Goal: Task Accomplishment & Management: Manage account settings

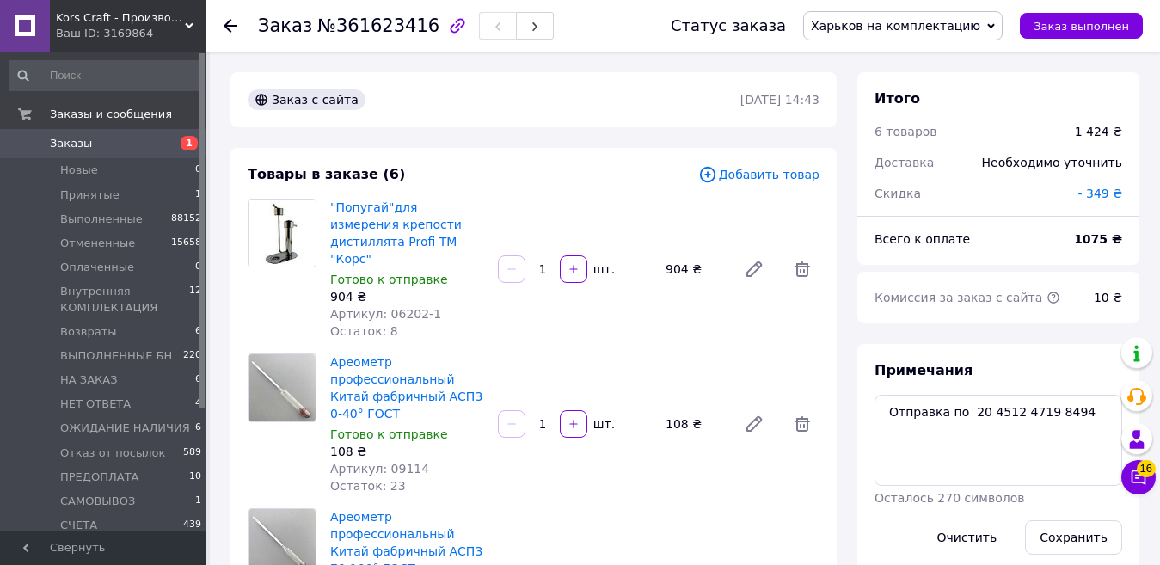
click at [862, 21] on span "Харьков на комплектацию" at bounding box center [895, 26] width 169 height 14
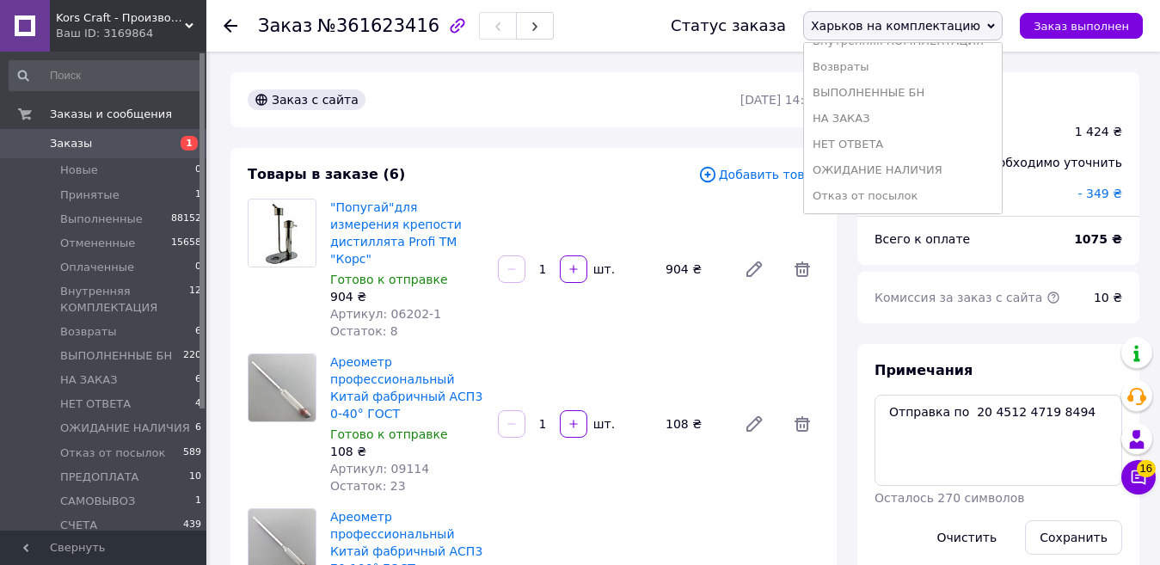
scroll to position [251, 0]
click at [910, 149] on li "СЧЕТА" at bounding box center [903, 145] width 198 height 26
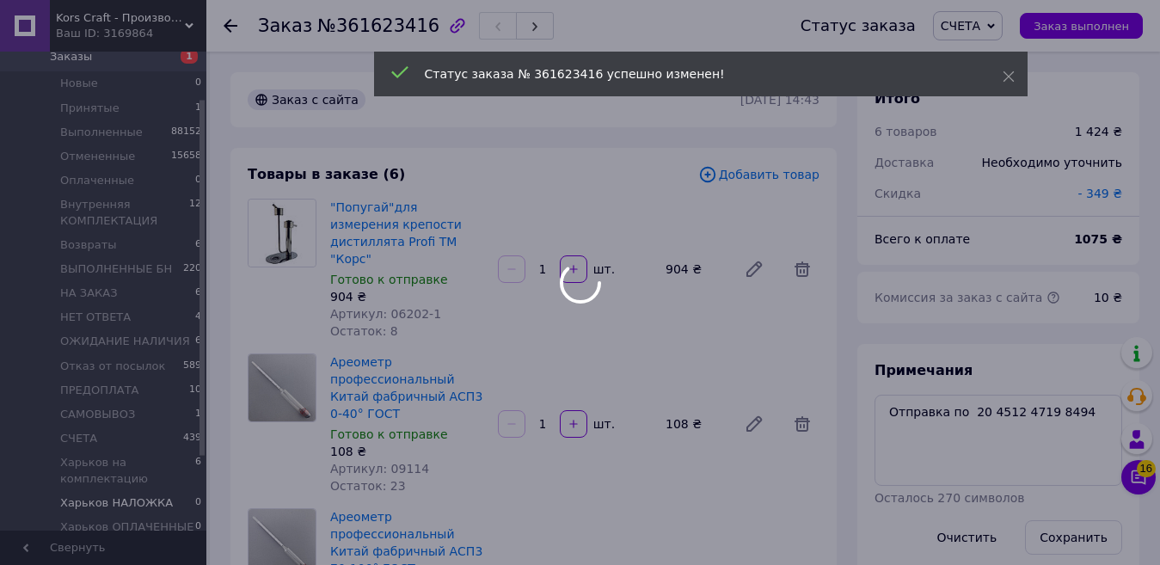
scroll to position [163, 0]
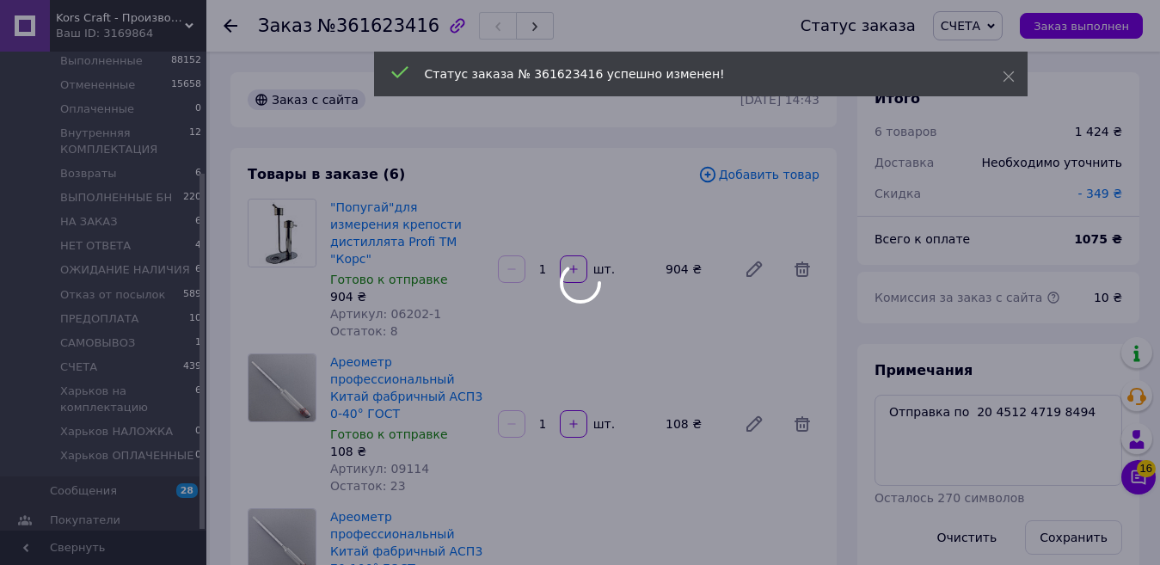
click at [116, 388] on div at bounding box center [580, 282] width 1160 height 565
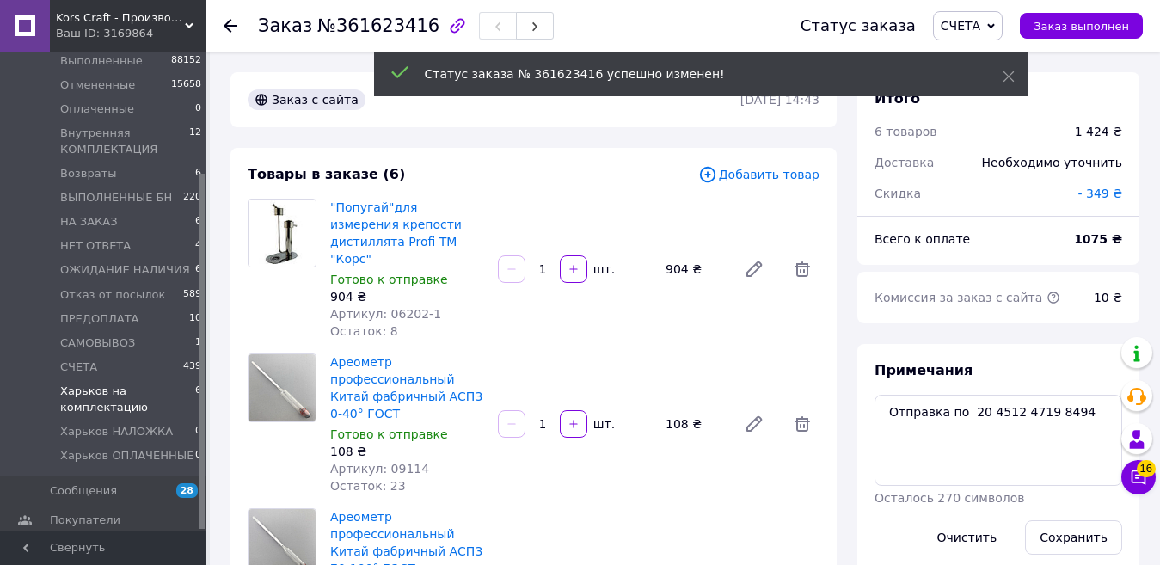
click at [92, 386] on span "Харьков на комплектацию" at bounding box center [127, 398] width 135 height 31
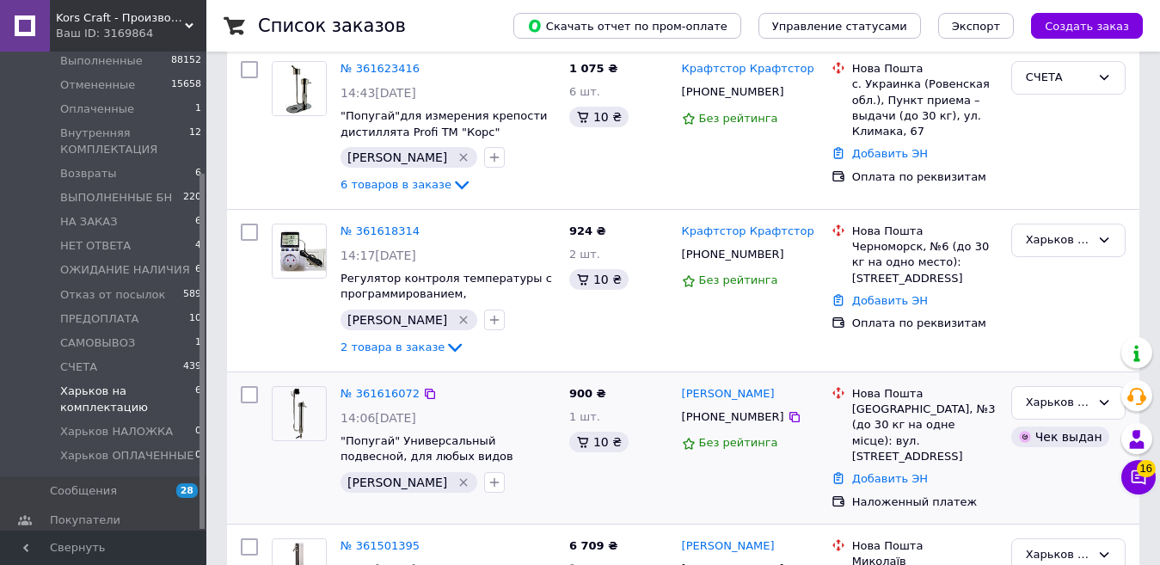
scroll to position [344, 0]
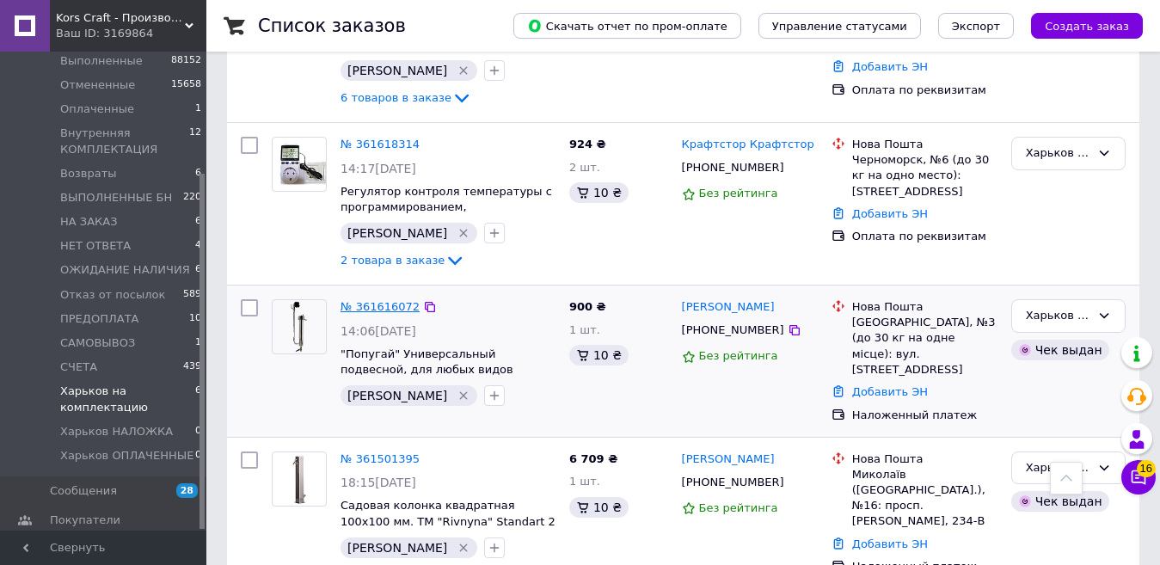
click at [385, 300] on link "№ 361616072" at bounding box center [379, 306] width 79 height 13
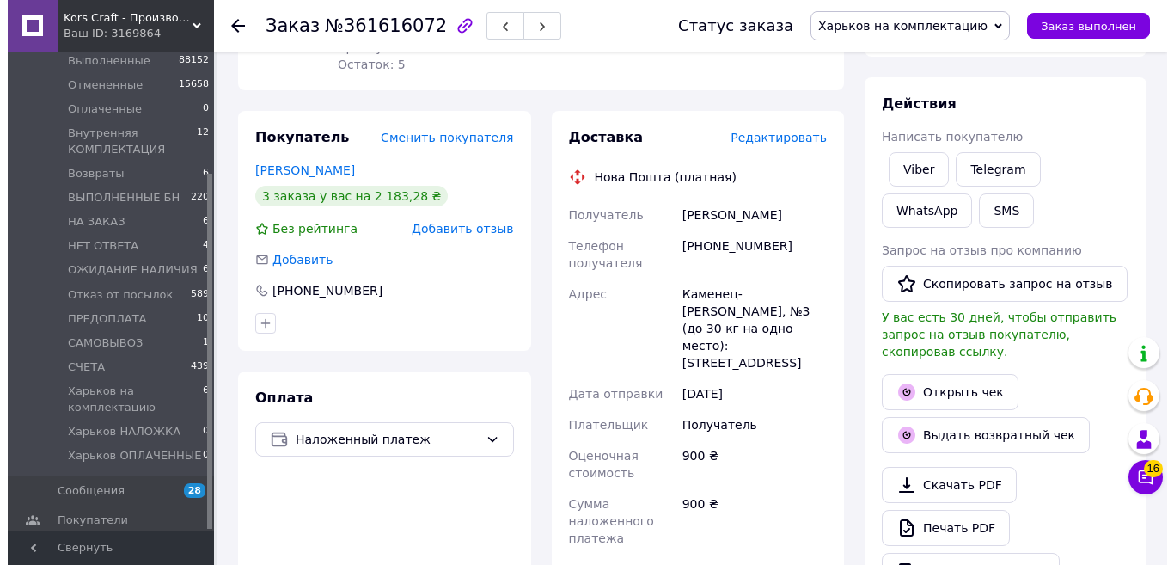
scroll to position [172, 0]
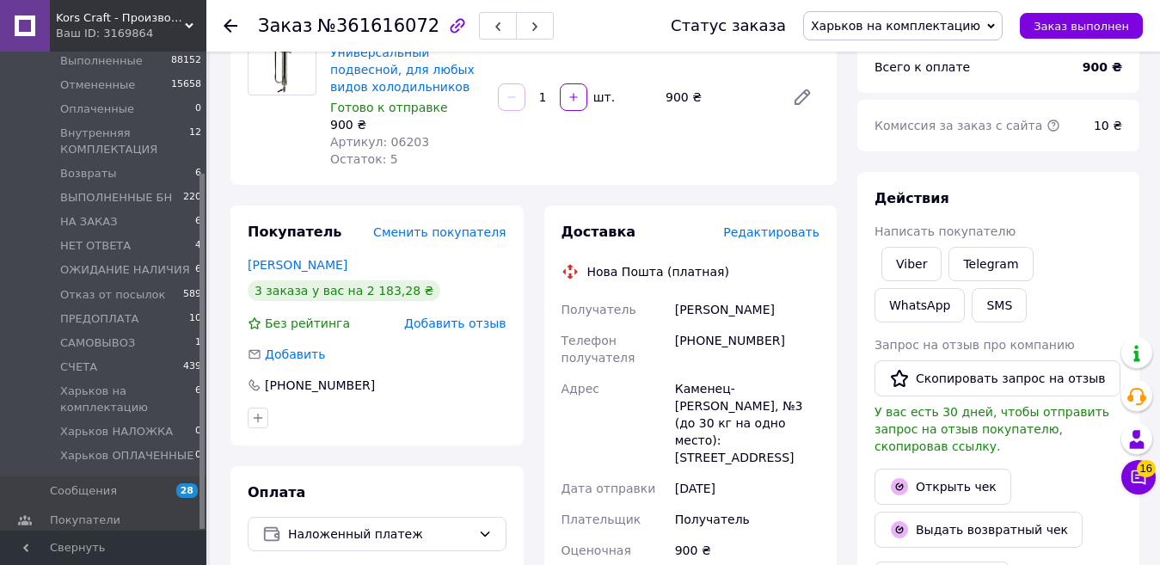
click at [785, 225] on span "Редактировать" at bounding box center [771, 232] width 96 height 14
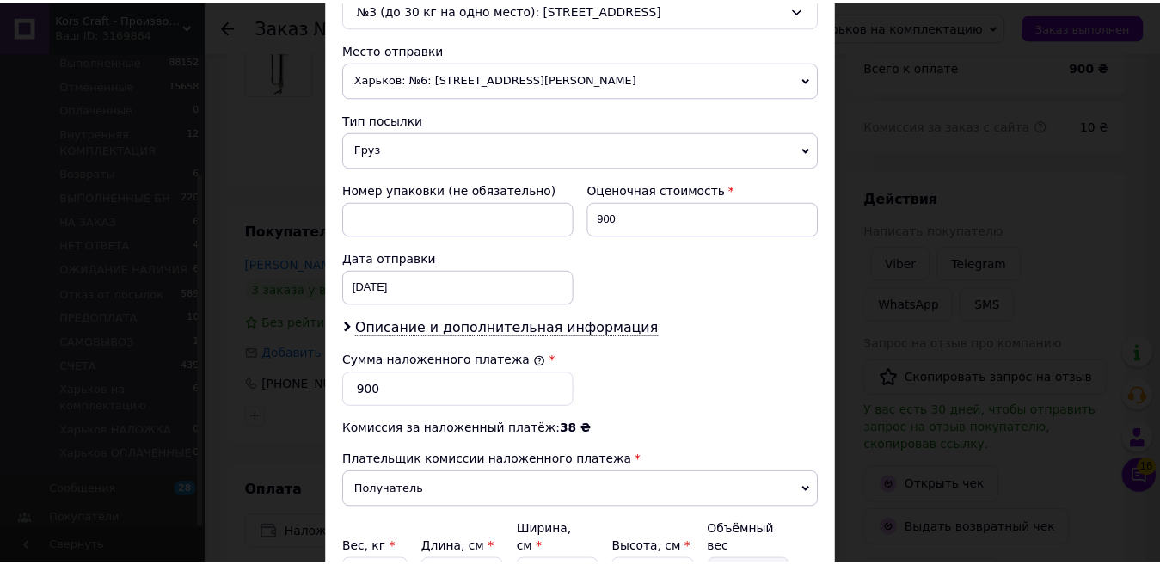
scroll to position [747, 0]
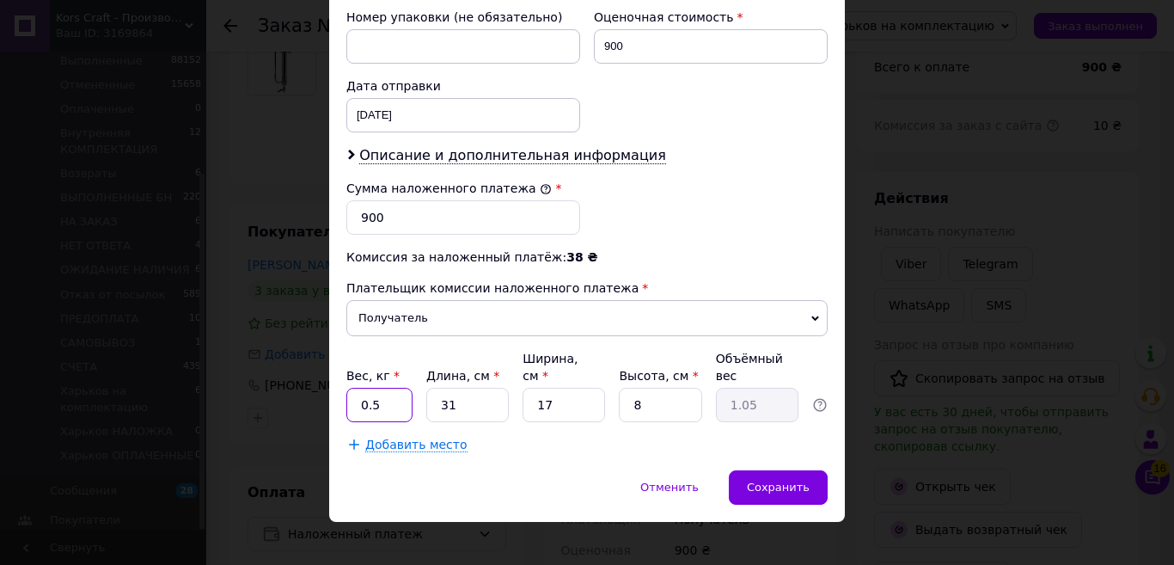
drag, startPoint x: 384, startPoint y: 384, endPoint x: 370, endPoint y: 388, distance: 15.0
click at [370, 388] on input "0.5" at bounding box center [379, 405] width 66 height 34
click at [453, 391] on input "31" at bounding box center [467, 405] width 83 height 34
drag, startPoint x: 457, startPoint y: 393, endPoint x: 444, endPoint y: 394, distance: 12.1
click at [444, 394] on input "31" at bounding box center [467, 405] width 83 height 34
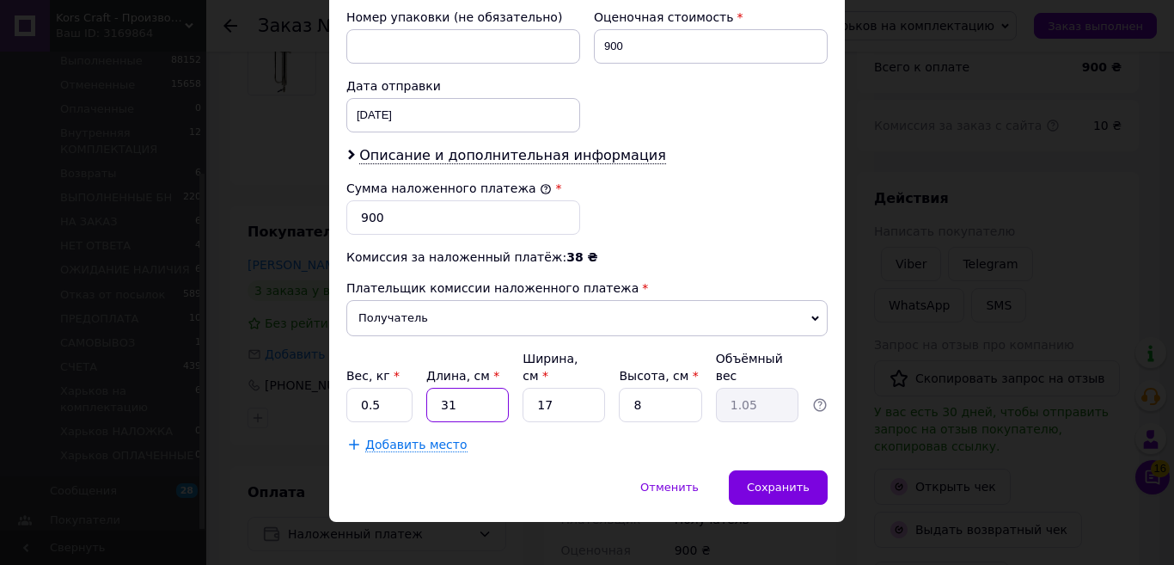
type input "33"
type input "1.12"
type input "33"
type input "2"
type input "0.13"
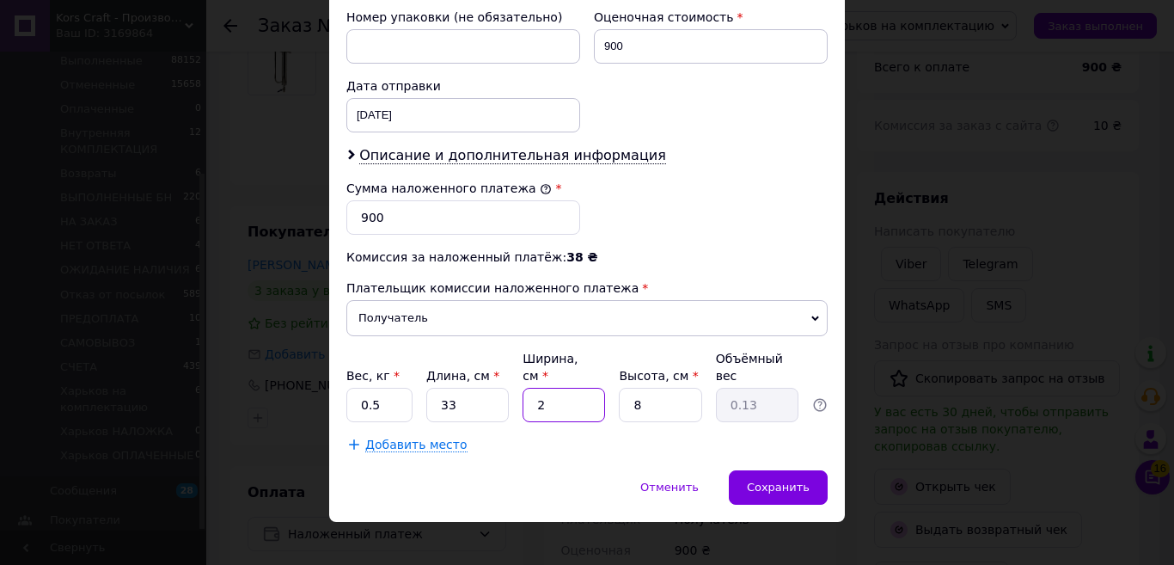
type input "21"
type input "1.39"
type input "21"
click at [769, 470] on div "Сохранить" at bounding box center [778, 487] width 99 height 34
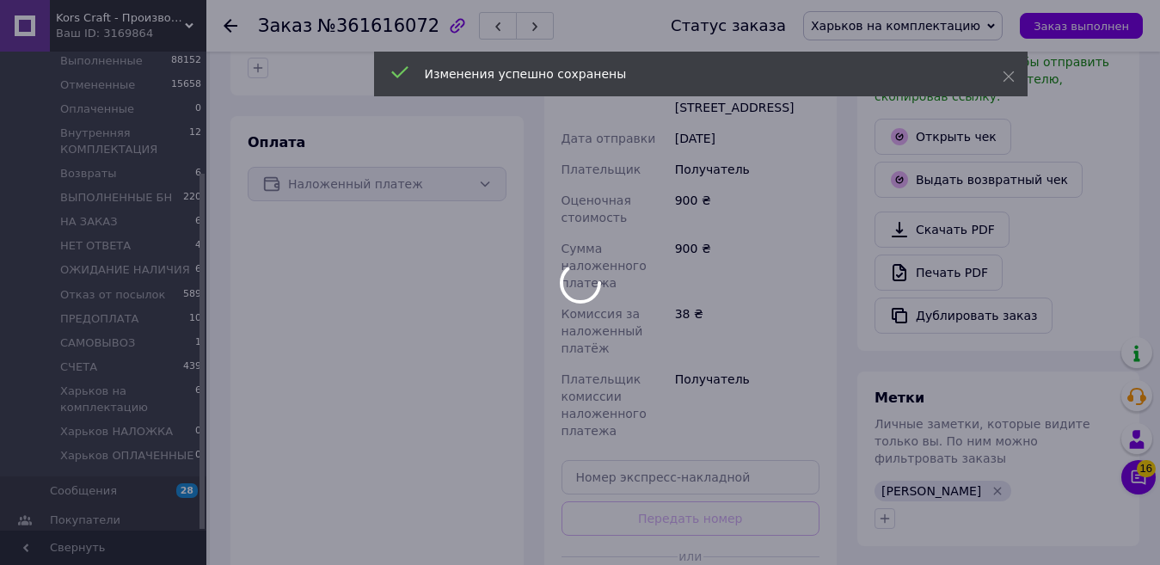
scroll to position [688, 0]
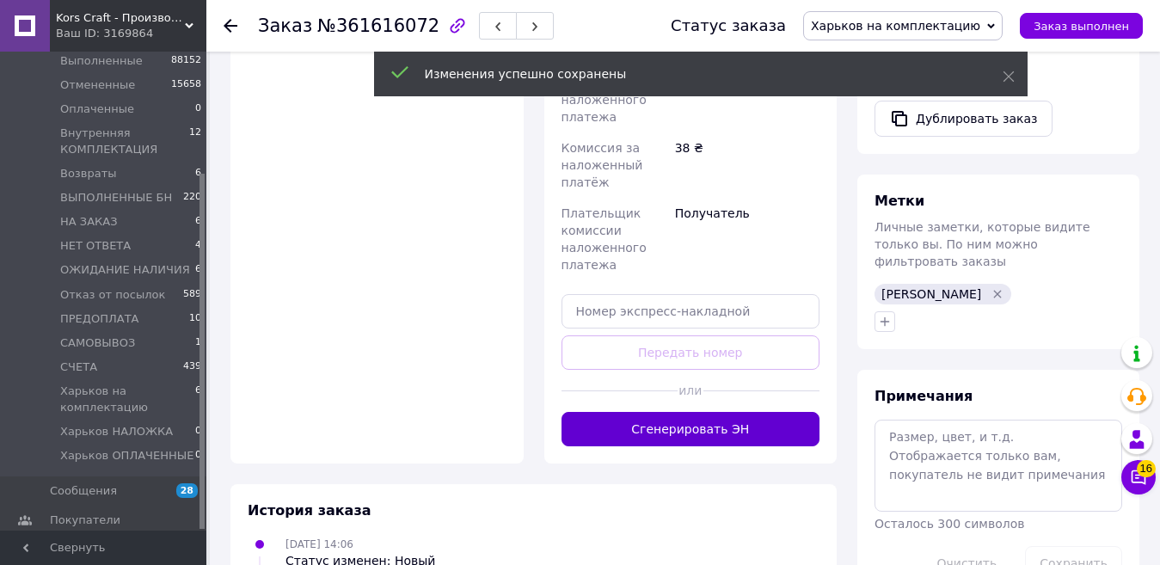
click at [741, 412] on button "Сгенерировать ЭН" at bounding box center [690, 429] width 259 height 34
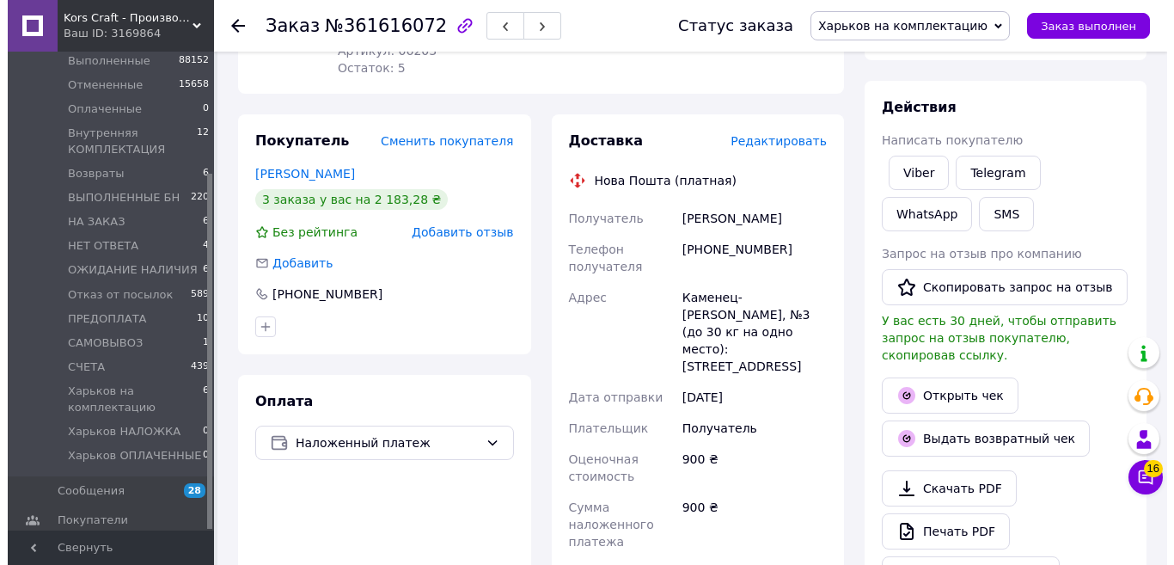
scroll to position [258, 0]
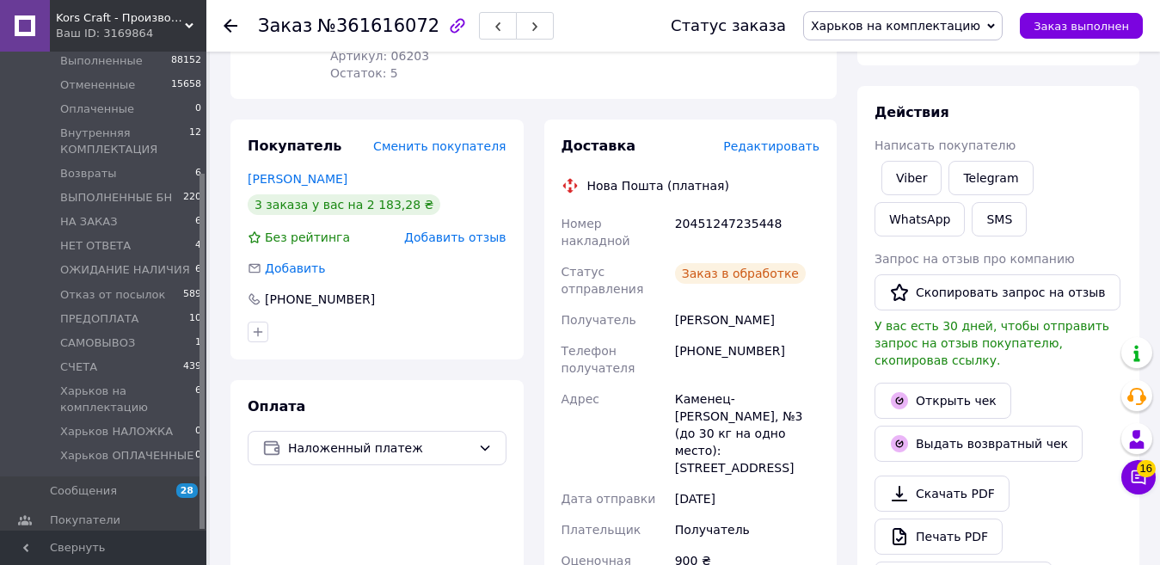
click at [718, 208] on div "20451247235448" at bounding box center [746, 232] width 151 height 48
copy div "20451247235448"
click at [972, 219] on button "SMS" at bounding box center [999, 219] width 55 height 34
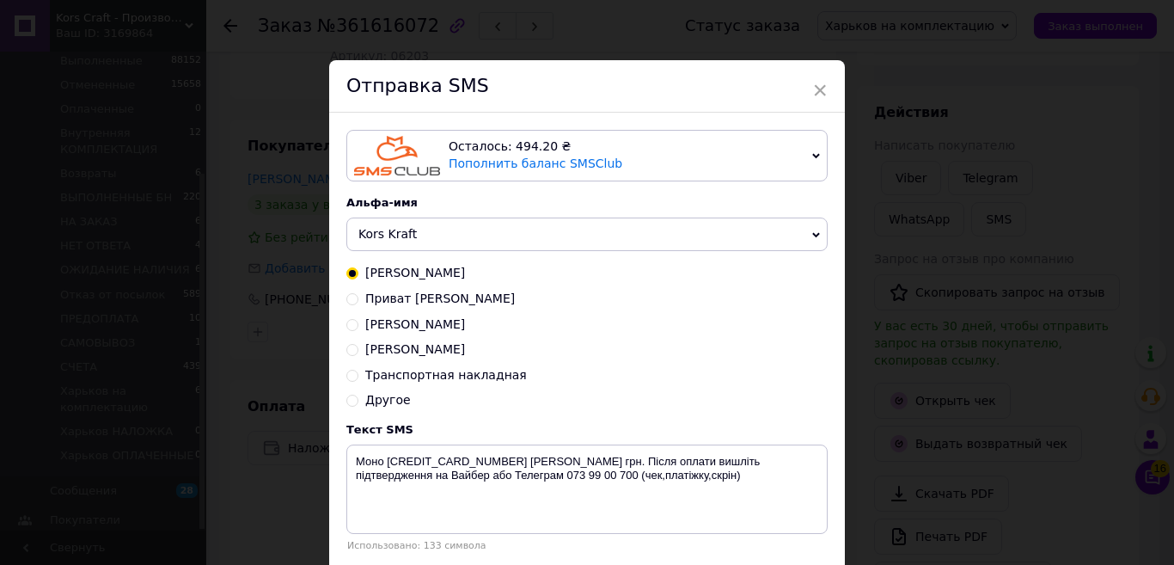
click at [458, 382] on span "Транспортная накладная" at bounding box center [446, 375] width 162 height 14
click at [359, 380] on input "Транспортная накладная" at bounding box center [352, 374] width 12 height 12
radio input "true"
radio input "false"
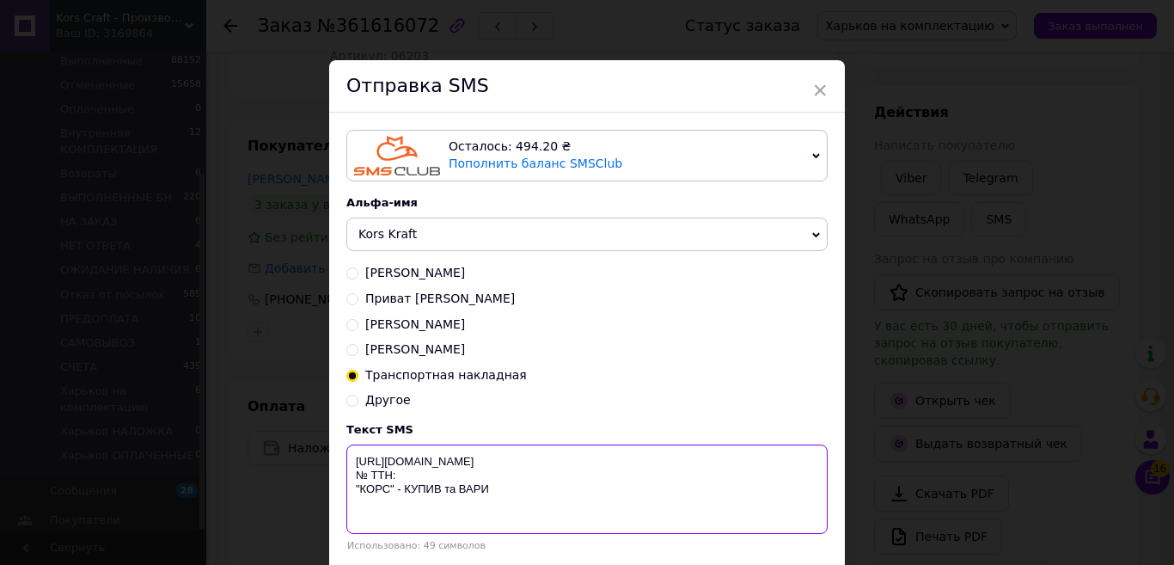
click at [439, 478] on textarea "https://KORS.IN.UA/ № ТТН: "КОРС" - КУПИВ та ВАРИ" at bounding box center [586, 488] width 481 height 89
paste textarea "20451247235448"
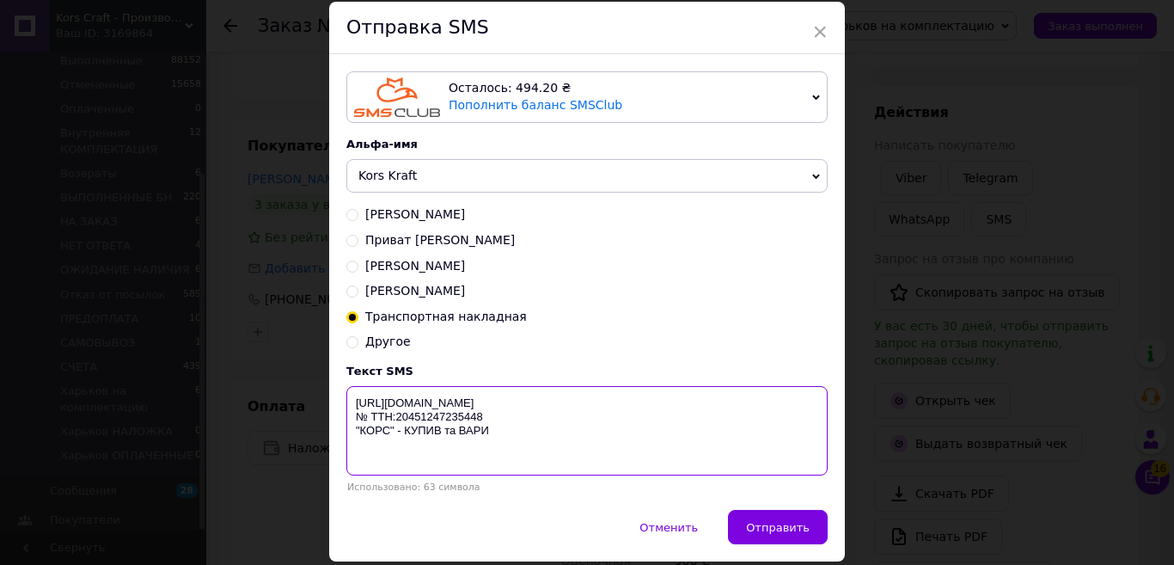
scroll to position [120, 0]
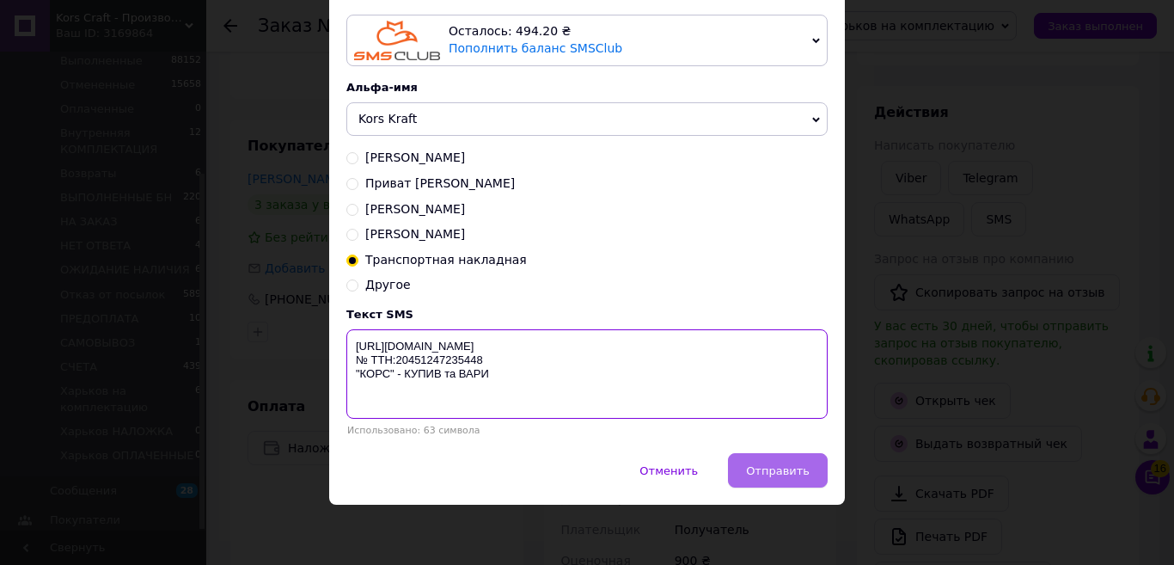
type textarea "https://KORS.IN.UA/ № ТТН:20451247235448 "КОРС" - КУПИВ та ВАРИ"
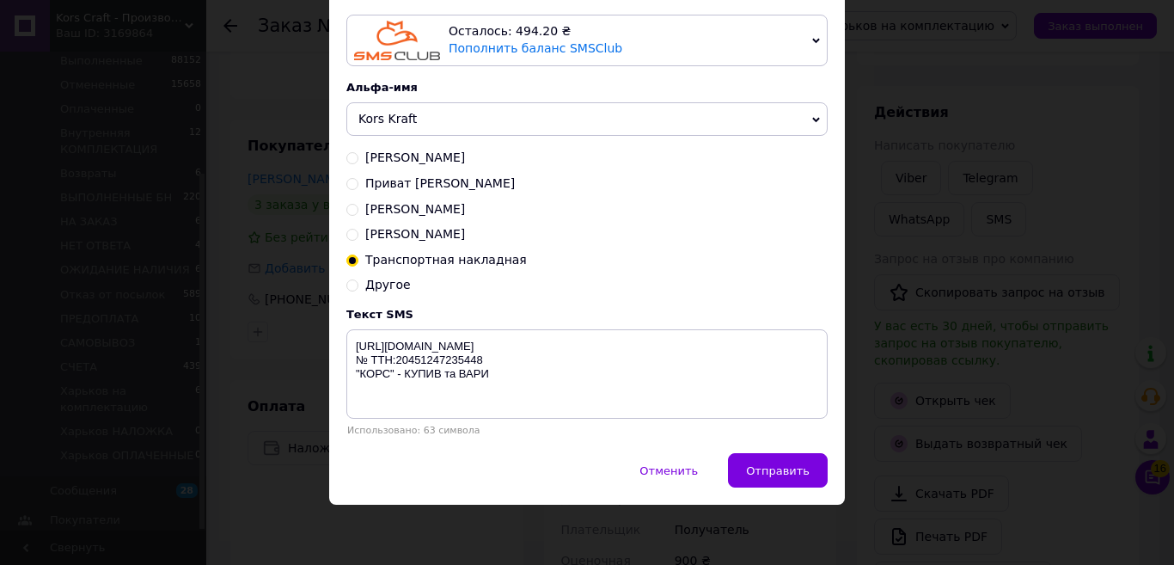
click at [810, 464] on button "Отправить" at bounding box center [778, 470] width 100 height 34
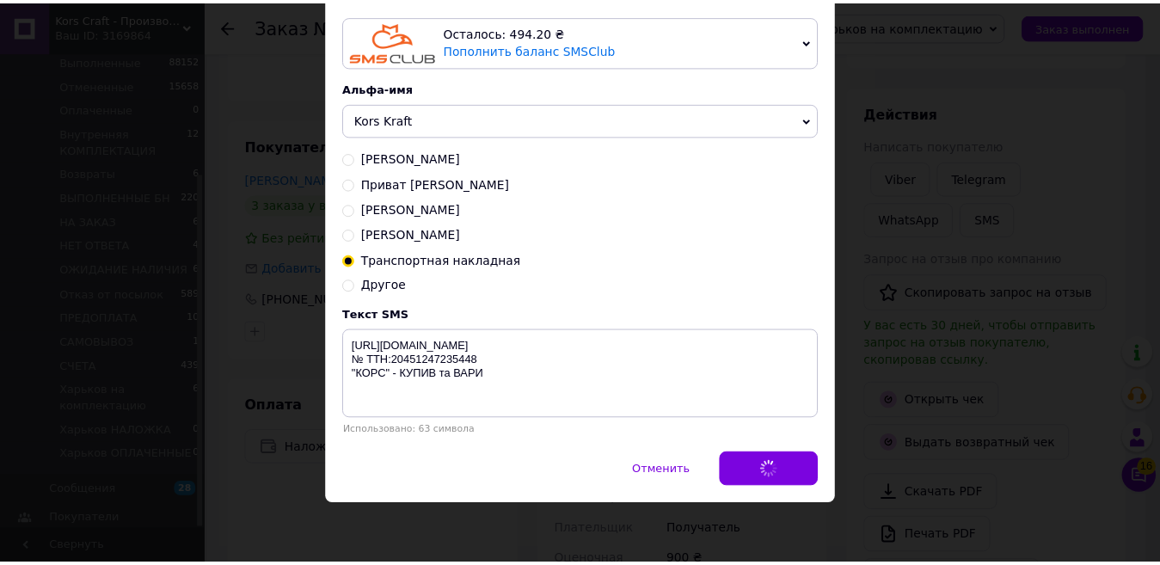
scroll to position [0, 0]
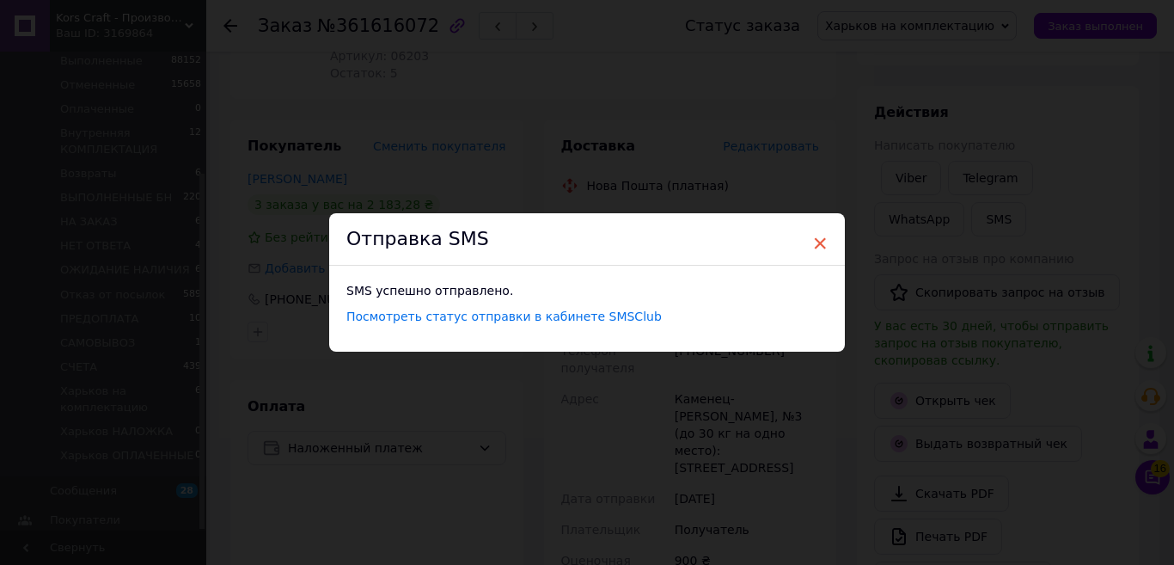
click at [820, 243] on span "×" at bounding box center [819, 243] width 15 height 29
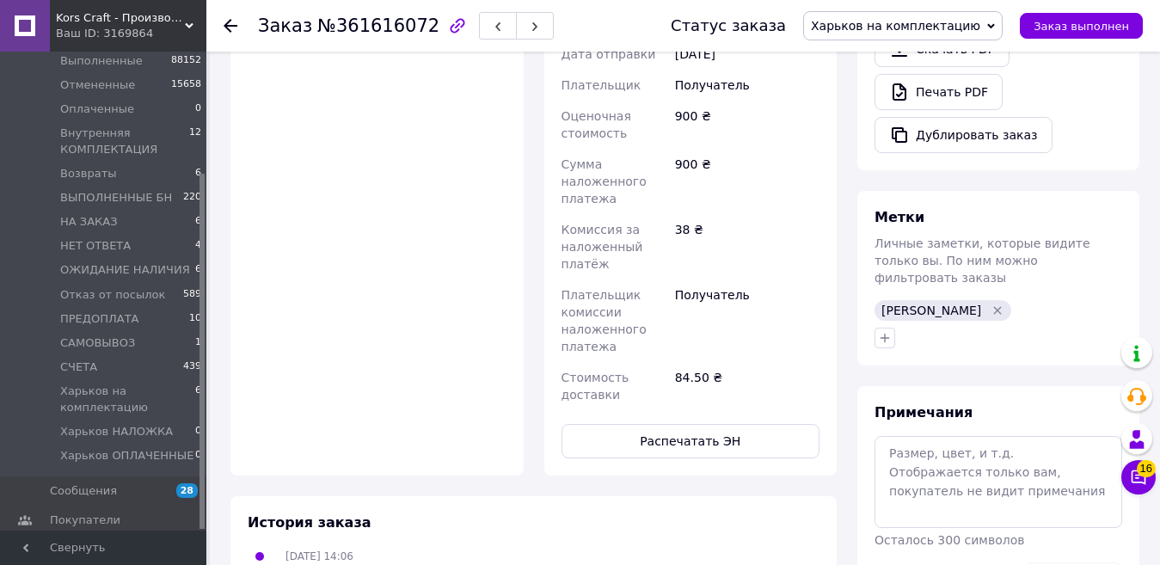
scroll to position [633, 0]
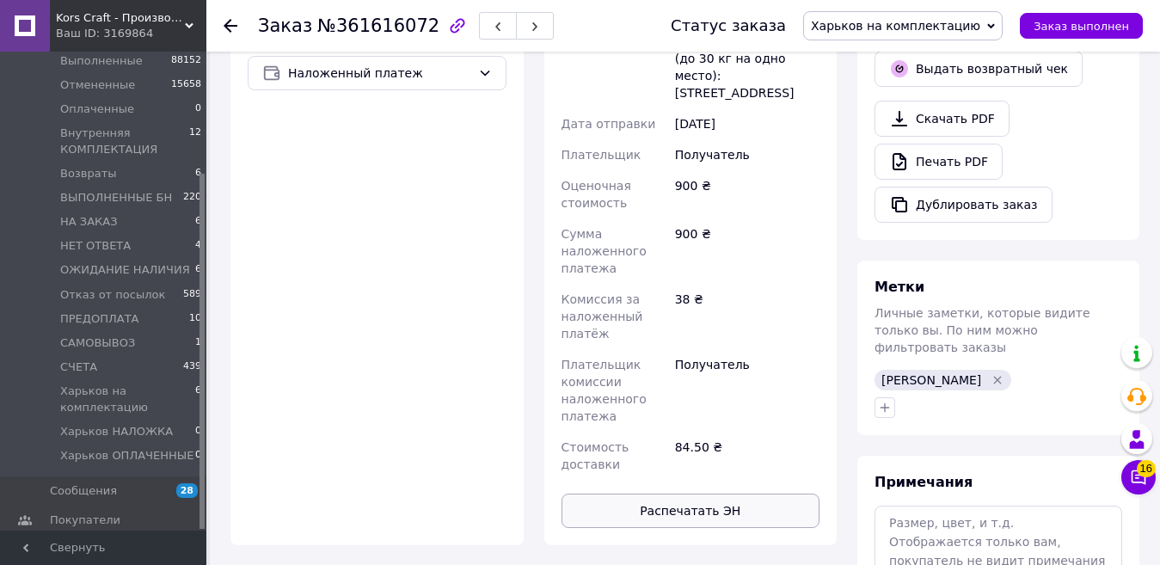
click at [714, 494] on button "Распечатать ЭН" at bounding box center [690, 511] width 259 height 34
click at [1082, 31] on span "Заказ выполнен" at bounding box center [1080, 26] width 95 height 13
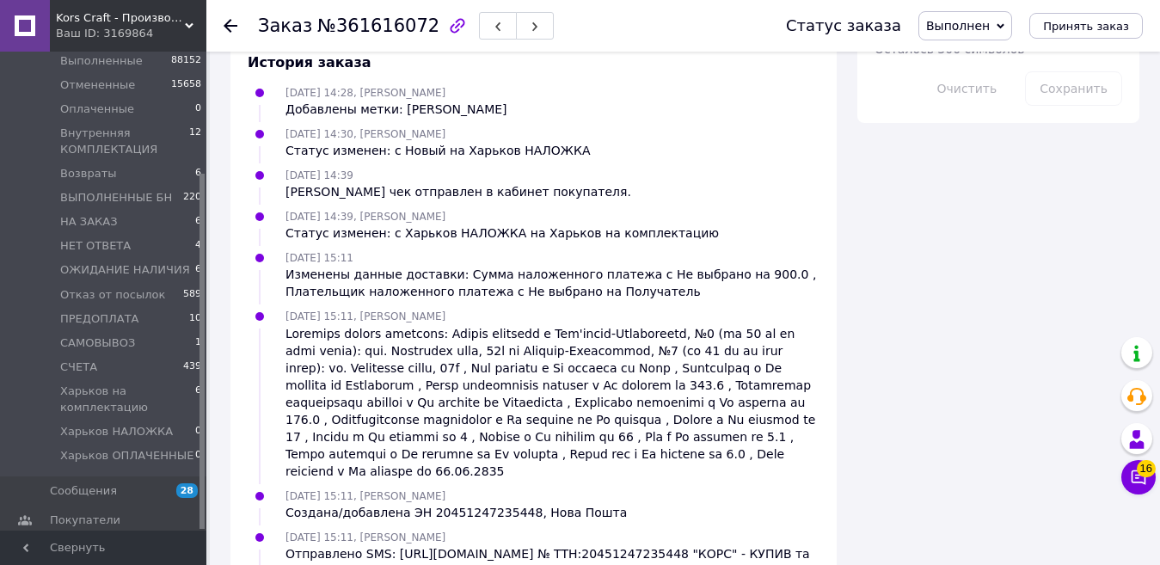
scroll to position [1186, 0]
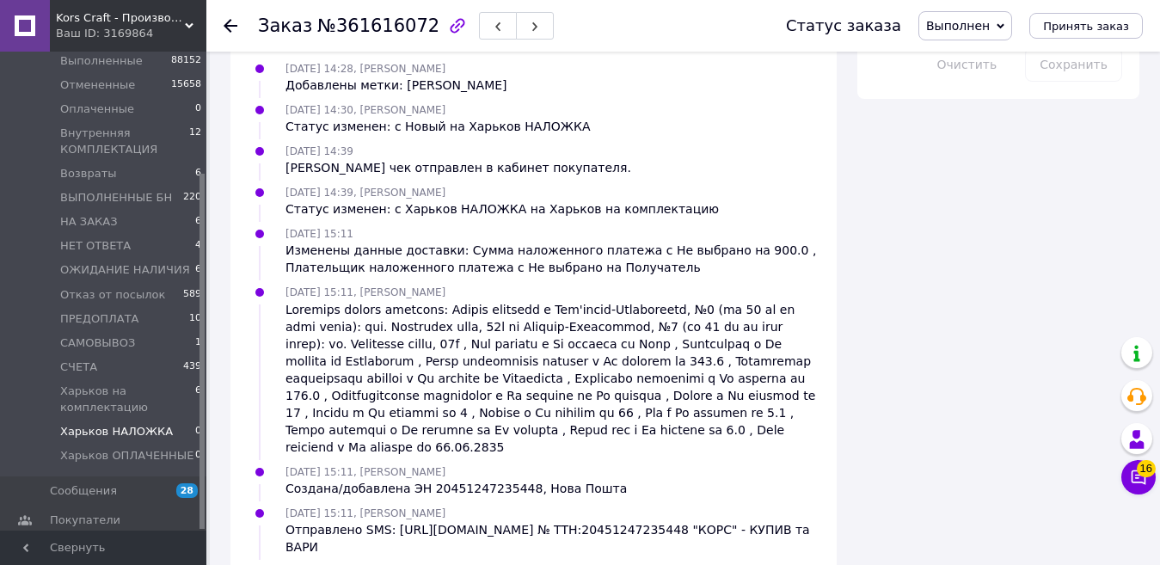
drag, startPoint x: 255, startPoint y: 263, endPoint x: 82, endPoint y: 420, distance: 233.8
click at [82, 424] on span "Харьков НАЛОЖКА" at bounding box center [116, 431] width 113 height 15
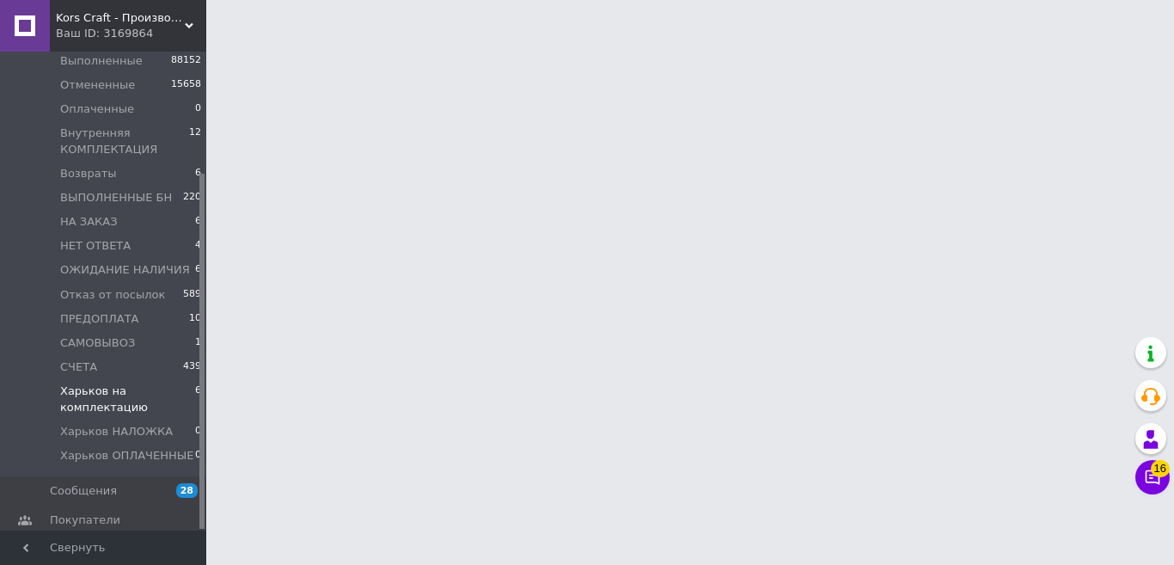
click at [88, 398] on span "Харьков на комплектацию" at bounding box center [127, 398] width 135 height 31
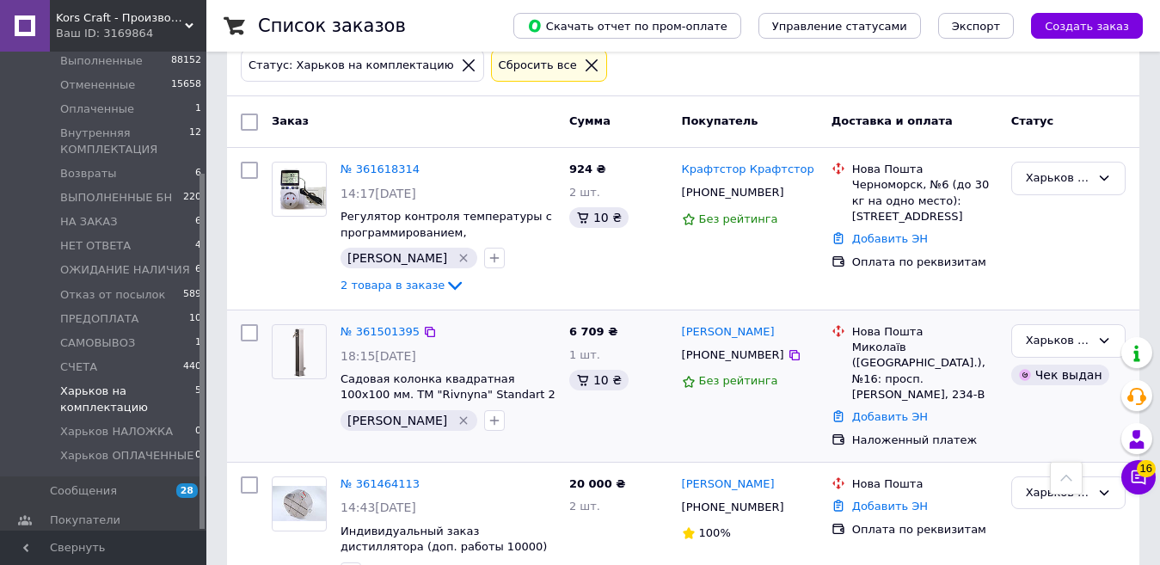
scroll to position [156, 0]
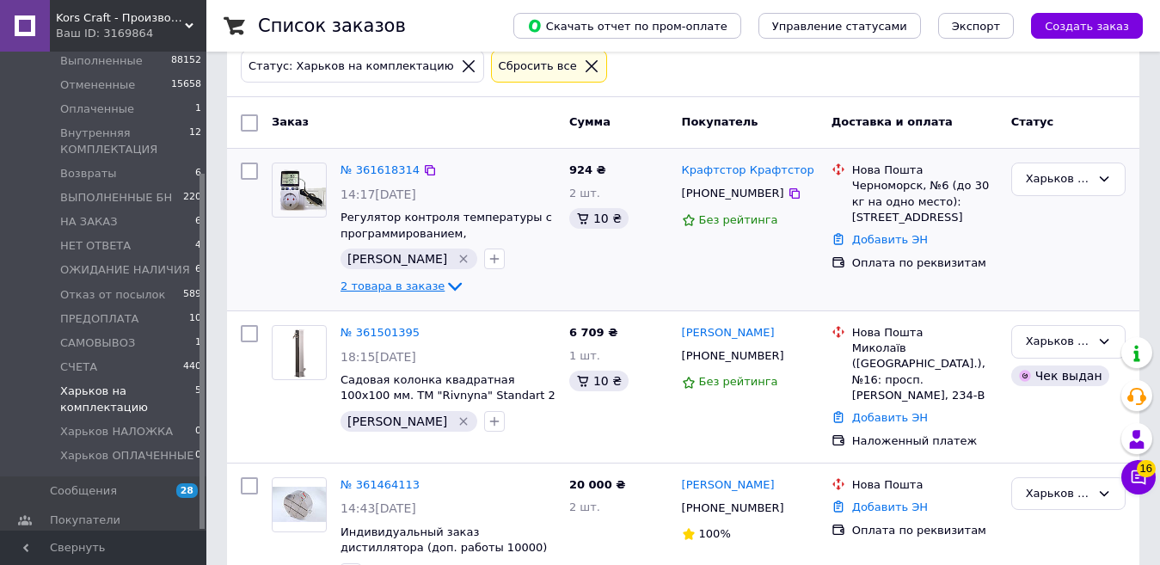
click at [444, 285] on icon at bounding box center [454, 286] width 21 height 21
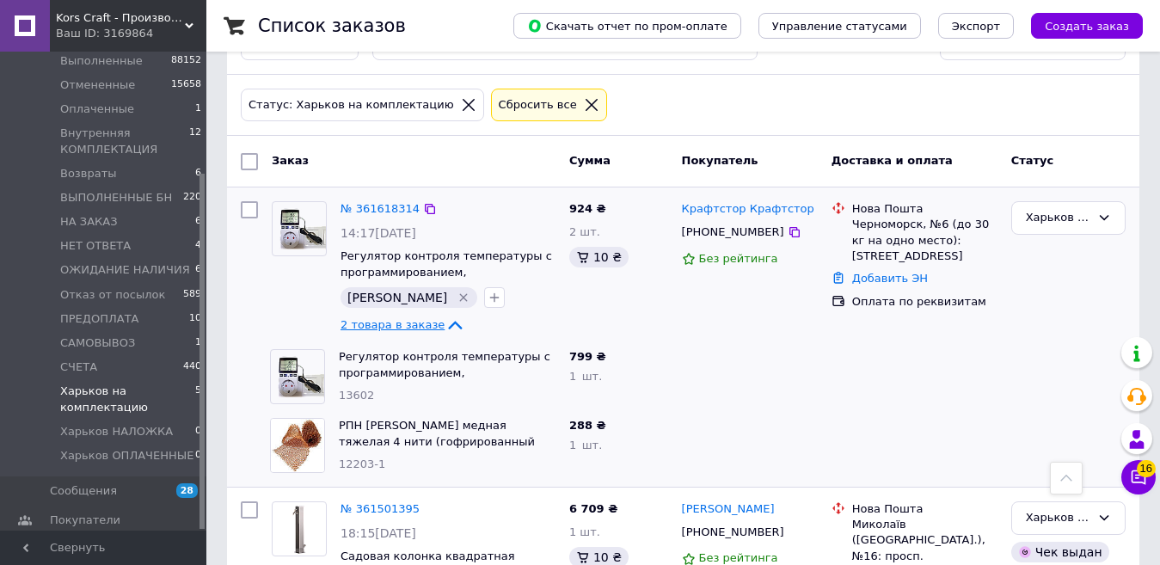
scroll to position [70, 0]
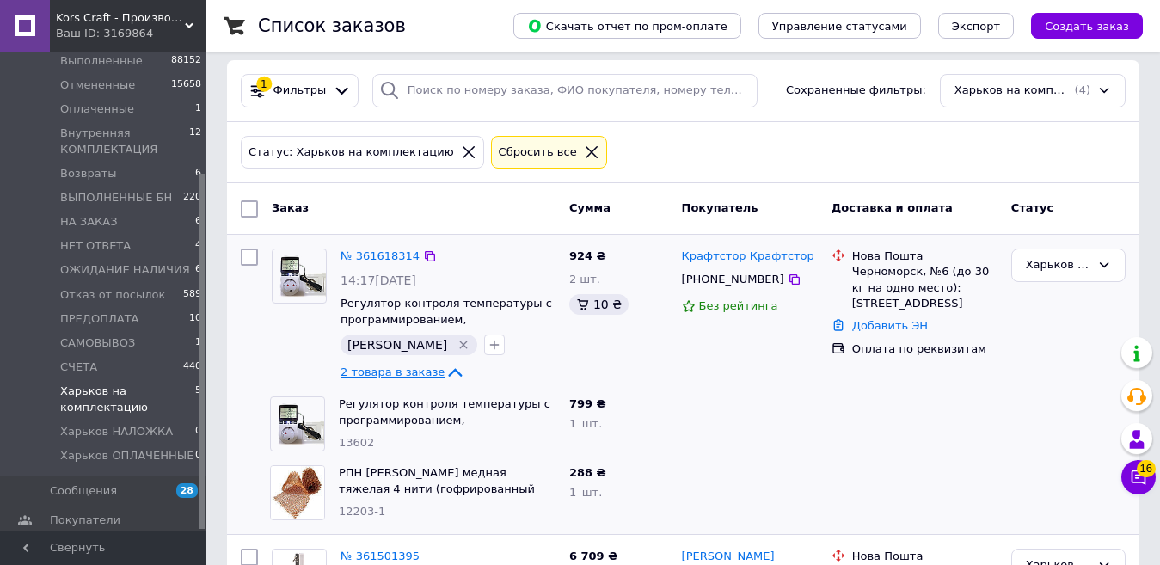
click at [395, 254] on link "№ 361618314" at bounding box center [379, 255] width 79 height 13
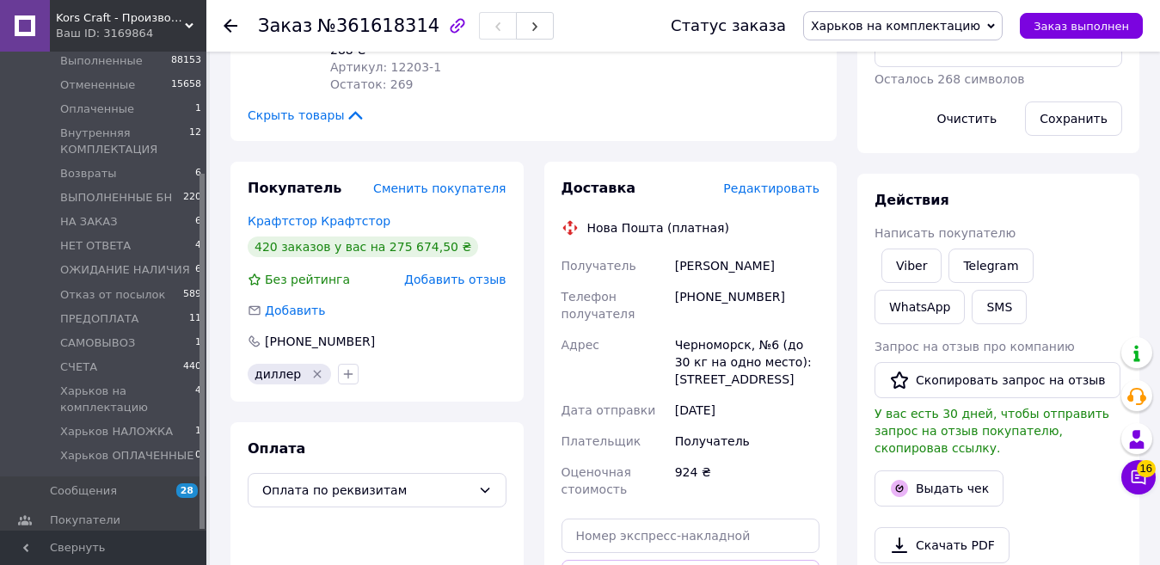
scroll to position [414, 0]
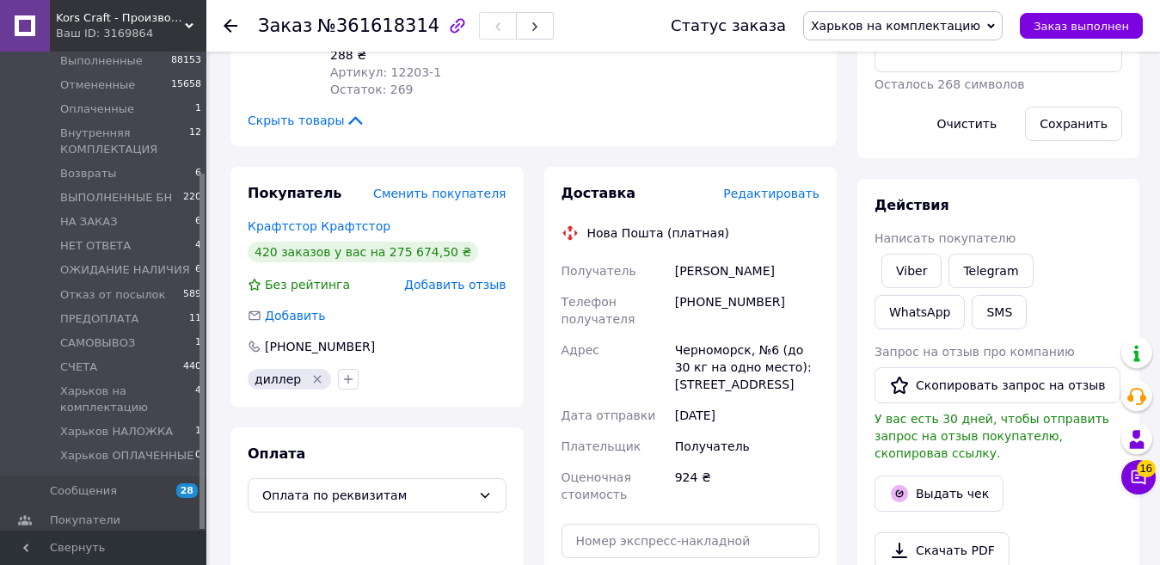
click at [906, 15] on span "Харьков на комплектацию" at bounding box center [902, 25] width 199 height 29
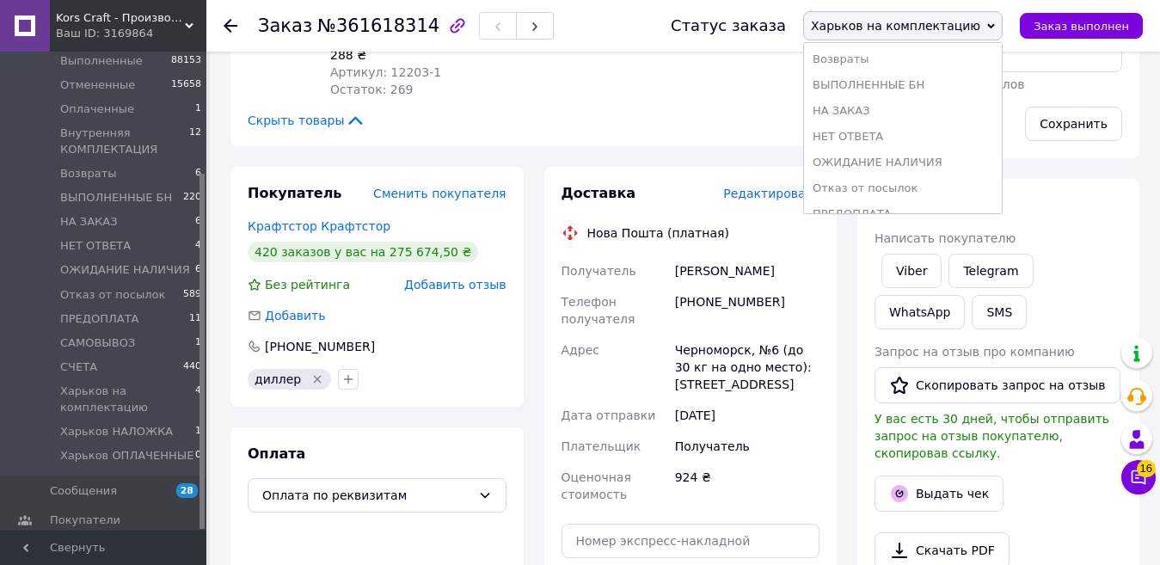
scroll to position [251, 0]
click at [878, 138] on li "СЧЕТА" at bounding box center [903, 145] width 198 height 26
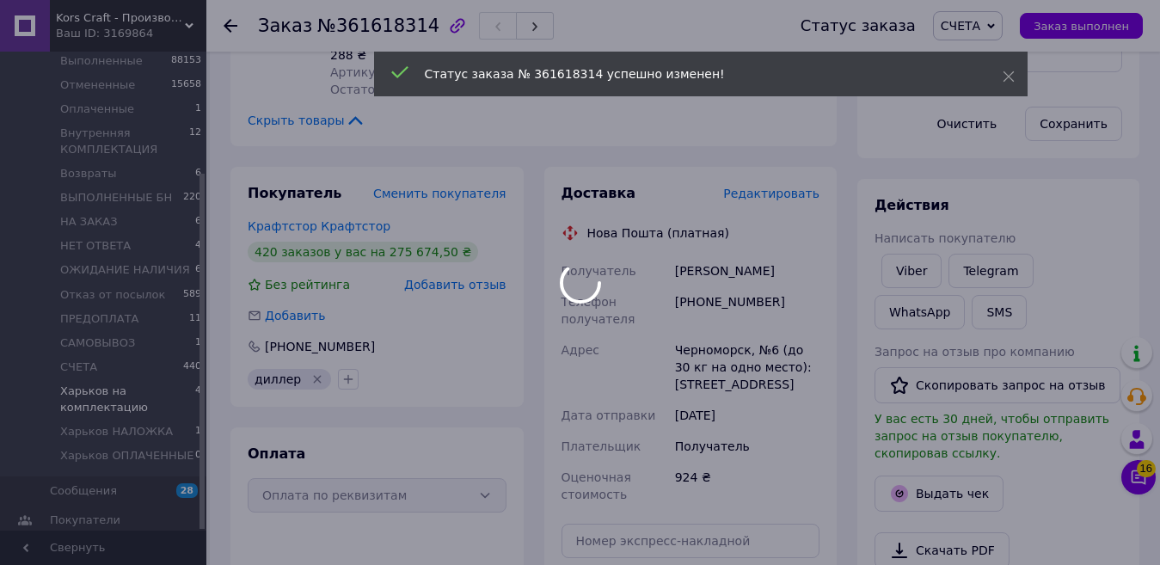
click at [67, 389] on div at bounding box center [580, 282] width 1160 height 565
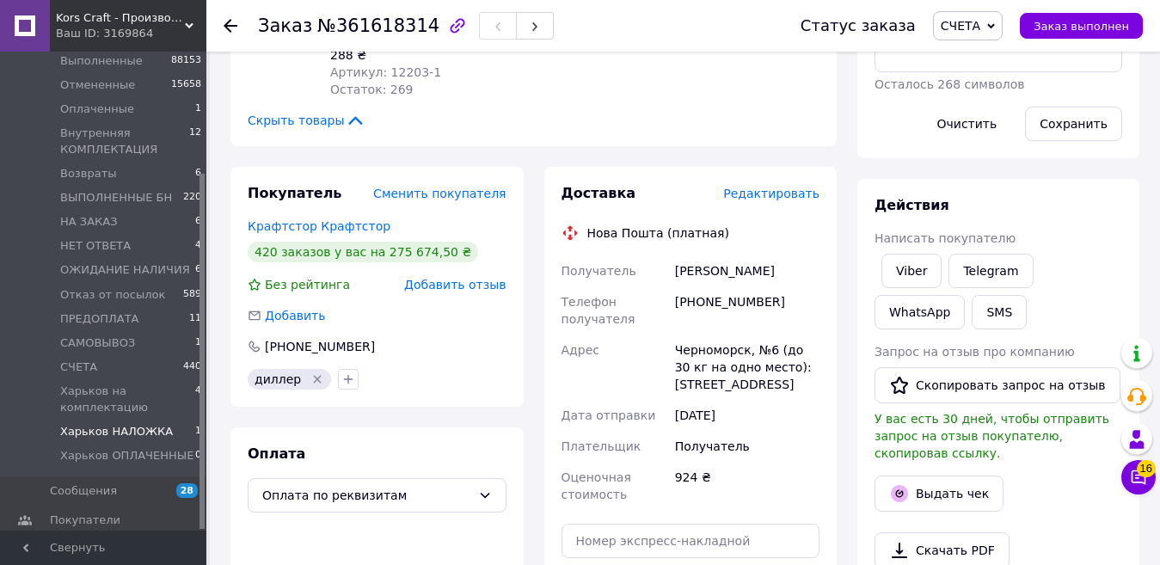
drag, startPoint x: 64, startPoint y: 492, endPoint x: 33, endPoint y: 416, distance: 81.7
click at [33, 420] on li "Харьков НАЛОЖКА 1" at bounding box center [106, 432] width 212 height 24
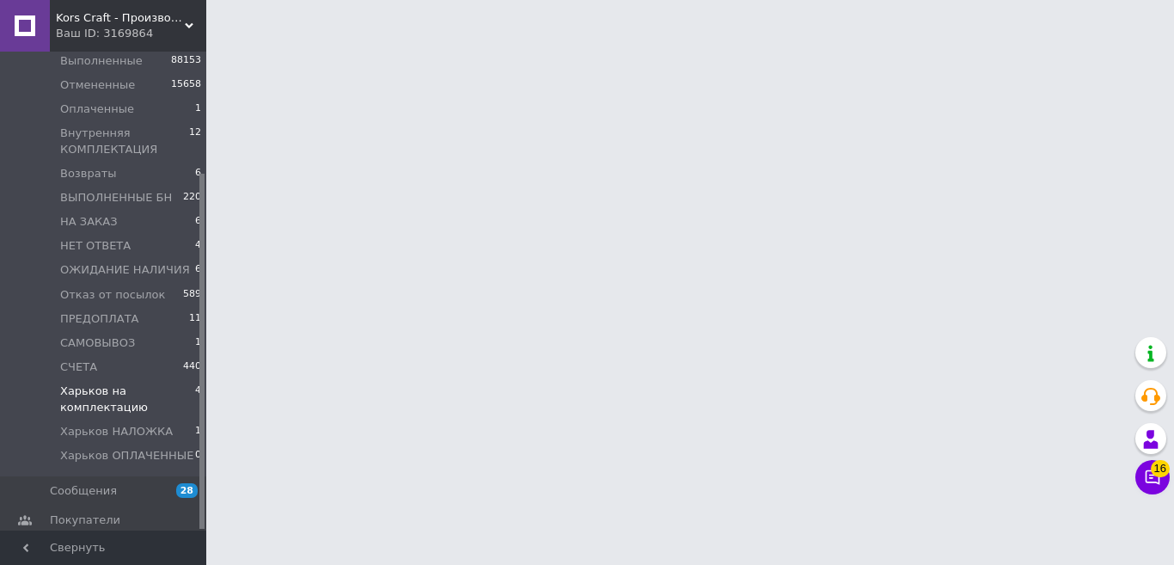
click at [99, 388] on span "Харьков на комплектацию" at bounding box center [127, 398] width 135 height 31
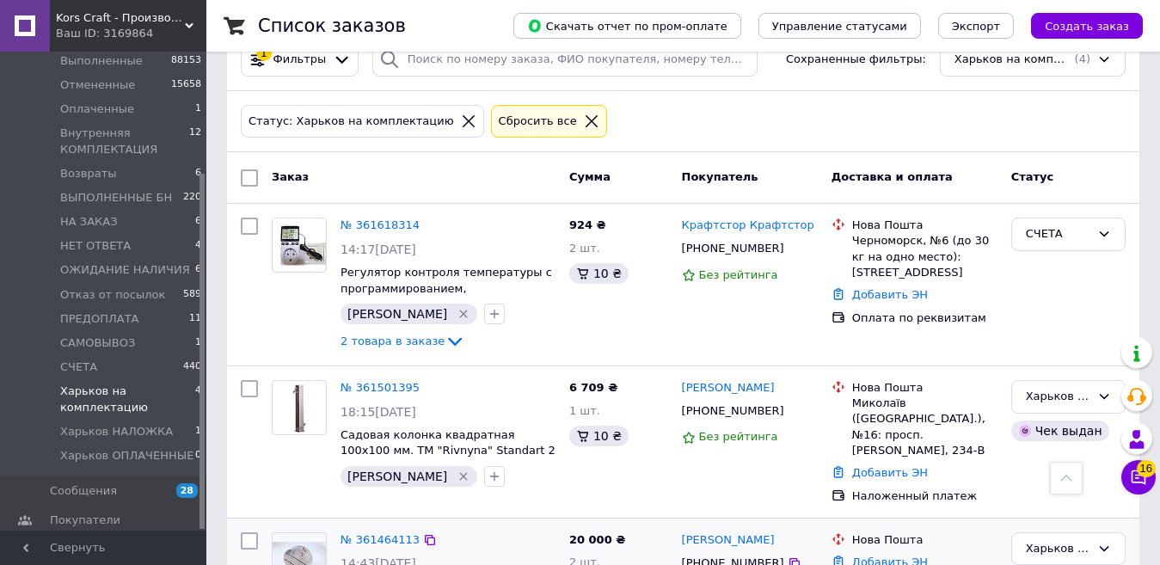
scroll to position [328, 0]
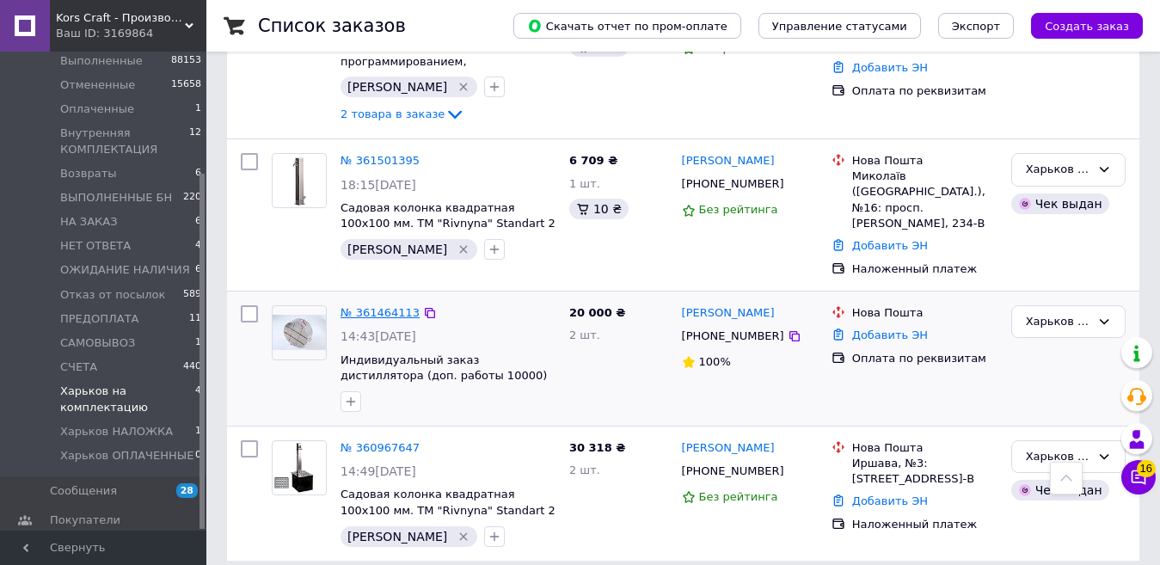
click at [371, 306] on link "№ 361464113" at bounding box center [379, 312] width 79 height 13
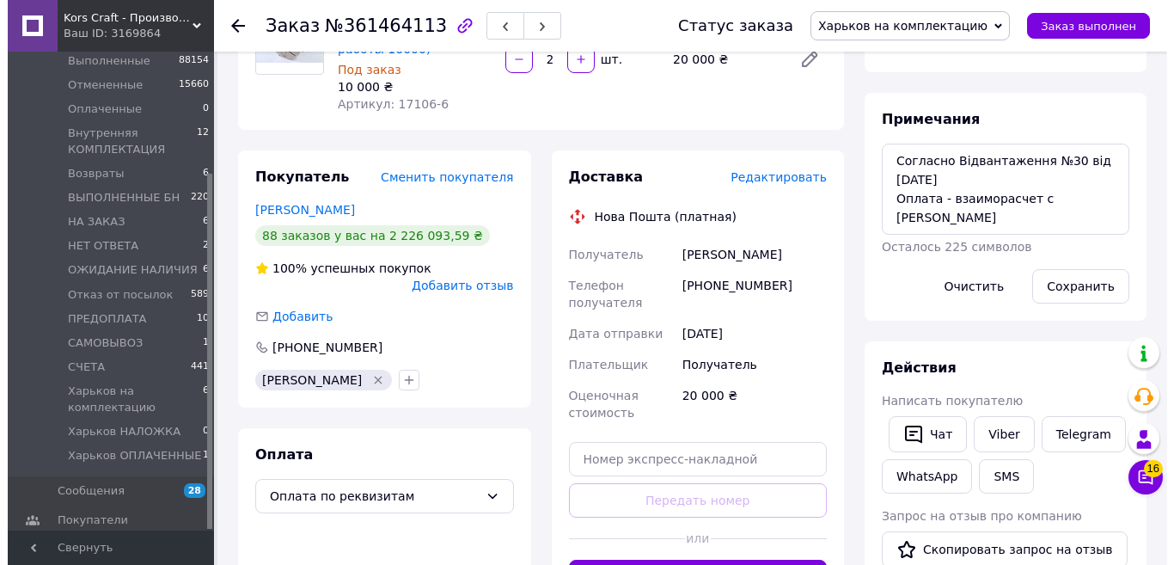
scroll to position [70, 0]
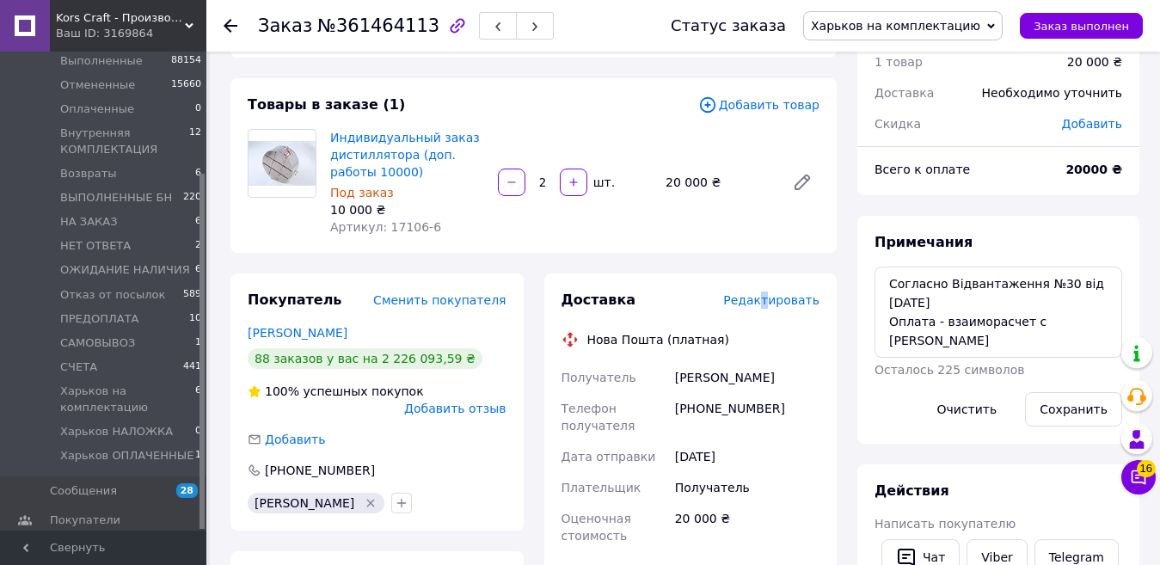
click at [772, 302] on span "Редактировать" at bounding box center [771, 300] width 96 height 14
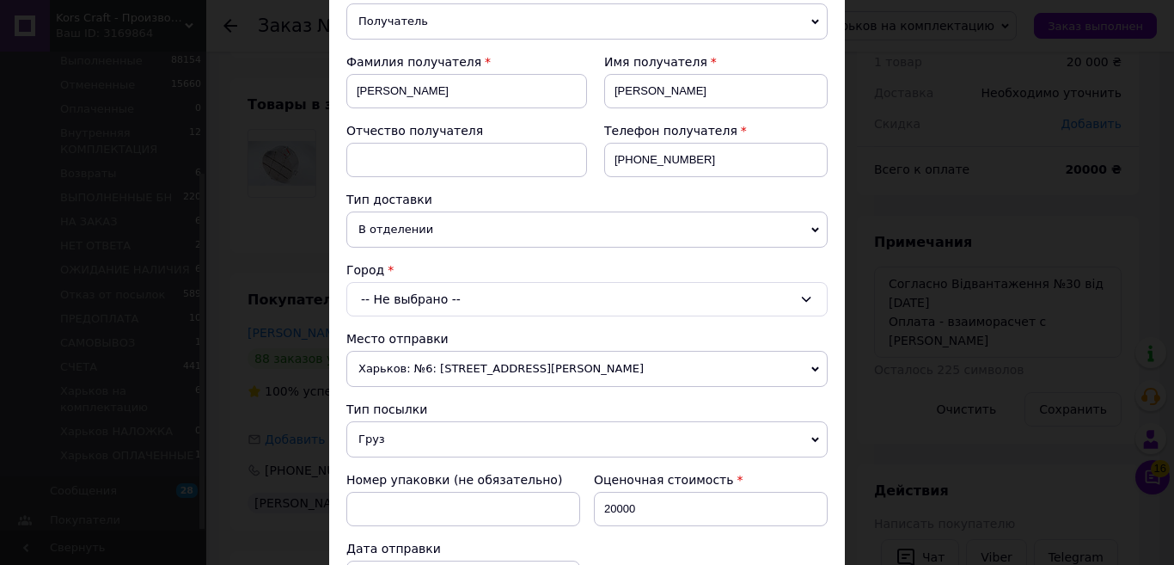
scroll to position [258, 0]
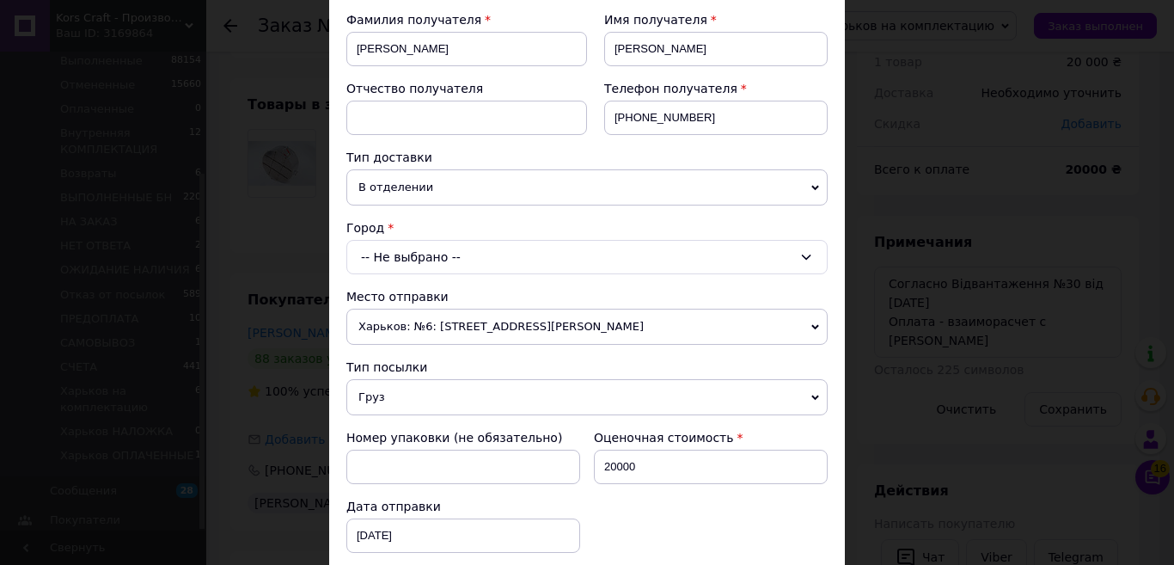
click at [431, 254] on div "-- Не выбрано --" at bounding box center [586, 257] width 481 height 34
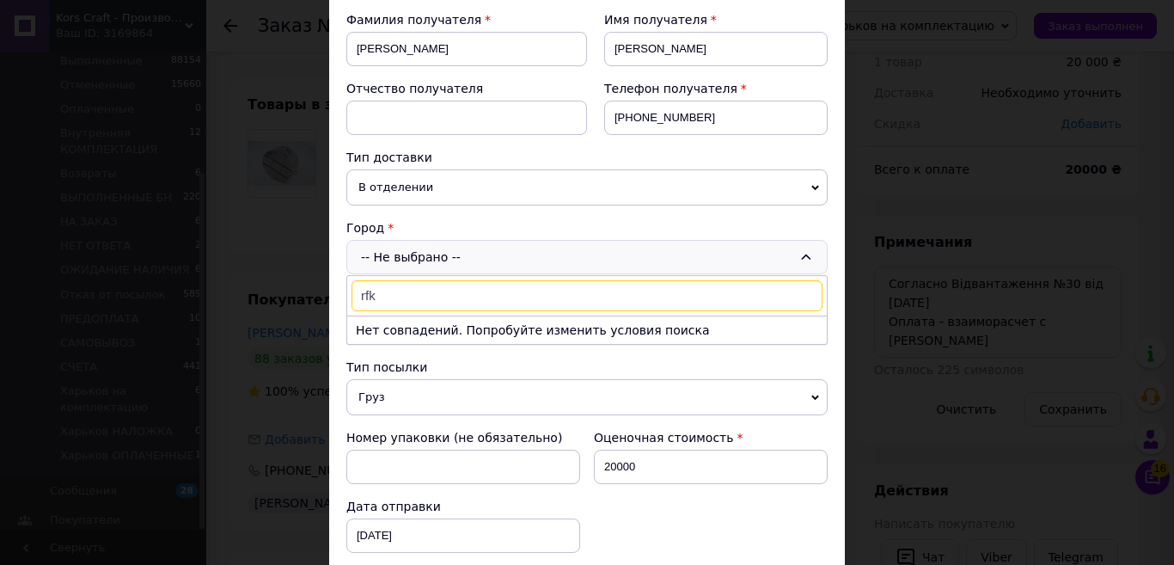
type input "rfki"
drag, startPoint x: 415, startPoint y: 296, endPoint x: 321, endPoint y: 301, distance: 94.7
click at [321, 301] on div "× Редактирование доставки Способ доставки Нова Пошта (платная) Плательщик Получ…" at bounding box center [587, 282] width 1174 height 565
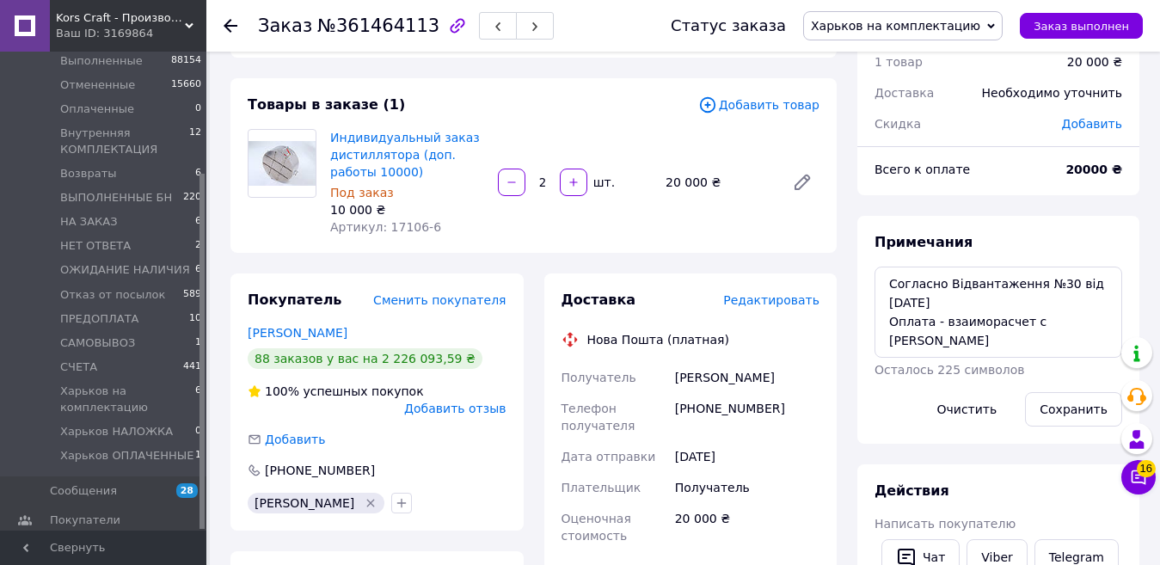
click at [801, 297] on span "Редактировать" at bounding box center [771, 300] width 96 height 14
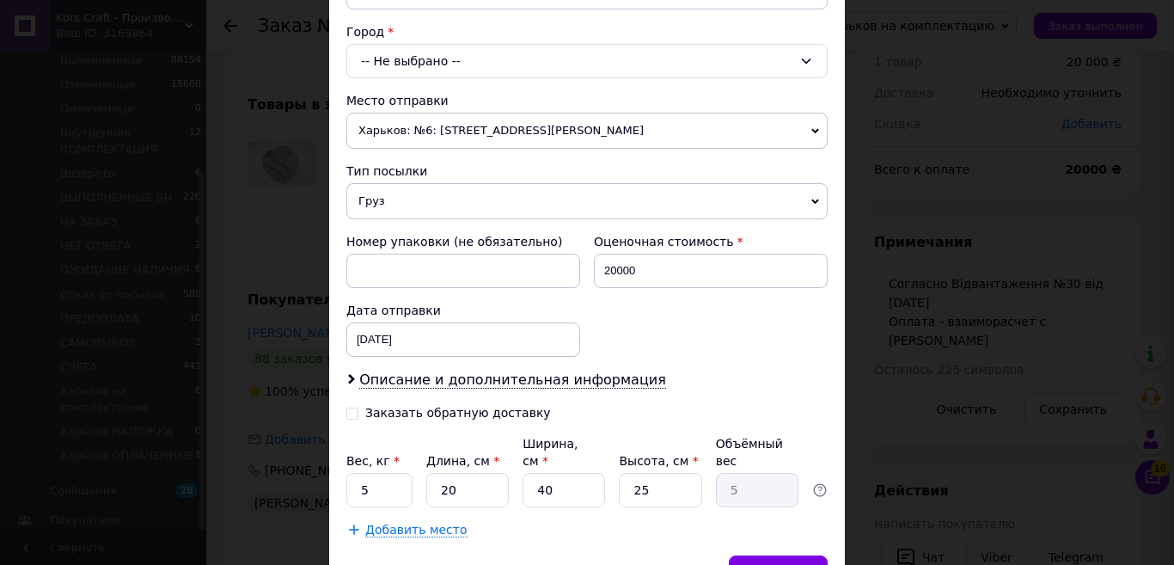
scroll to position [344, 0]
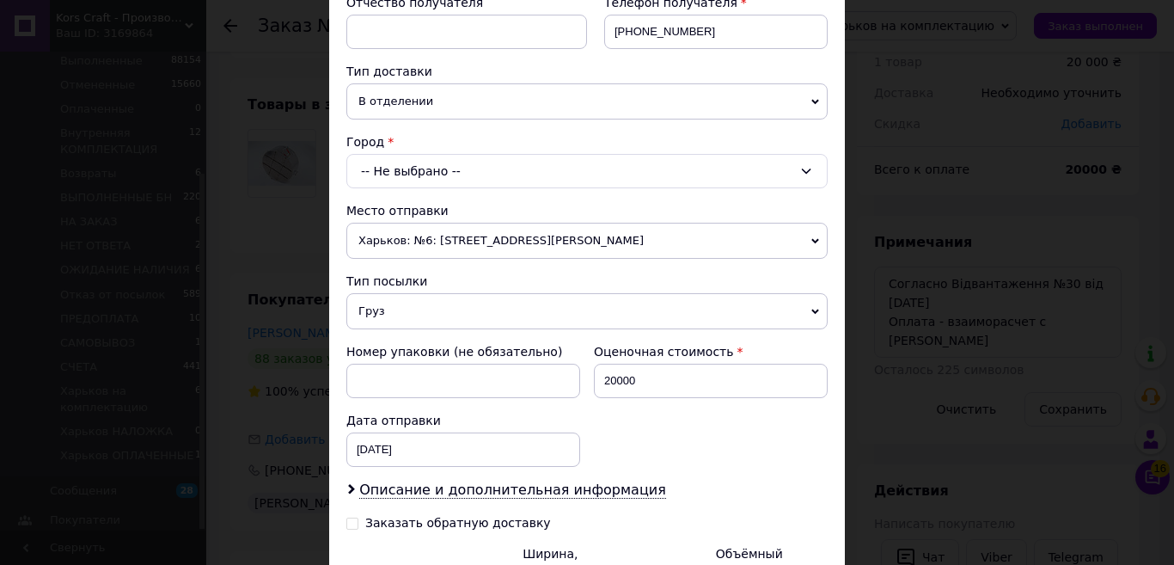
click at [446, 173] on div "-- Не выбрано --" at bounding box center [586, 171] width 481 height 34
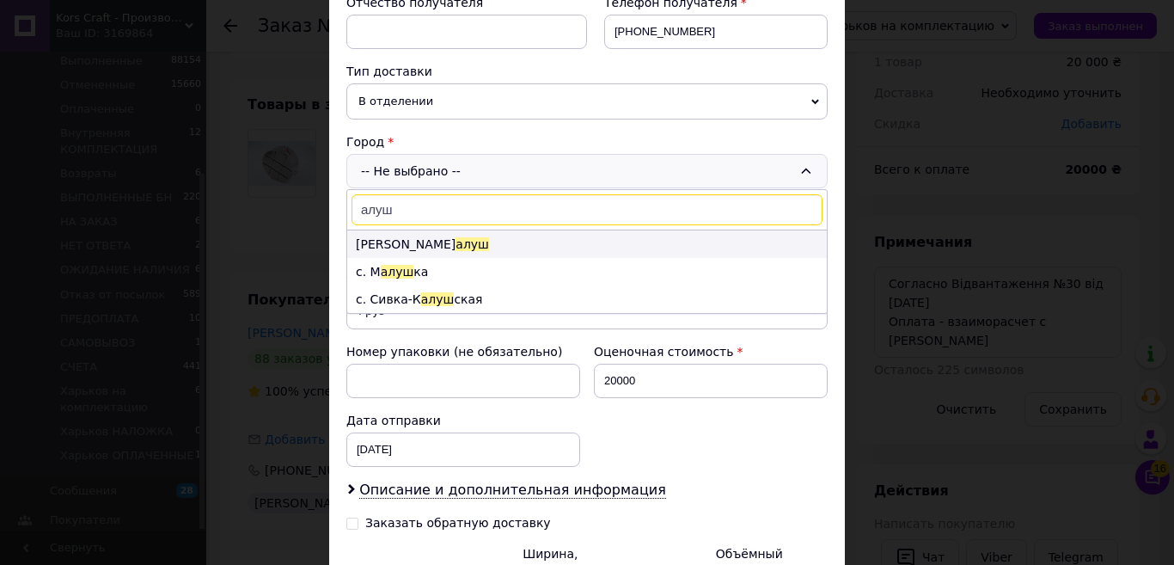
type input "алуш"
click at [390, 244] on li "К алуш" at bounding box center [587, 244] width 480 height 28
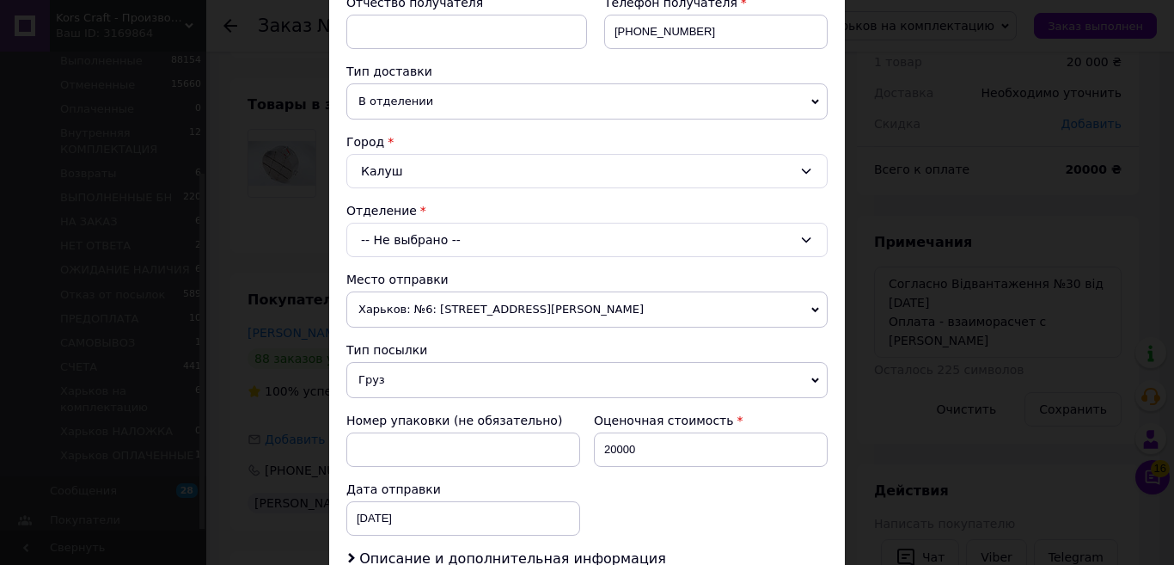
click at [433, 240] on div "-- Не выбрано --" at bounding box center [586, 240] width 481 height 34
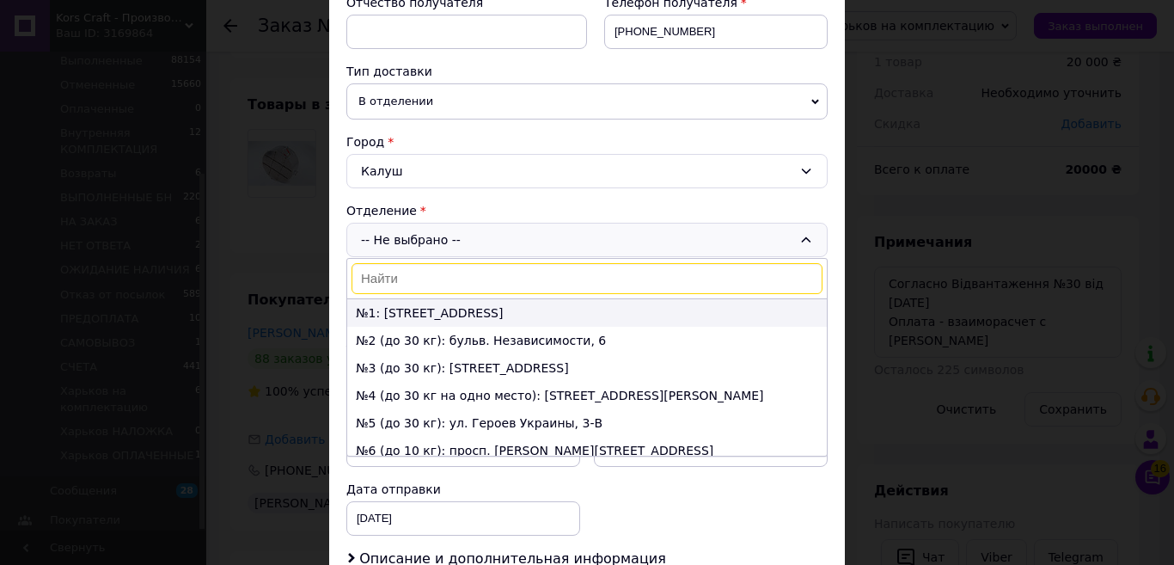
click at [411, 316] on li "№1: ул. Каракая, 32а" at bounding box center [587, 313] width 480 height 28
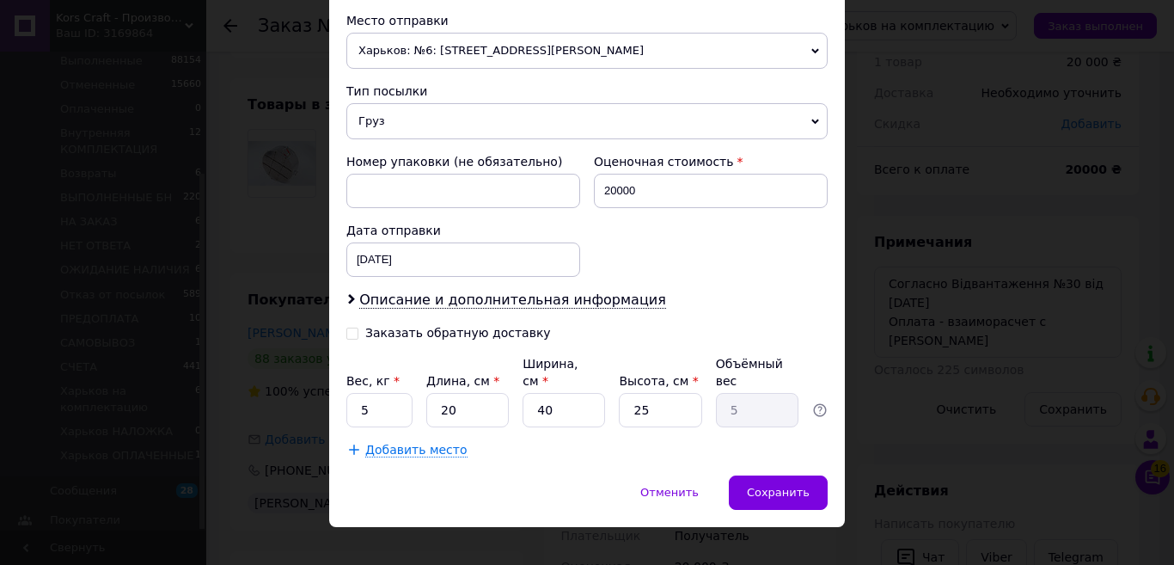
scroll to position [608, 0]
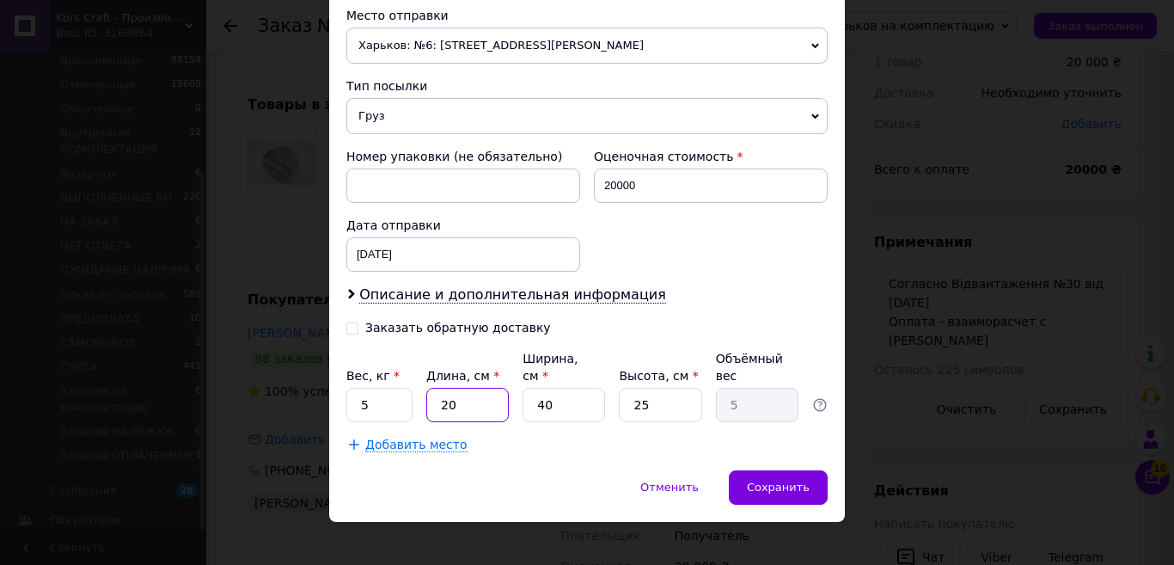
drag, startPoint x: 467, startPoint y: 386, endPoint x: 424, endPoint y: 389, distance: 43.1
click at [426, 389] on input "20" at bounding box center [467, 405] width 83 height 34
type input "4"
type input "1"
type input "46"
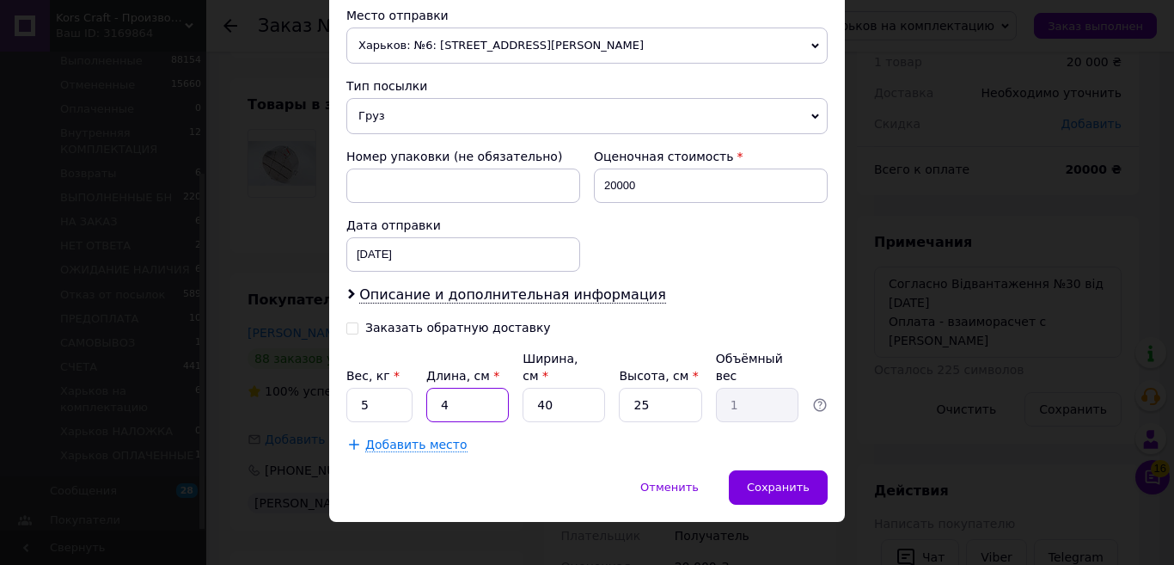
type input "11.5"
type input "46"
type input "4"
type input "1.15"
type input "45"
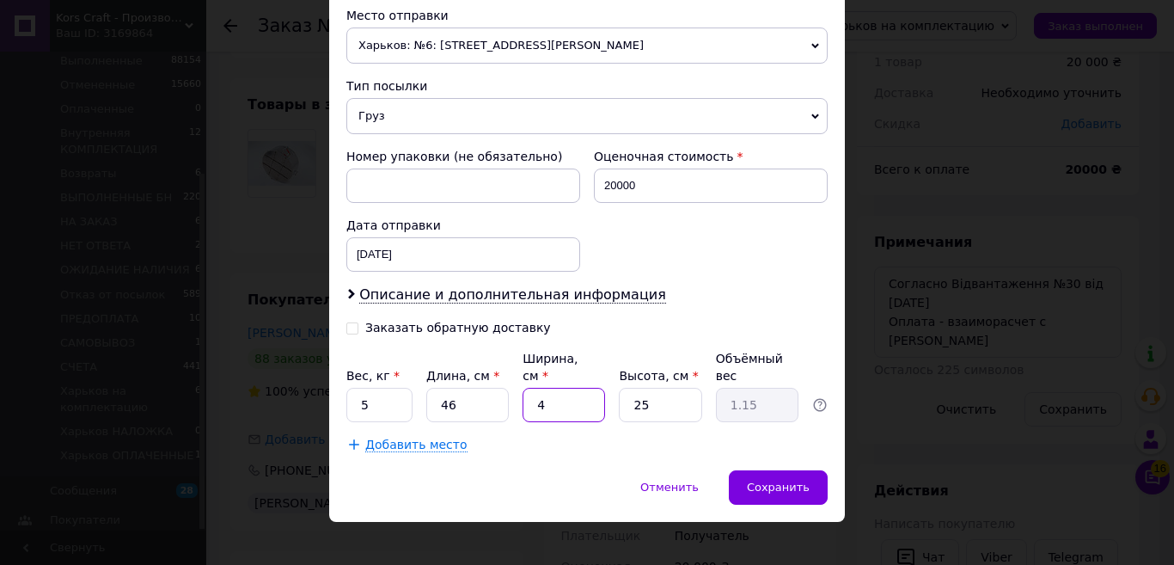
type input "12.94"
type input "4"
type input "1.15"
type input "43"
type input "12.36"
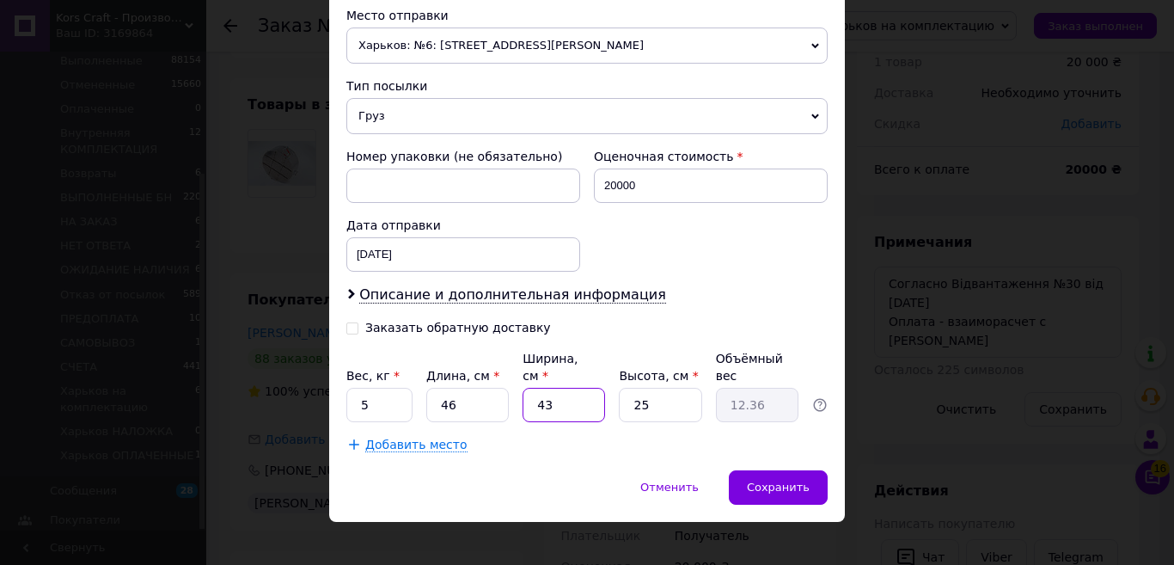
type input "43"
type input "4"
type input "1.98"
type input "46"
type input "22.75"
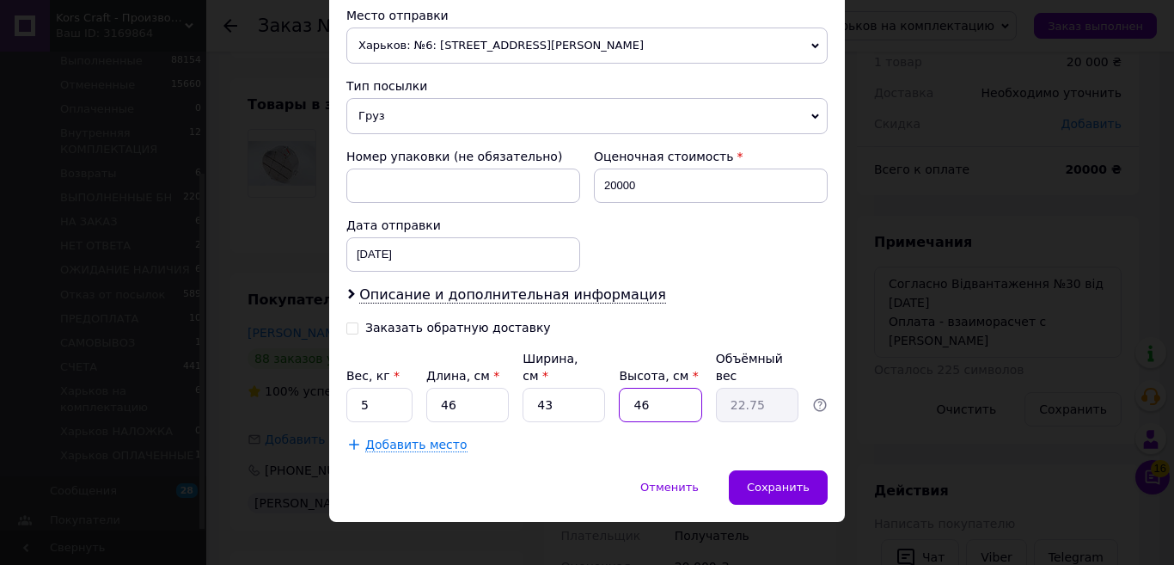
type input "46"
drag, startPoint x: 399, startPoint y: 381, endPoint x: 340, endPoint y: 389, distance: 59.1
type input "8"
click at [414, 438] on span "Добавить место" at bounding box center [416, 445] width 102 height 15
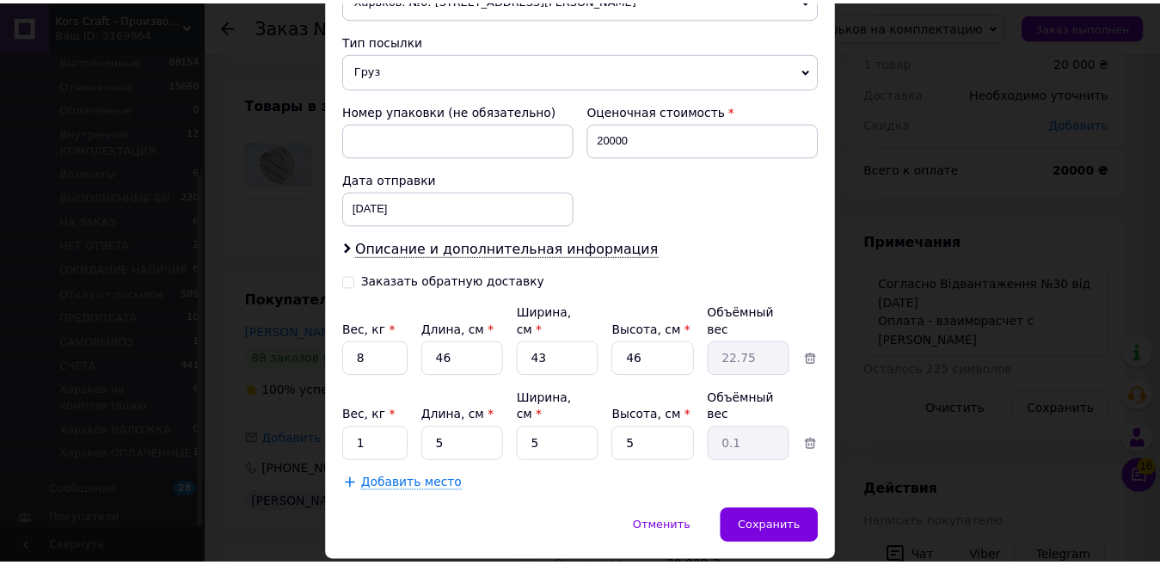
scroll to position [677, 0]
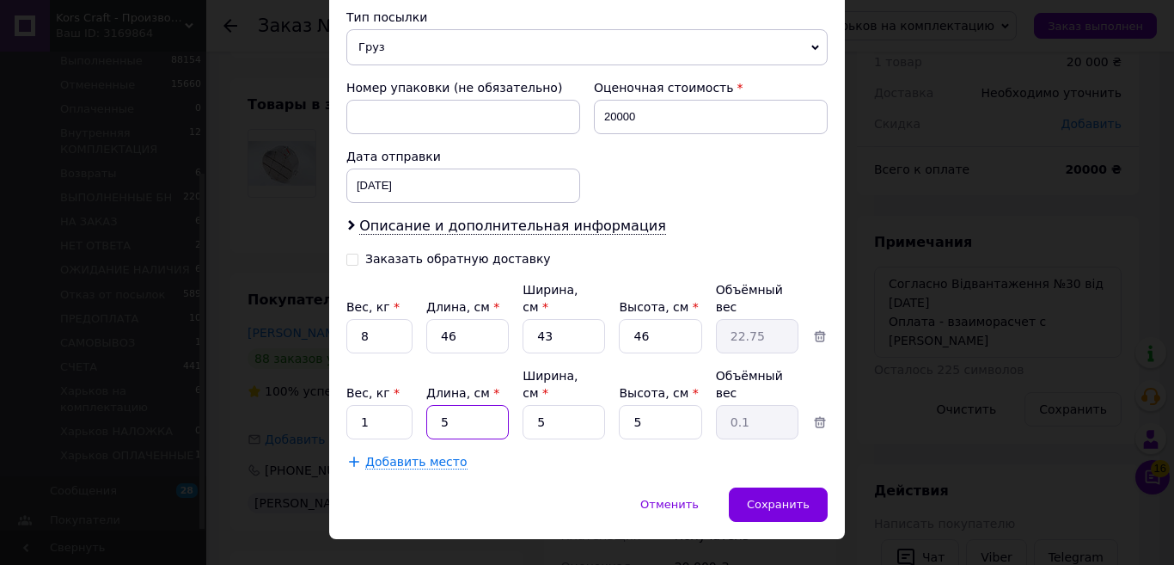
drag, startPoint x: 458, startPoint y: 391, endPoint x: 436, endPoint y: 388, distance: 22.6
click at [436, 405] on input "5" at bounding box center [467, 422] width 83 height 34
type input "40"
type input "0.25"
type input "40"
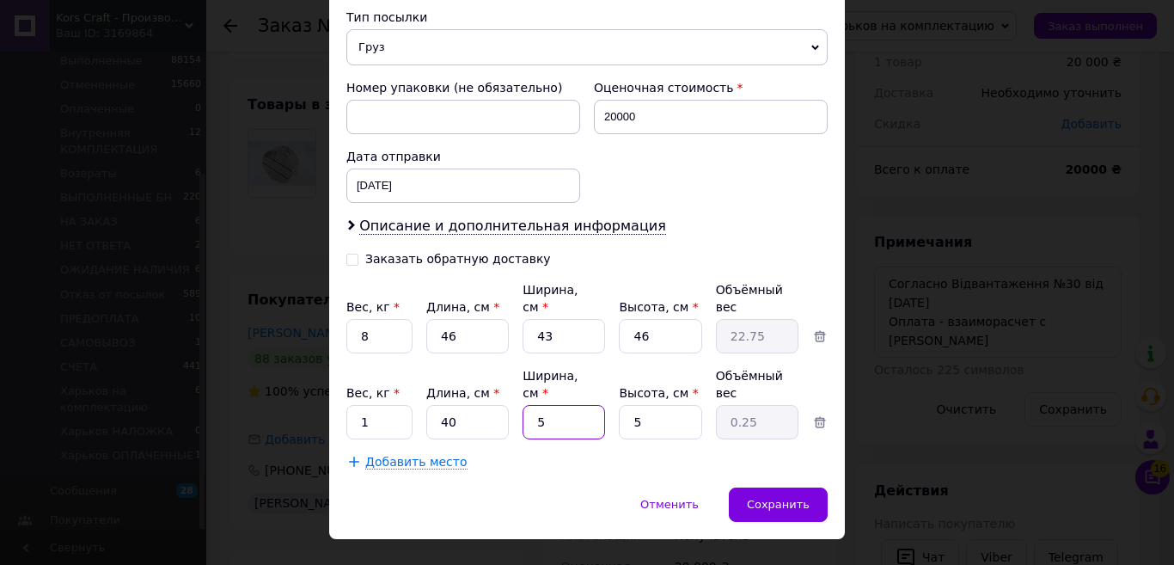
type input "4"
type input "0.2"
type input "40"
type input "2"
type input "40"
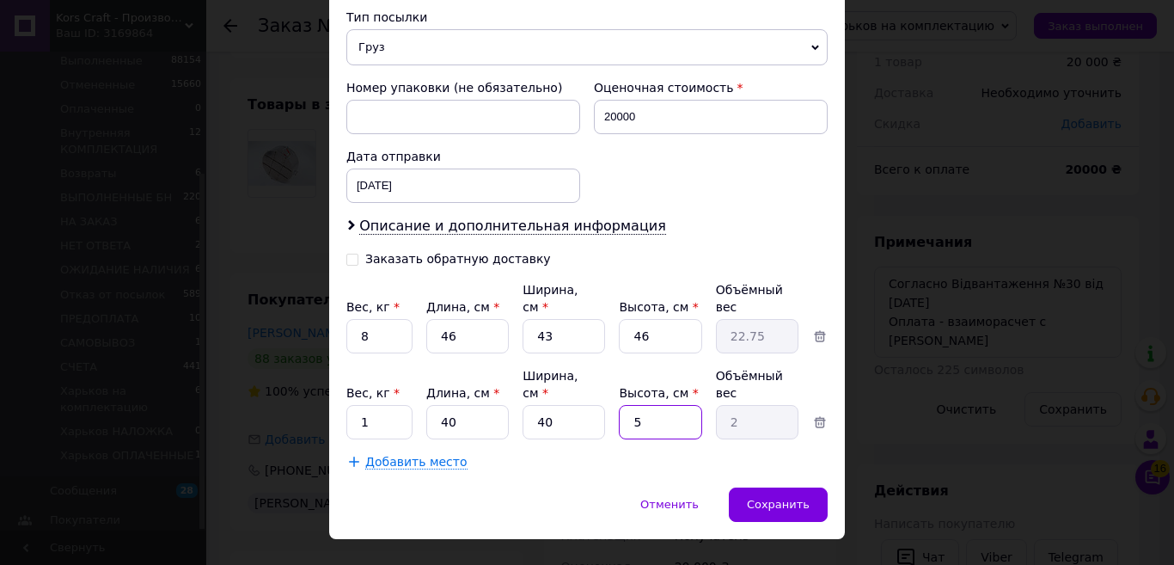
type input "3"
type input "1.2"
type input "38"
type input "15.2"
type input "38"
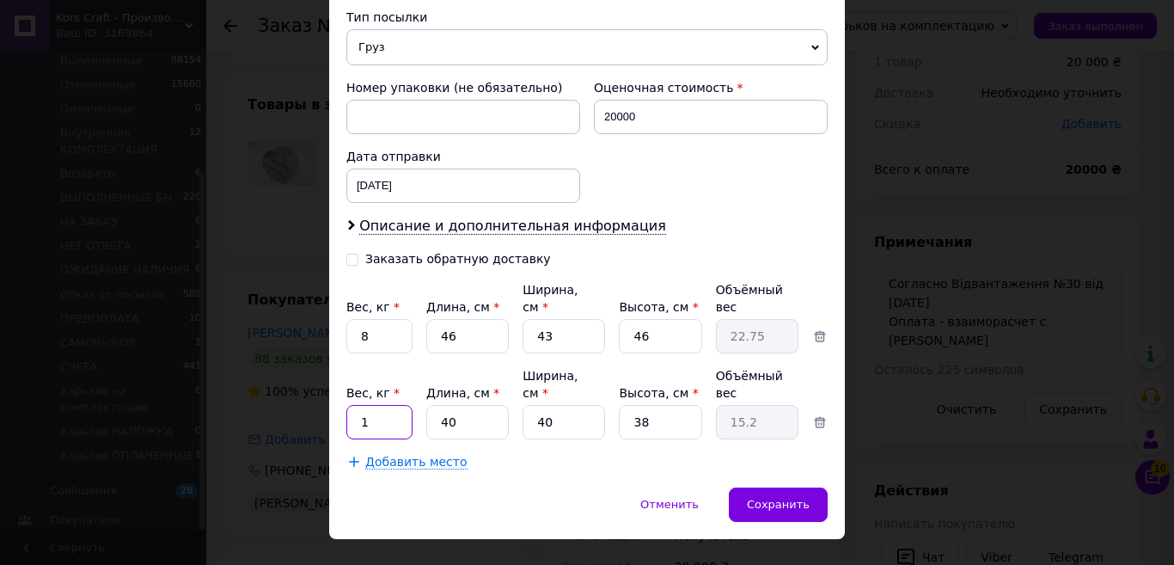
drag, startPoint x: 377, startPoint y: 389, endPoint x: 356, endPoint y: 391, distance: 21.6
click at [356, 405] on input "1" at bounding box center [379, 422] width 66 height 34
type input "6"
click at [805, 498] on span "Сохранить" at bounding box center [778, 504] width 63 height 13
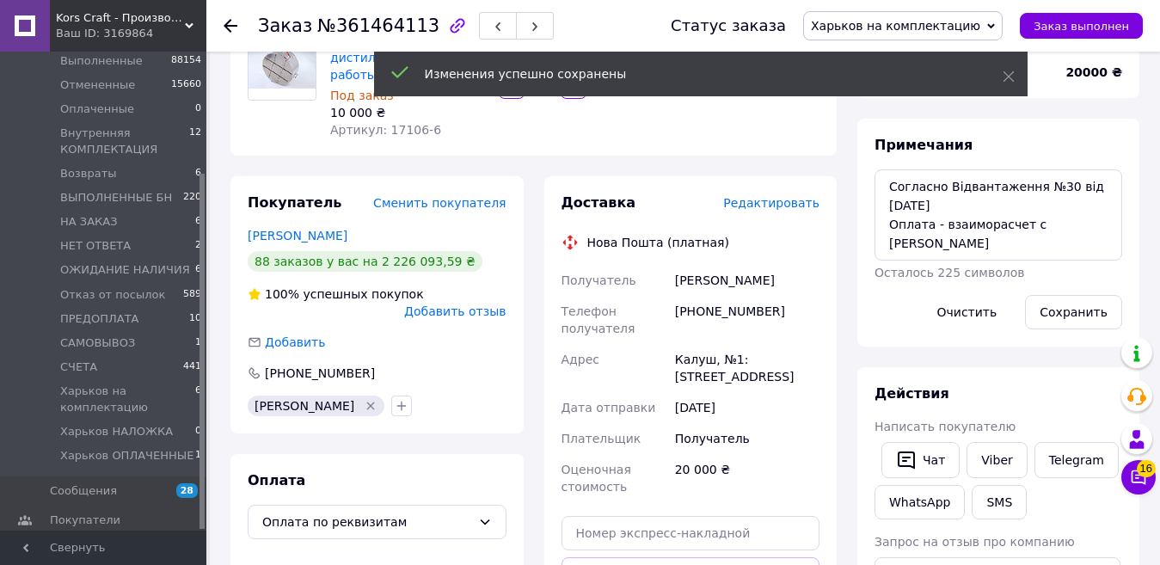
scroll to position [328, 0]
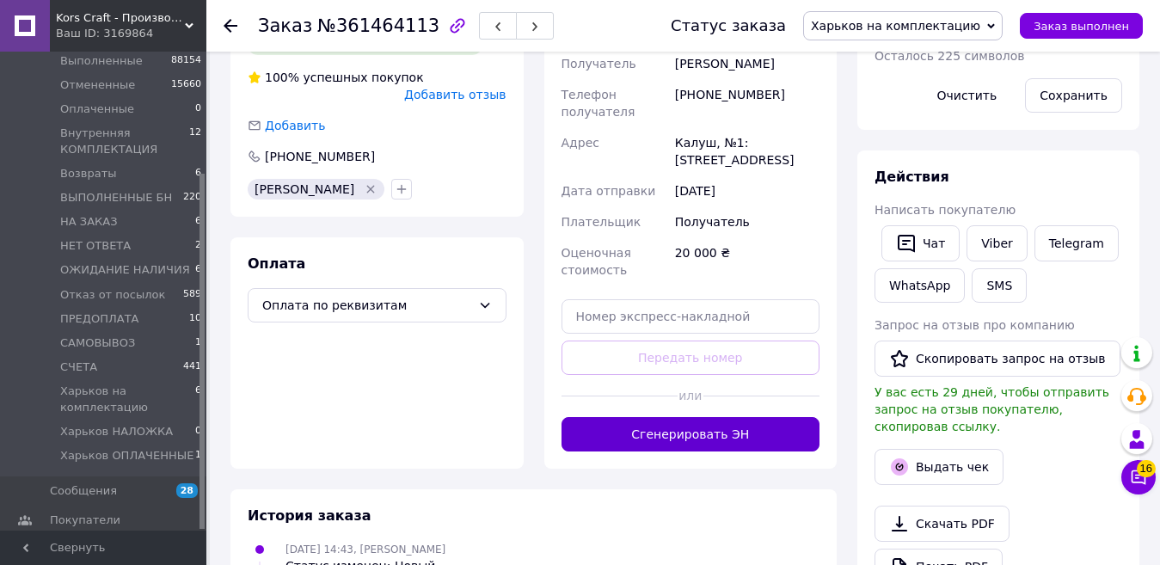
click at [759, 495] on div "Заказ с кабинета 11.09.2025 | 14:43 Товары в заказе (1) Добавить товар Индивиду…" at bounding box center [533, 333] width 627 height 1289
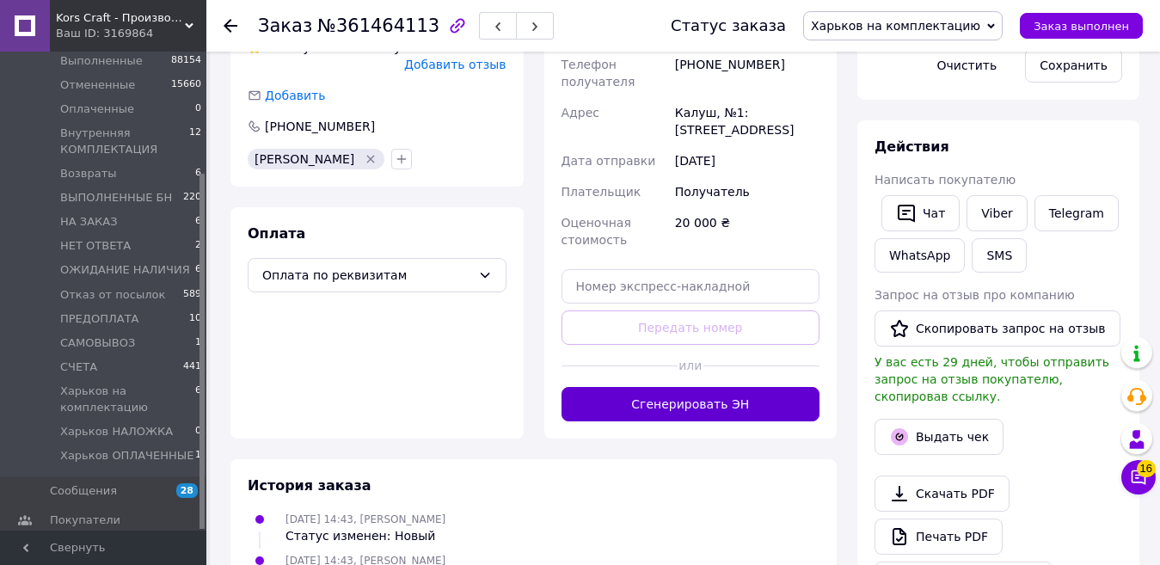
click at [776, 394] on button "Сгенерировать ЭН" at bounding box center [690, 404] width 259 height 34
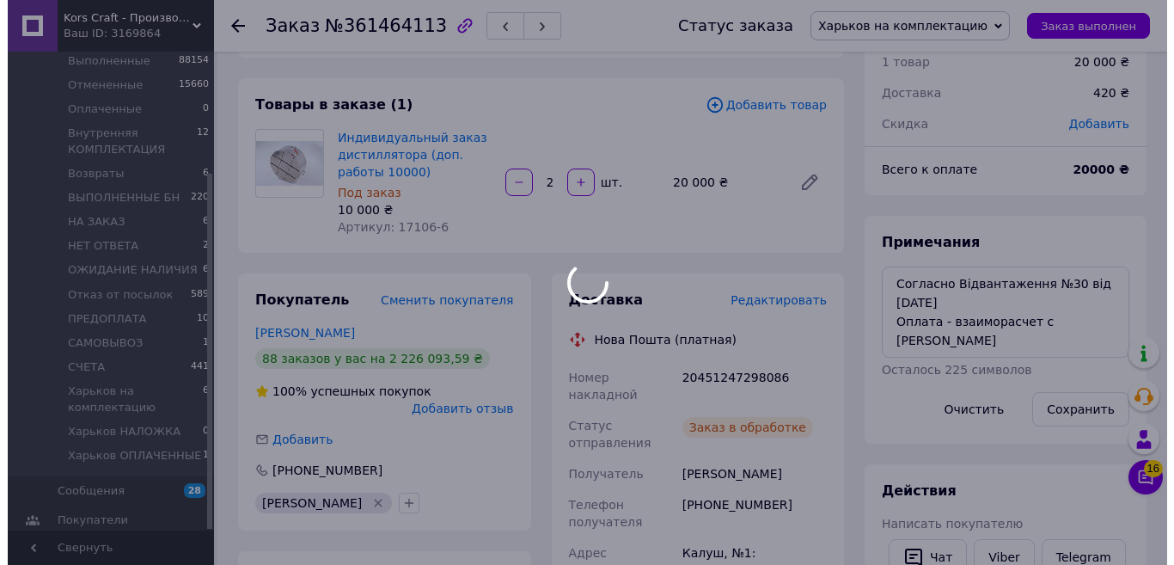
scroll to position [242, 0]
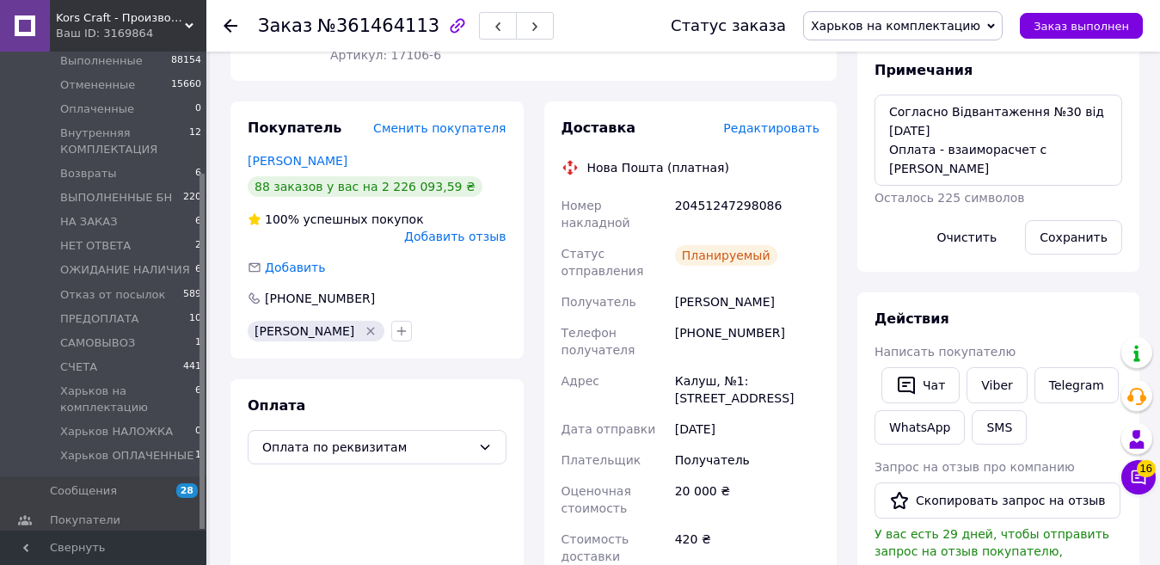
click at [721, 203] on div "20451247298086" at bounding box center [746, 214] width 151 height 48
copy div "20451247298086"
click at [996, 434] on button "SMS" at bounding box center [999, 427] width 55 height 34
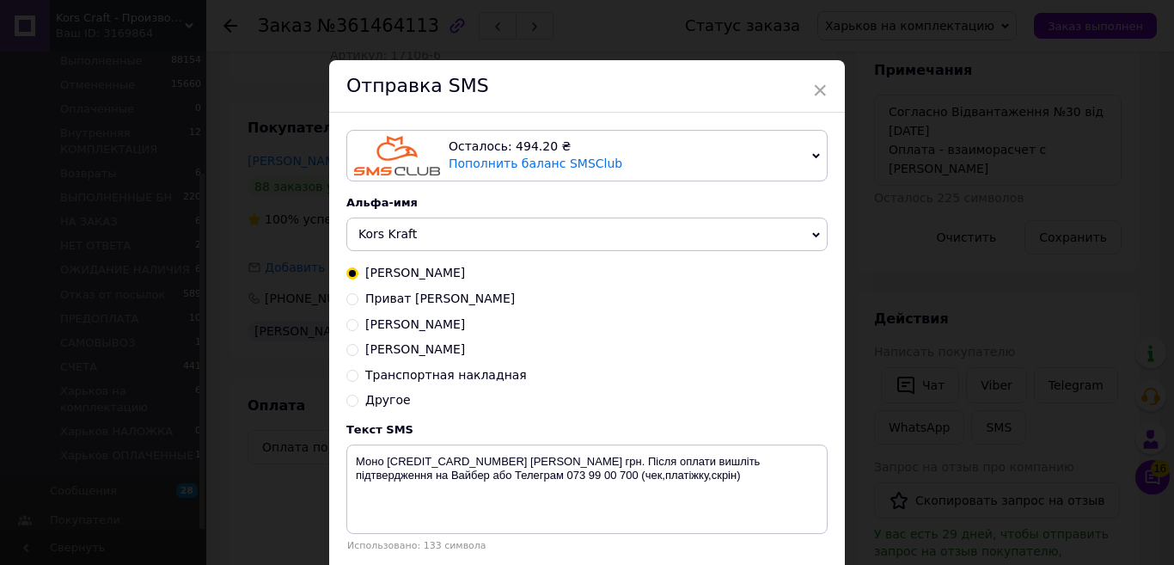
click at [464, 371] on span "Транспортная накладная" at bounding box center [446, 375] width 162 height 14
click at [359, 371] on input "Транспортная накладная" at bounding box center [352, 374] width 12 height 12
radio input "true"
radio input "false"
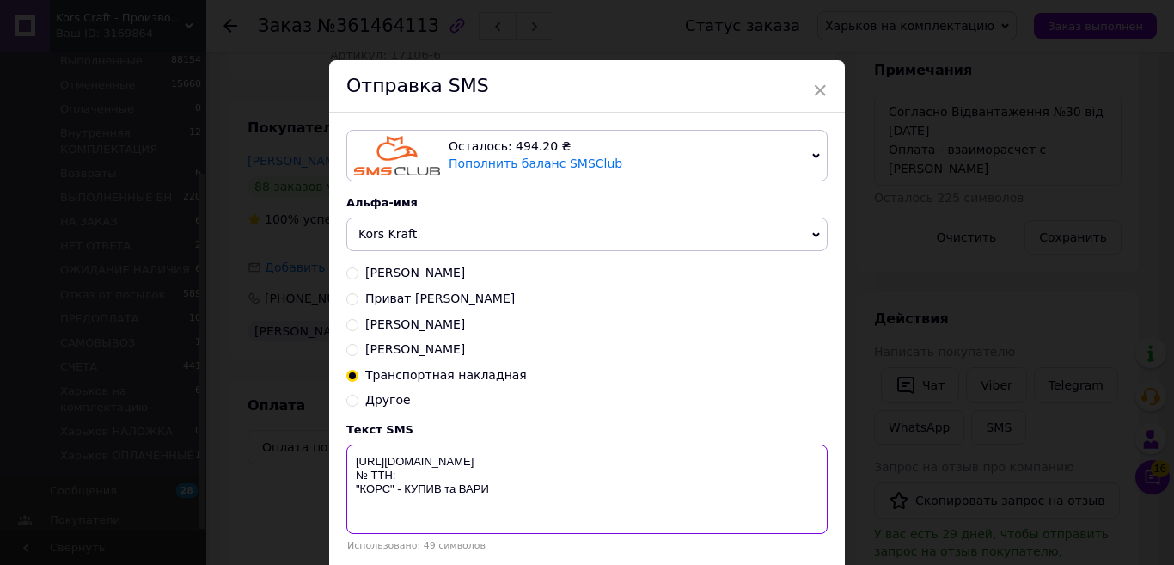
drag, startPoint x: 507, startPoint y: 500, endPoint x: 487, endPoint y: 487, distance: 24.1
click at [487, 487] on textarea "[URL][DOMAIN_NAME] № ТТН: "КОРС" - КУПИВ та ВАРИ" at bounding box center [586, 488] width 481 height 89
paste textarea "20451247298086"
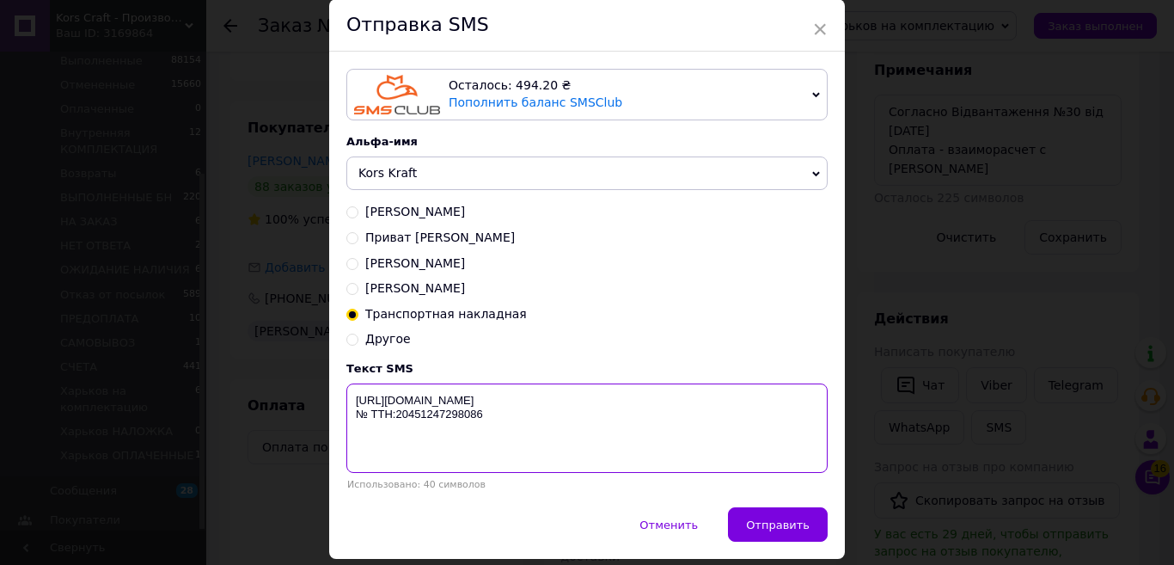
scroll to position [120, 0]
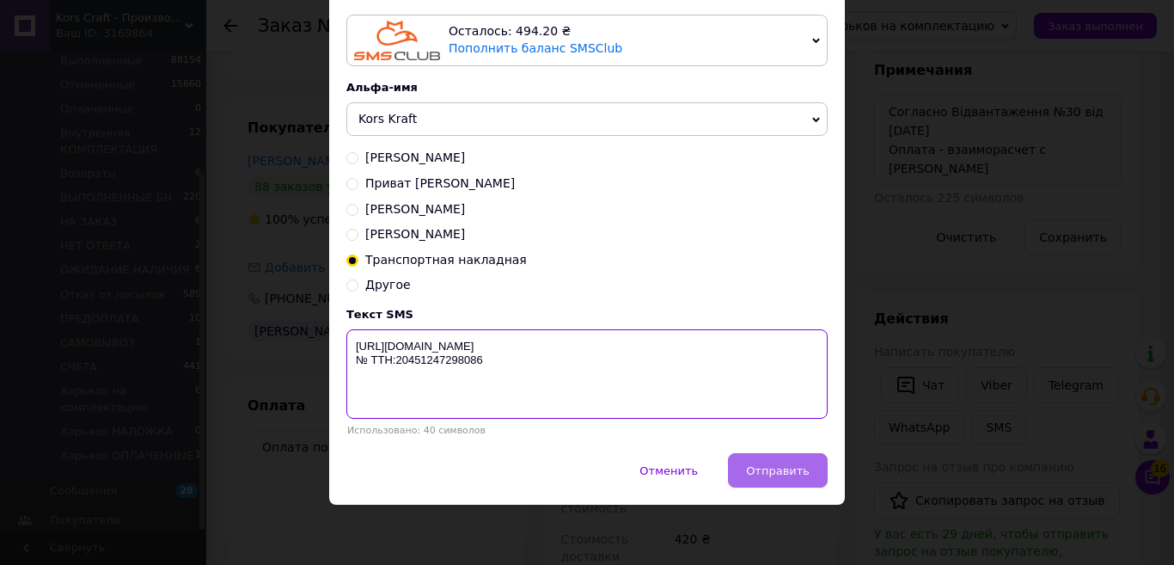
type textarea "https://KORS.IN.UA/ № ТТН:20451247298086"
click at [790, 462] on button "Отправить" at bounding box center [778, 470] width 100 height 34
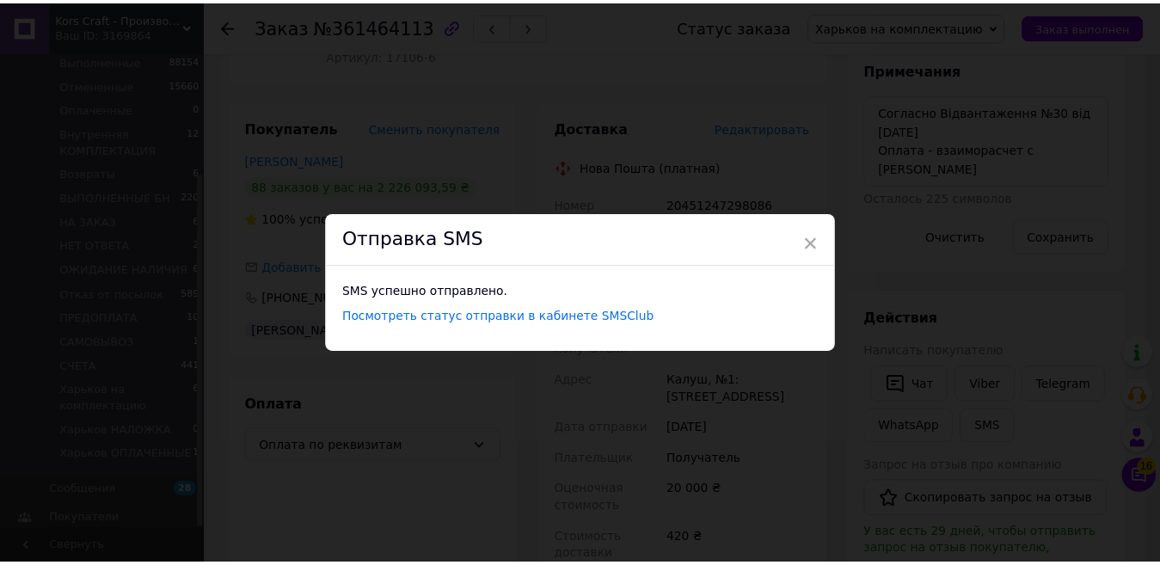
scroll to position [0, 0]
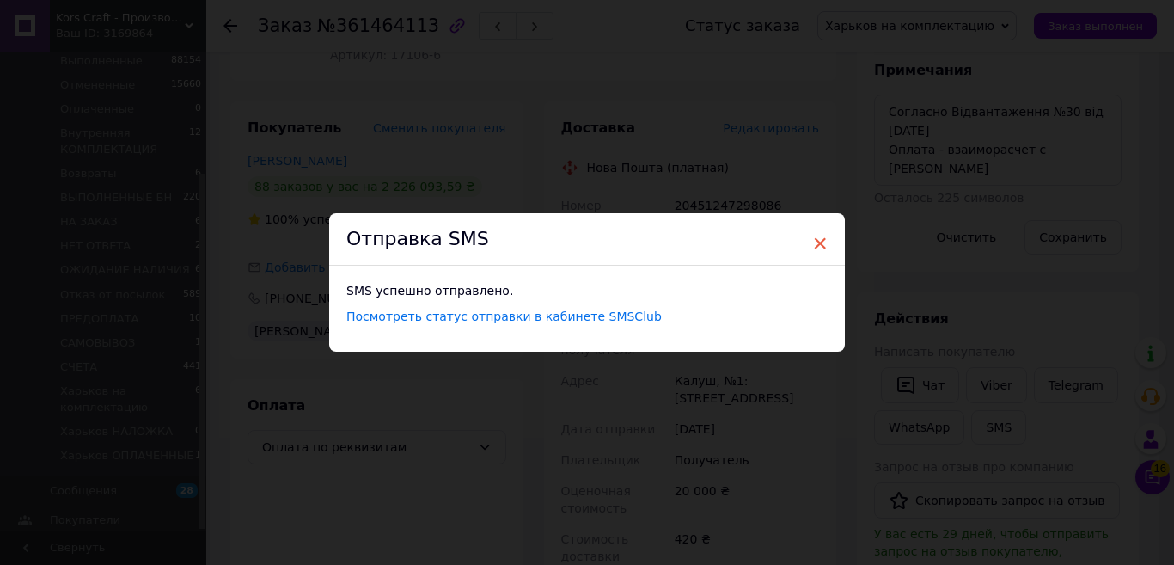
click at [817, 243] on span "×" at bounding box center [819, 243] width 15 height 29
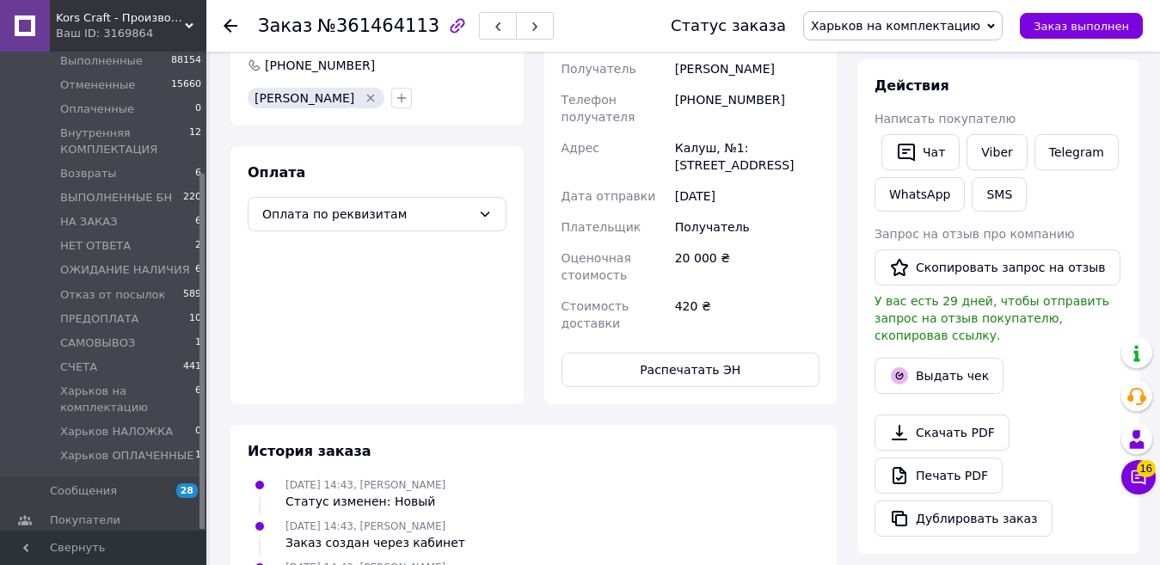
scroll to position [671, 0]
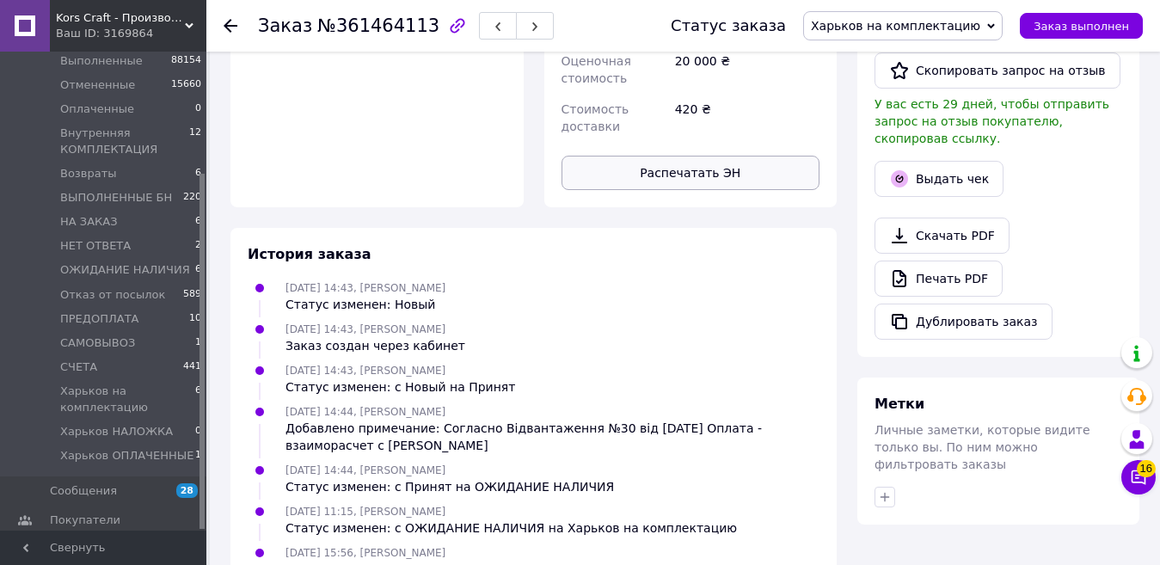
click at [707, 159] on button "Распечатать ЭН" at bounding box center [690, 173] width 259 height 34
click at [1088, 21] on span "Заказ выполнен" at bounding box center [1080, 26] width 95 height 13
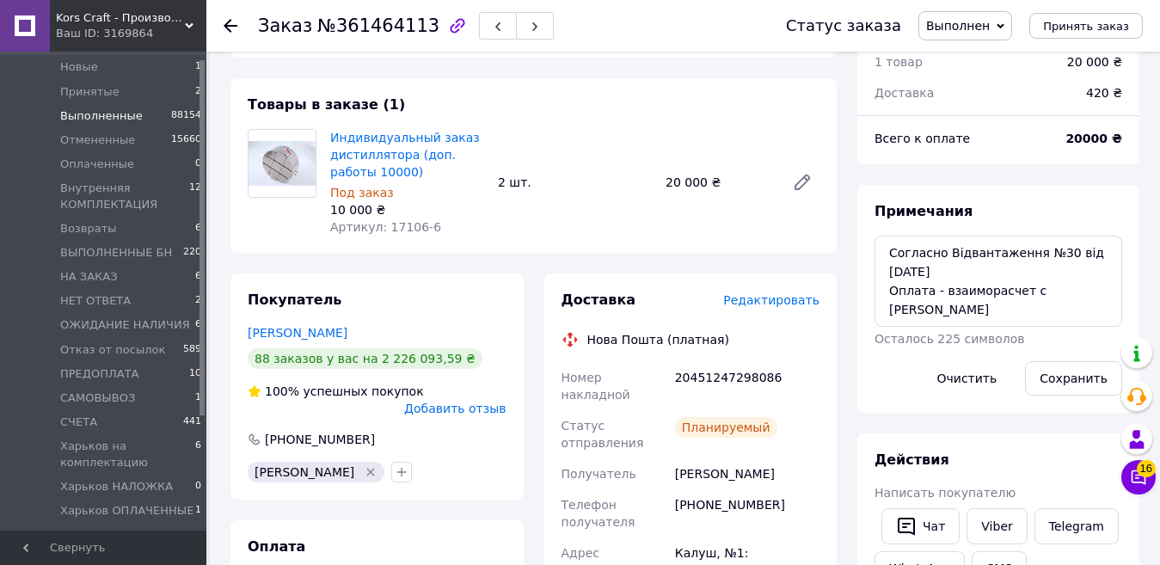
scroll to position [0, 0]
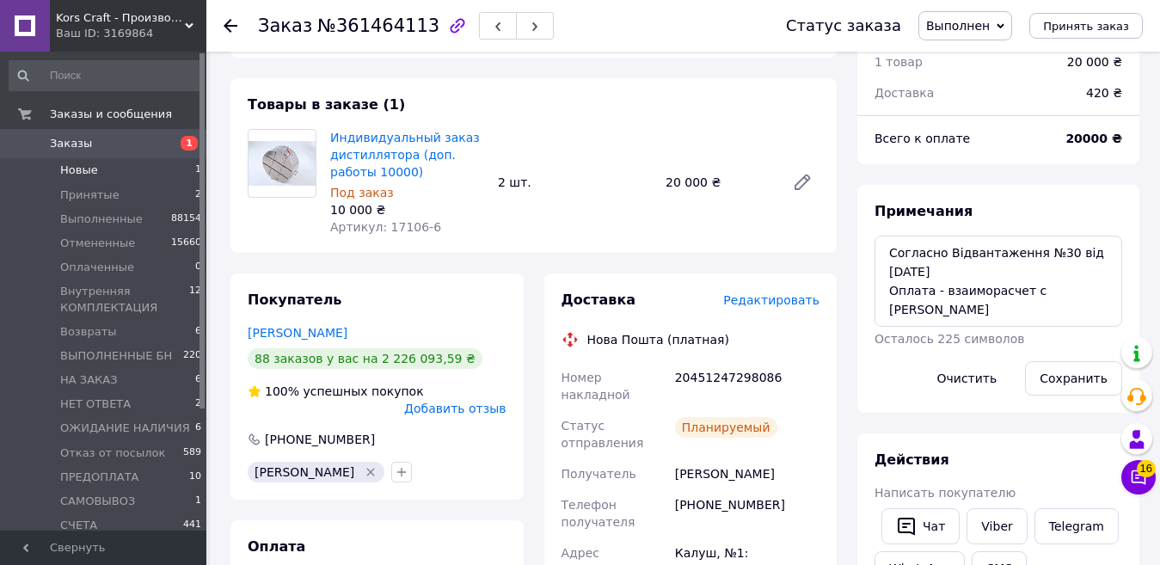
click at [90, 166] on span "Новые" at bounding box center [79, 169] width 38 height 15
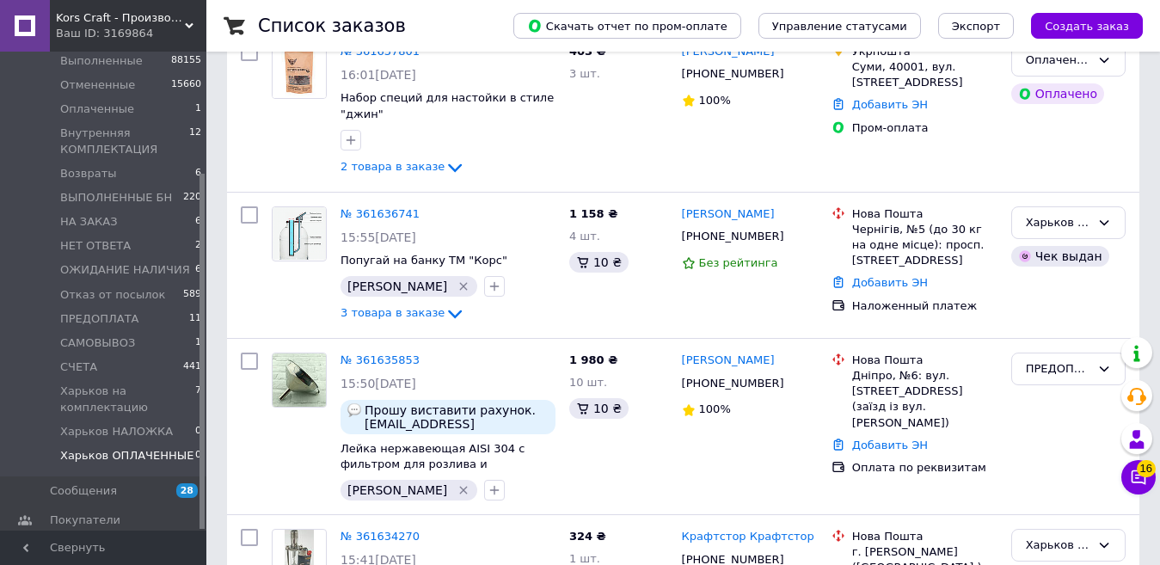
scroll to position [163, 0]
click at [89, 390] on span "Харьков на комплектацию" at bounding box center [127, 398] width 135 height 31
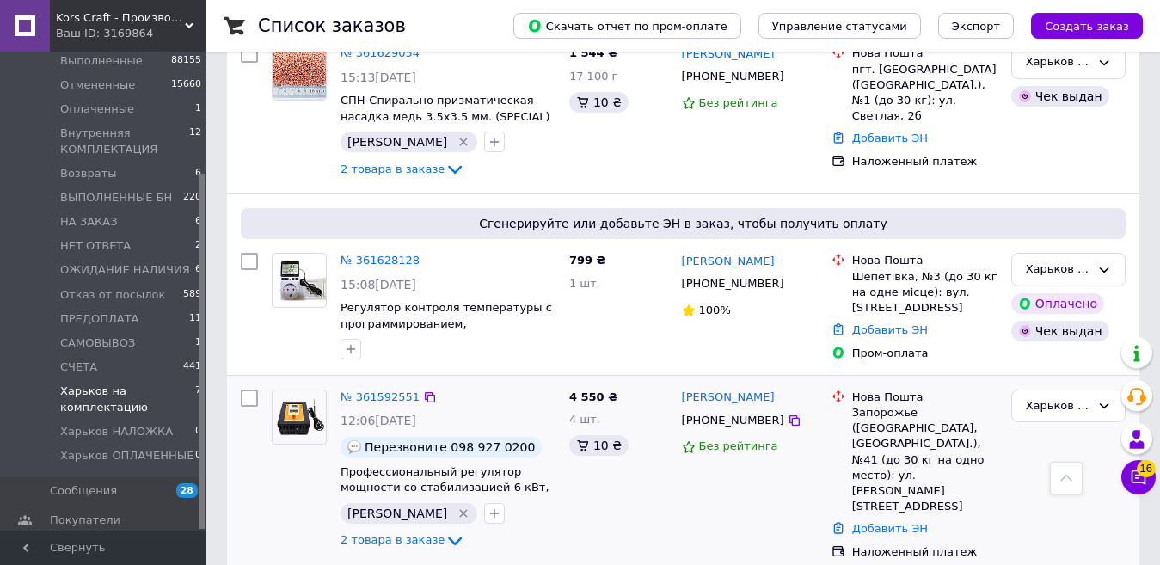
scroll to position [688, 0]
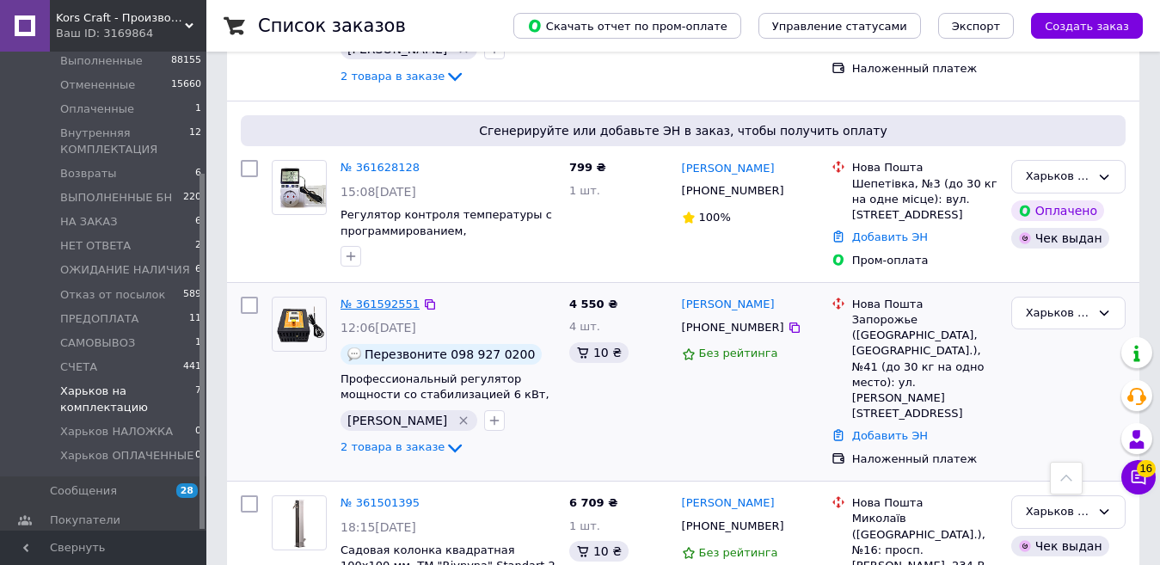
click at [385, 304] on link "№ 361592551" at bounding box center [379, 303] width 79 height 13
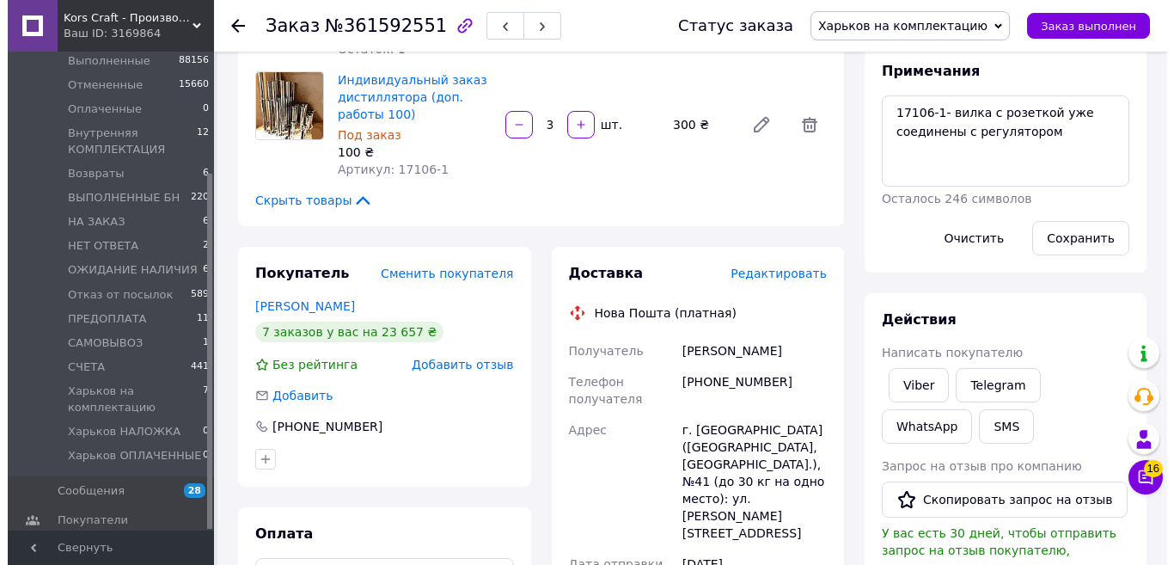
scroll to position [258, 0]
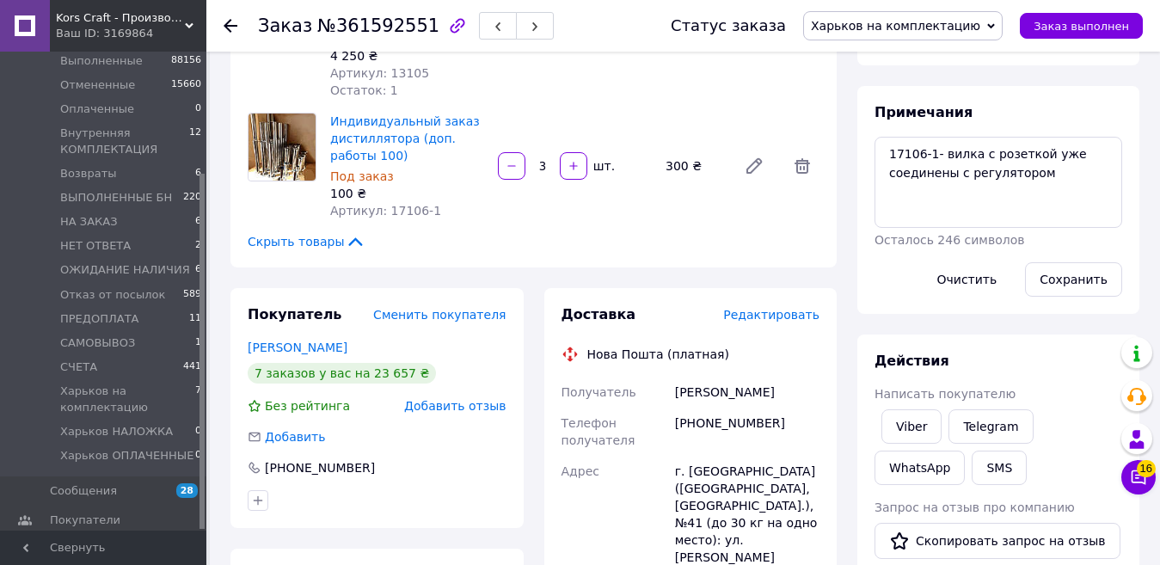
click at [791, 316] on span "Редактировать" at bounding box center [771, 315] width 96 height 14
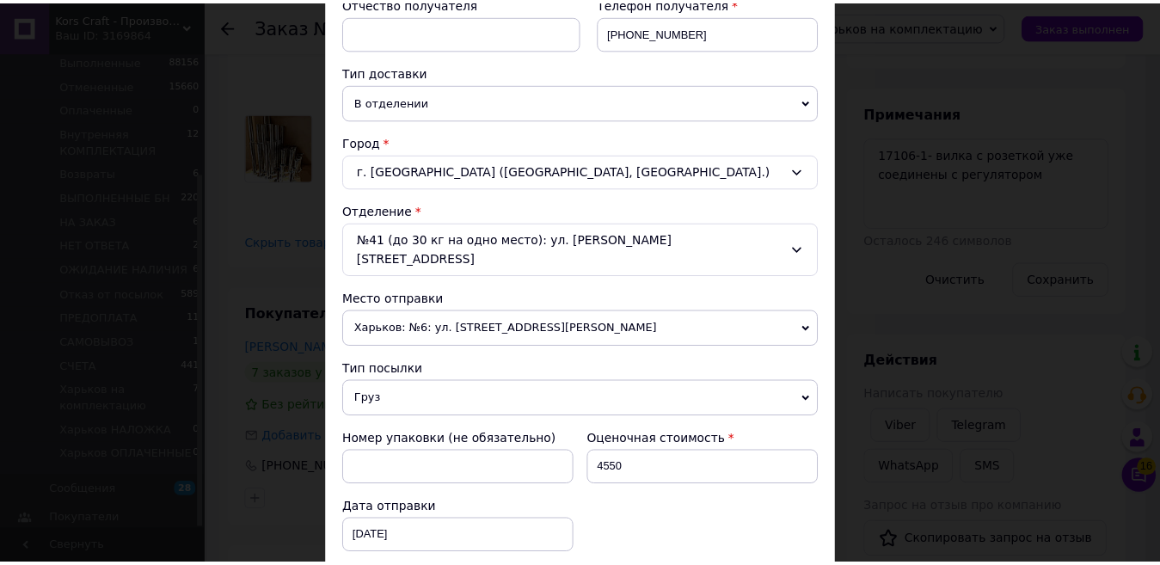
scroll to position [747, 0]
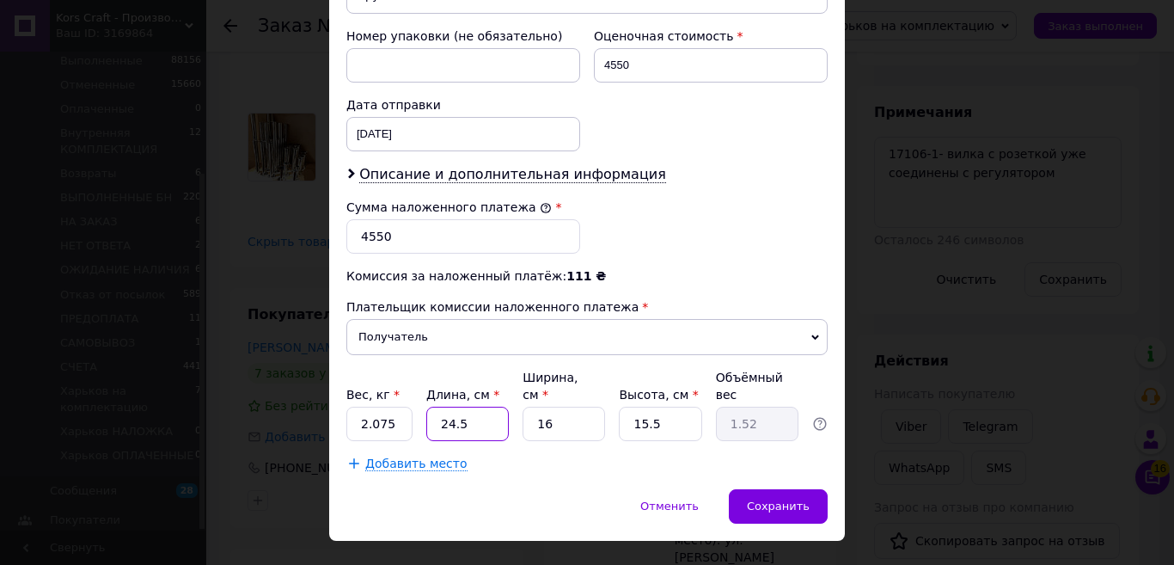
drag, startPoint x: 461, startPoint y: 394, endPoint x: 443, endPoint y: 394, distance: 18.1
click at [443, 407] on input "24.5" at bounding box center [467, 424] width 83 height 34
type input "27"
type input "1.67"
type input "27"
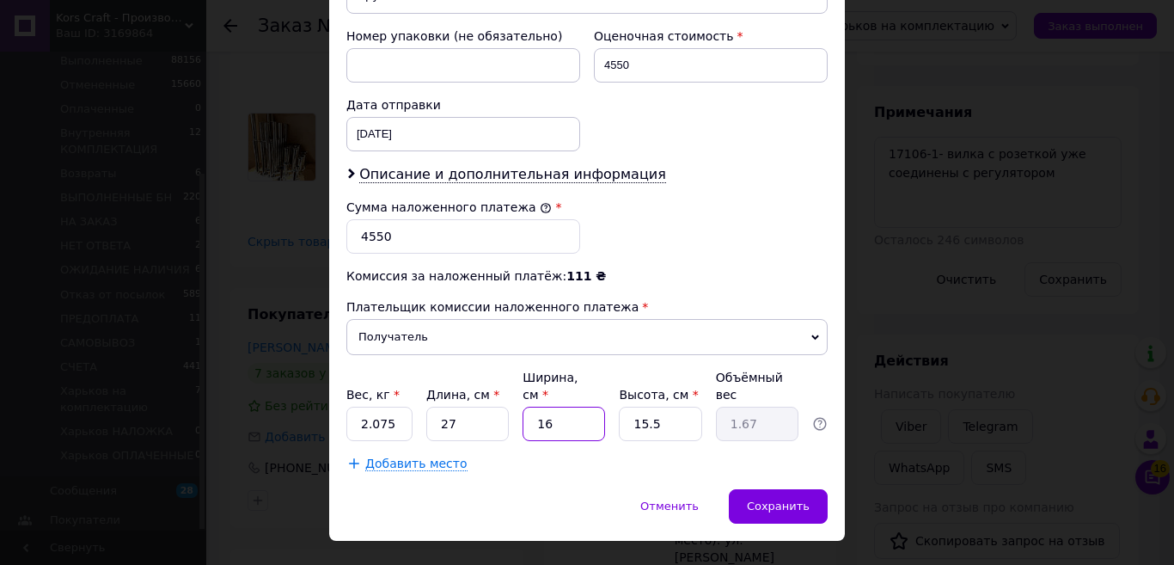
type input "2"
type input "0.21"
type input "20"
type input "2.09"
type input "20"
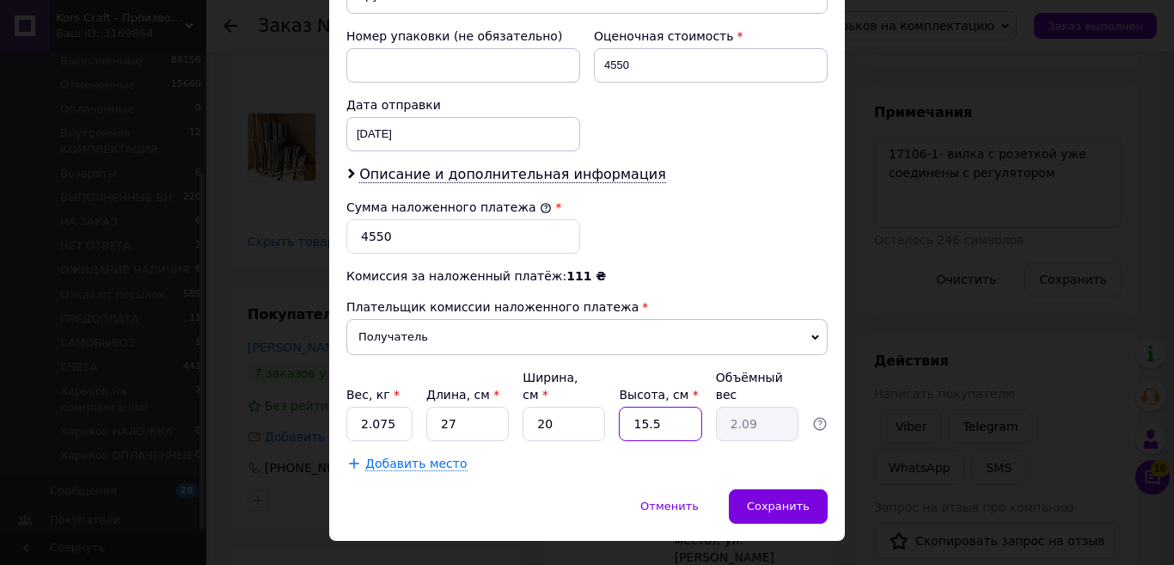
type input "1"
type input "0.14"
type input "14"
type input "1.89"
type input "14"
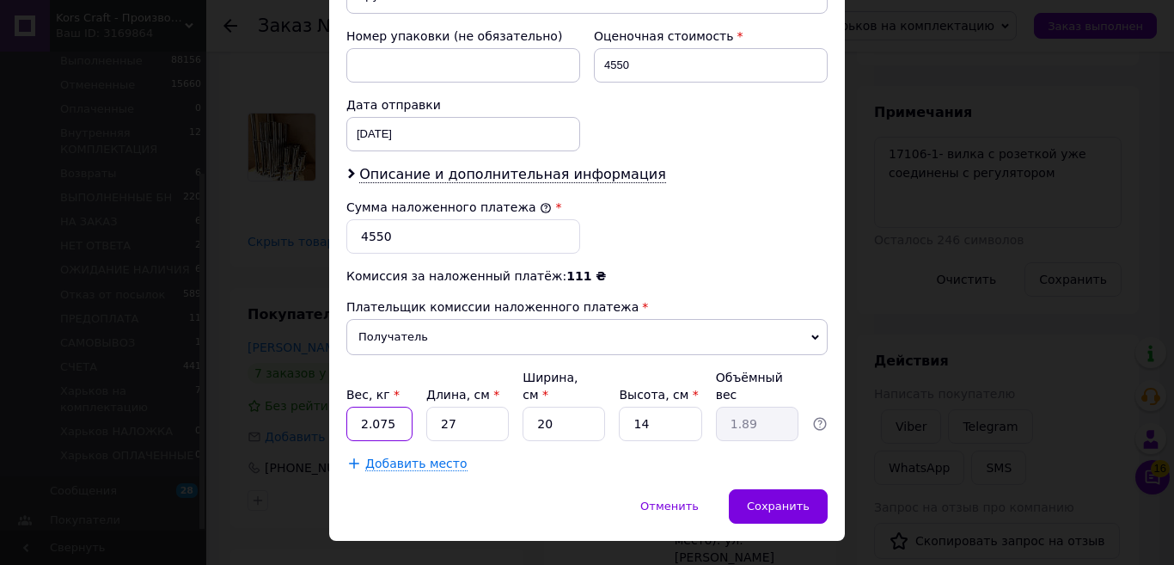
drag, startPoint x: 392, startPoint y: 390, endPoint x: 359, endPoint y: 385, distance: 33.9
click at [359, 407] on input "2.075" at bounding box center [379, 424] width 66 height 34
type input "0.7"
click at [782, 489] on div "Сохранить" at bounding box center [778, 506] width 99 height 34
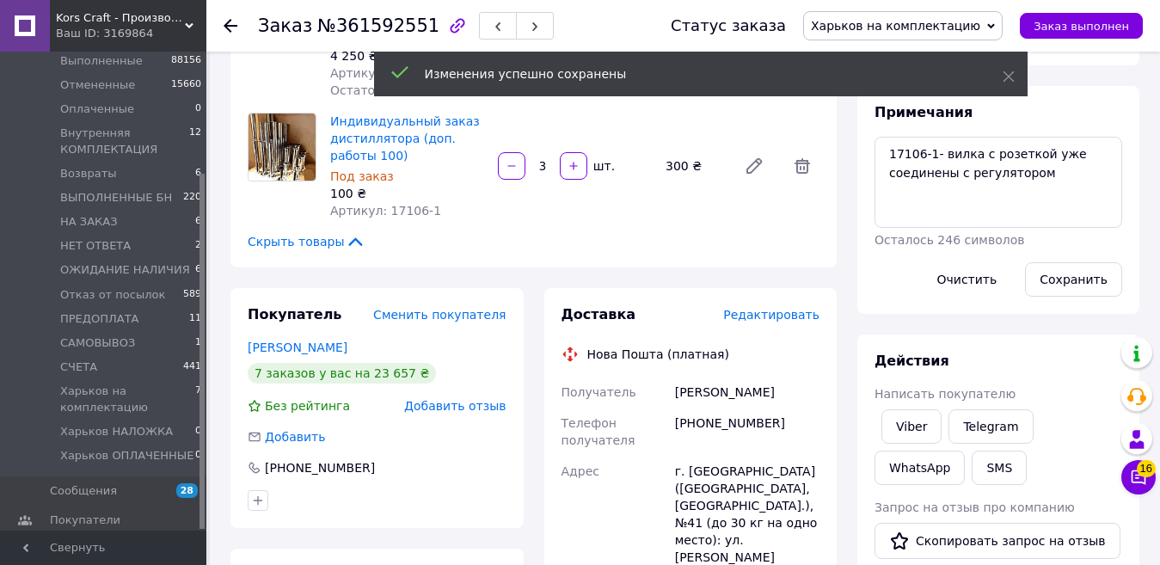
scroll to position [0, 0]
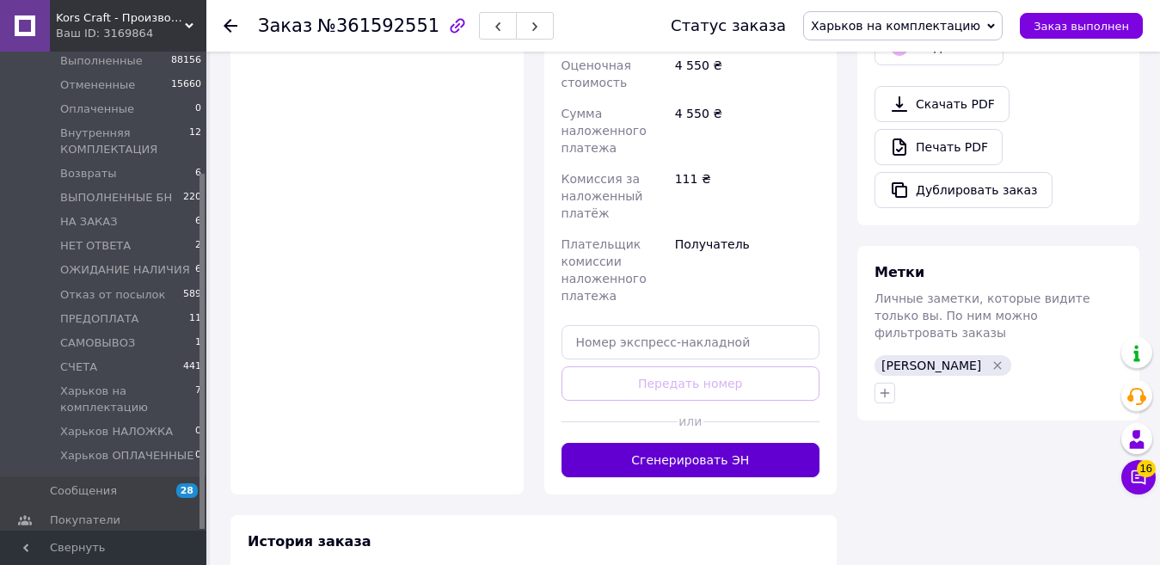
click at [766, 443] on button "Сгенерировать ЭН" at bounding box center [690, 460] width 259 height 34
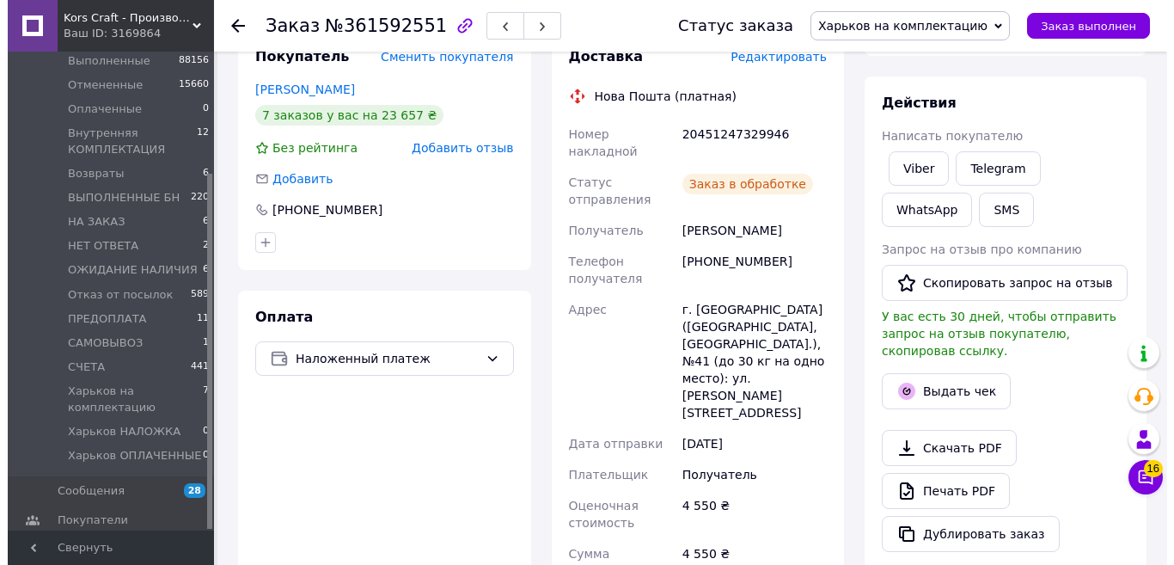
scroll to position [169, 0]
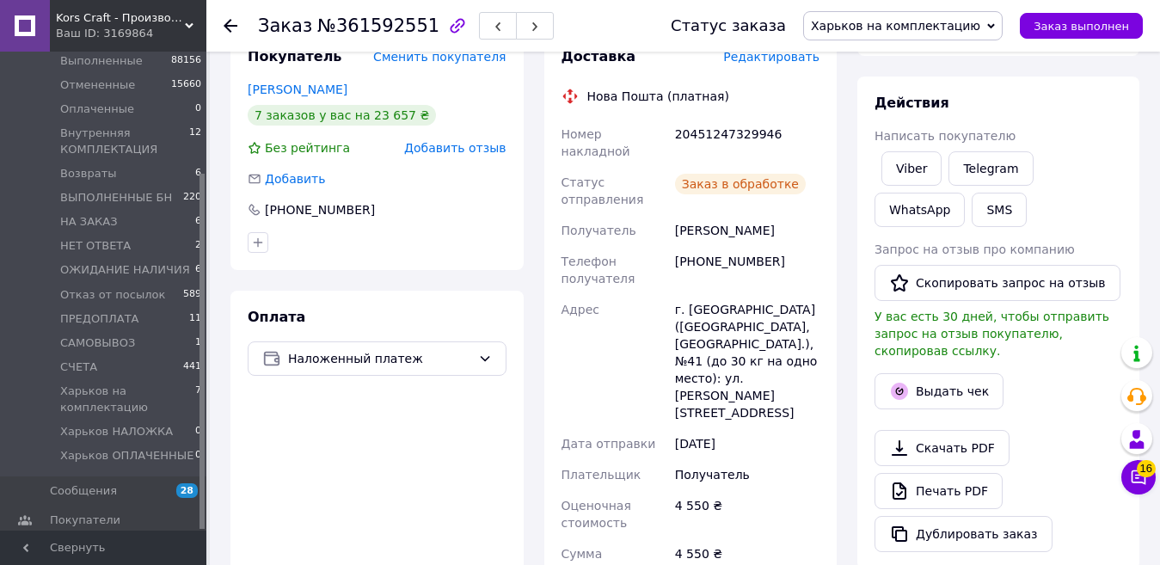
click at [693, 129] on div "20451247329946" at bounding box center [746, 143] width 151 height 48
copy div "20451247329946"
click at [972, 205] on button "SMS" at bounding box center [999, 210] width 55 height 34
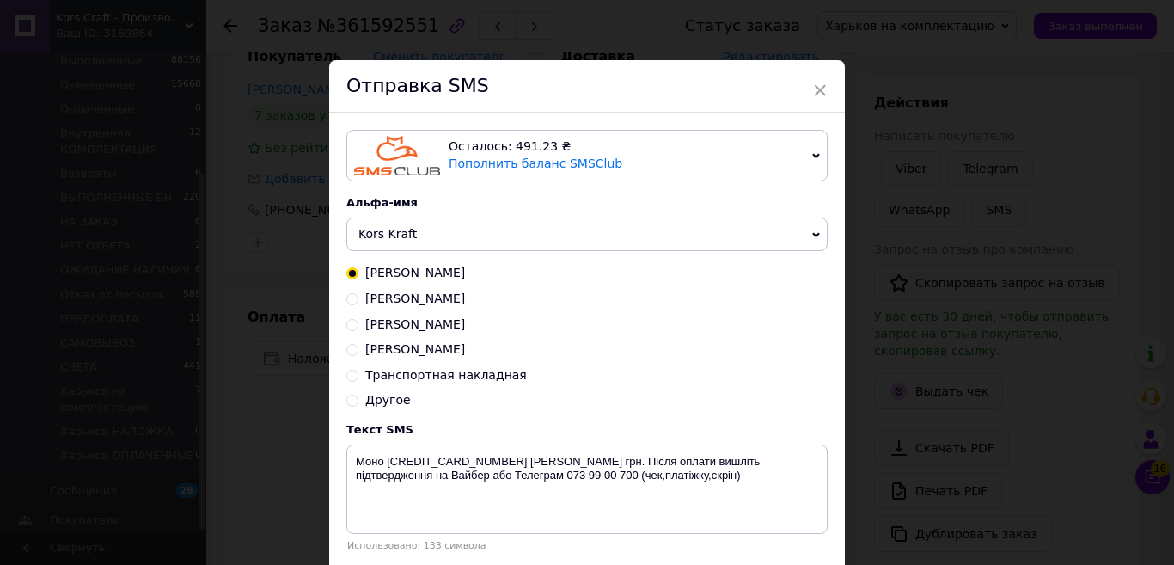
click at [456, 378] on span "Транспортная накладная" at bounding box center [446, 375] width 162 height 14
click at [359, 378] on input "Транспортная накладная" at bounding box center [352, 374] width 12 height 12
radio input "true"
radio input "false"
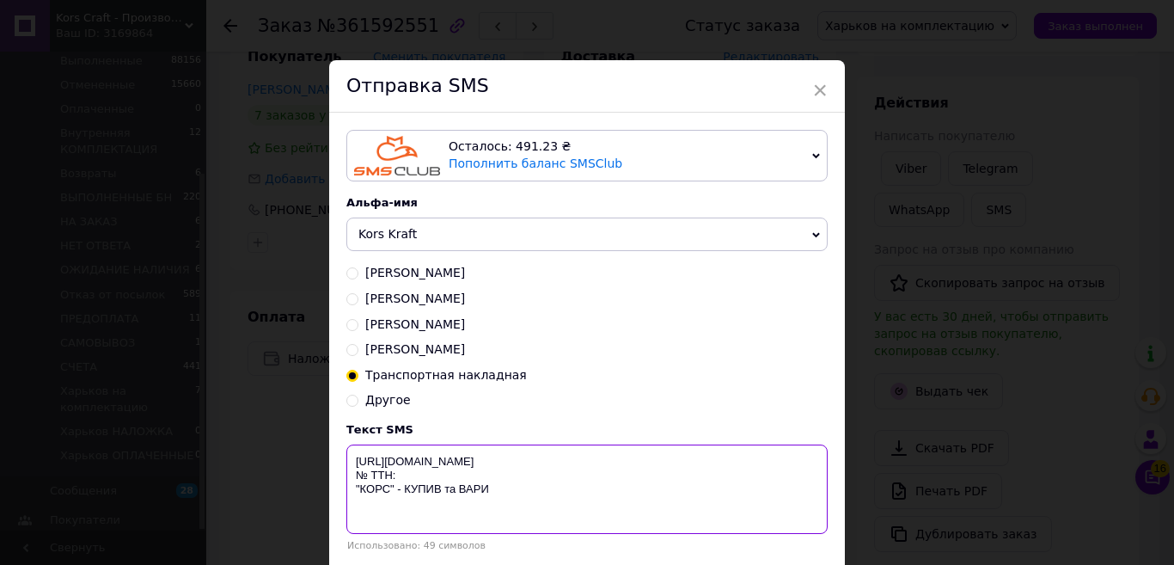
click at [439, 480] on textarea "[URL][DOMAIN_NAME] № ТТН: "КОРС" - КУПИВ та ВАРИ" at bounding box center [586, 488] width 481 height 89
paste textarea "20451247329946"
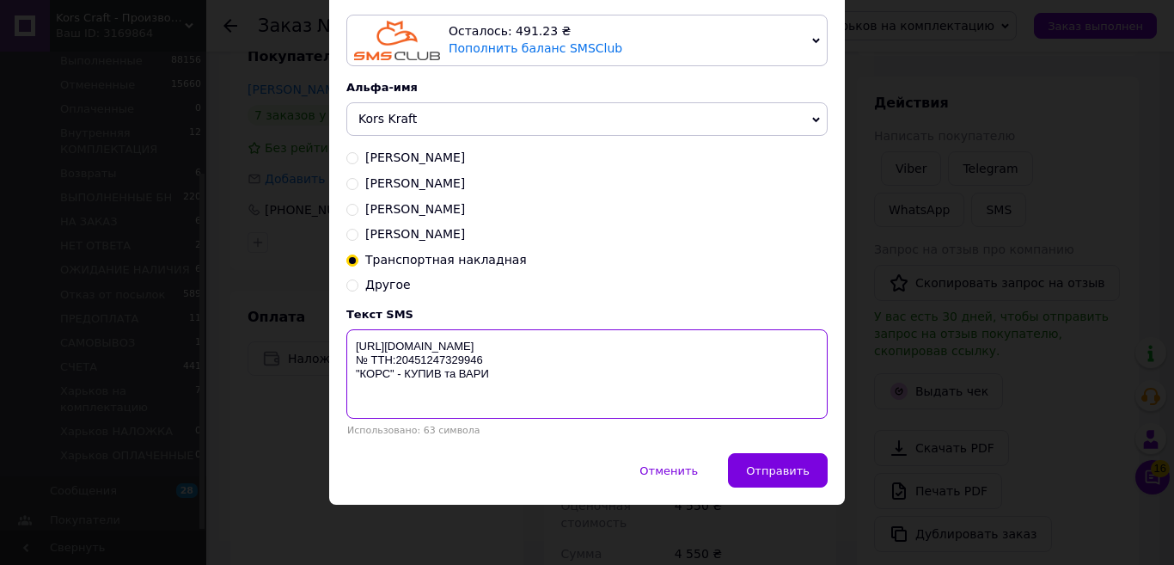
scroll to position [120, 0]
type textarea "https://KORS.IN.UA/ № ТТН:20451247329946 "КОРС" - КУПИВ та ВАРИ"
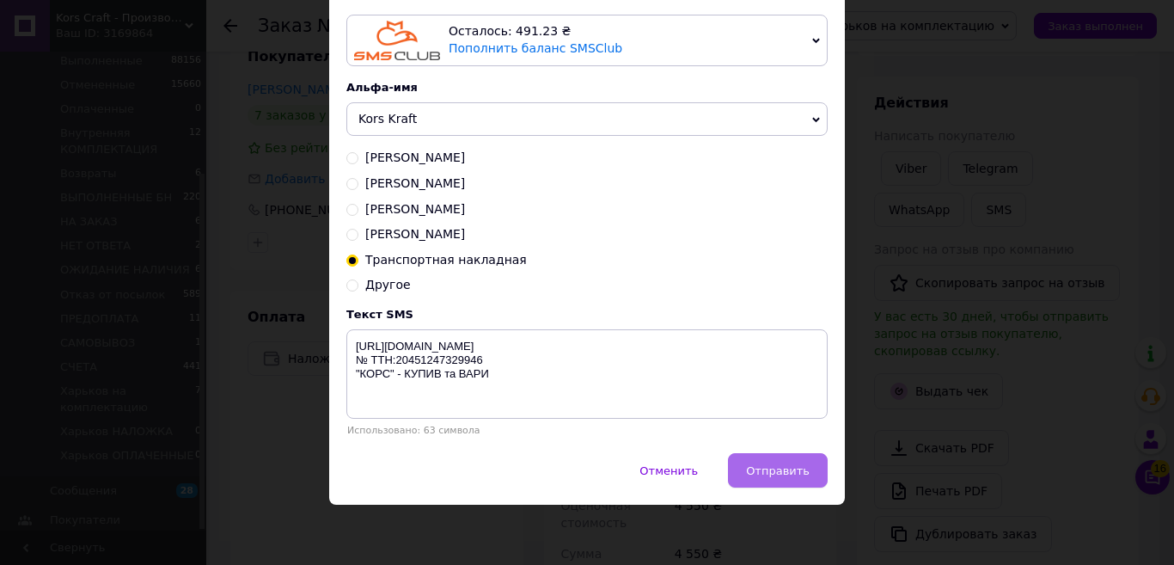
click at [769, 453] on button "Отправить" at bounding box center [778, 470] width 100 height 34
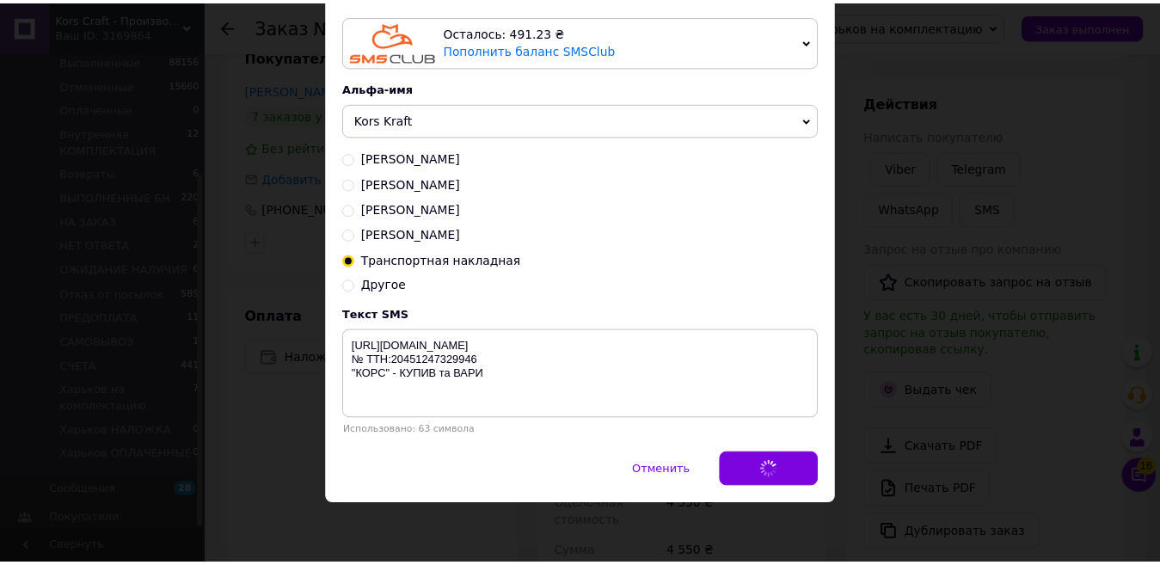
scroll to position [0, 0]
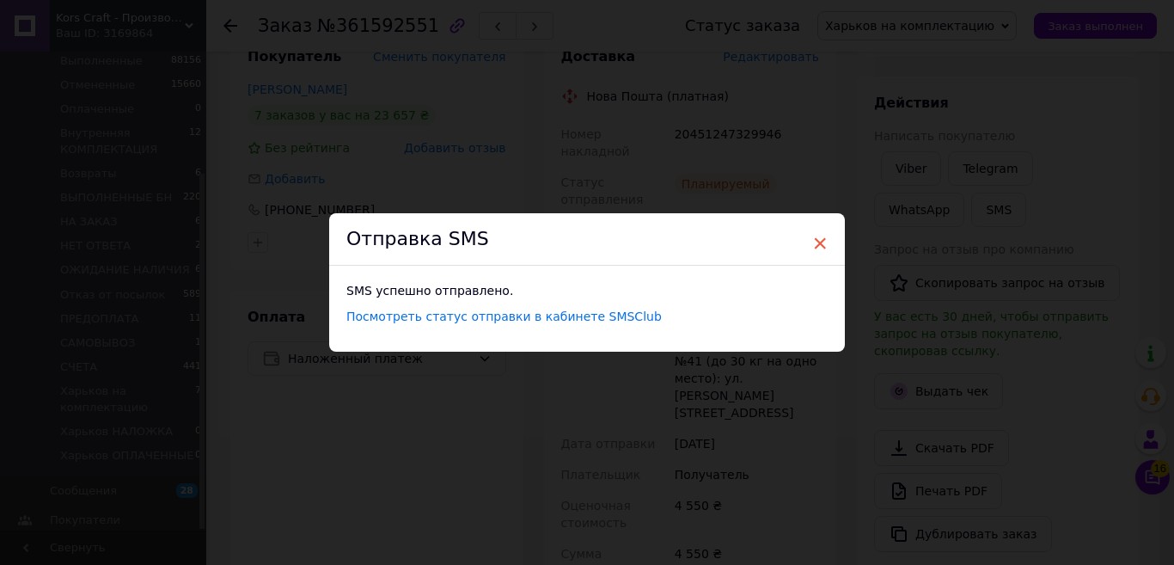
click at [824, 242] on span "×" at bounding box center [819, 243] width 15 height 29
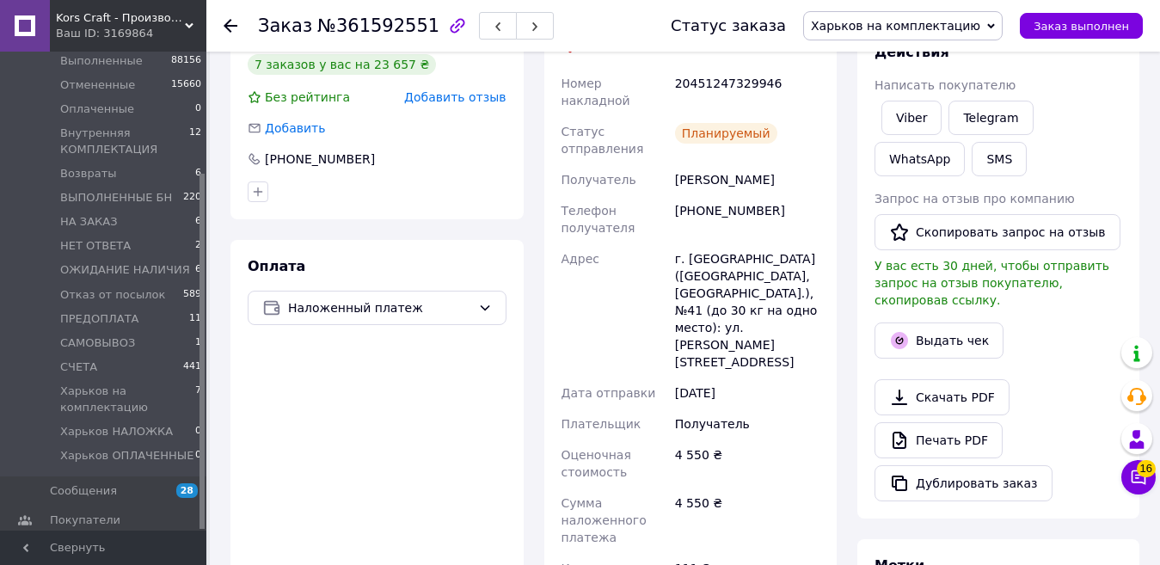
scroll to position [946, 0]
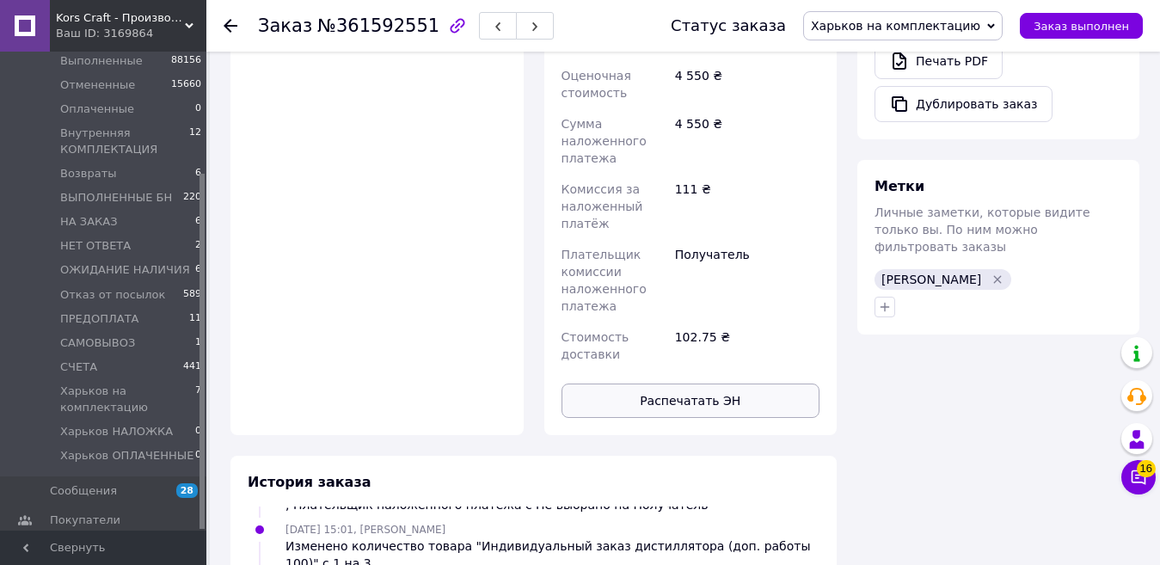
click at [696, 383] on button "Распечатать ЭН" at bounding box center [690, 400] width 259 height 34
click at [1107, 20] on span "Заказ выполнен" at bounding box center [1080, 26] width 95 height 13
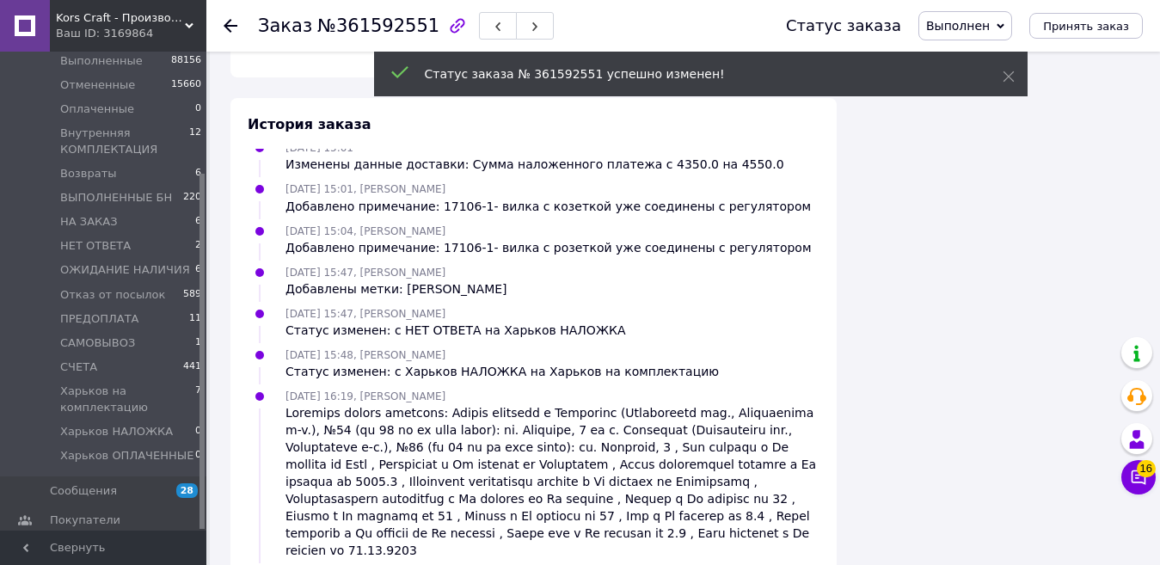
scroll to position [1389, 0]
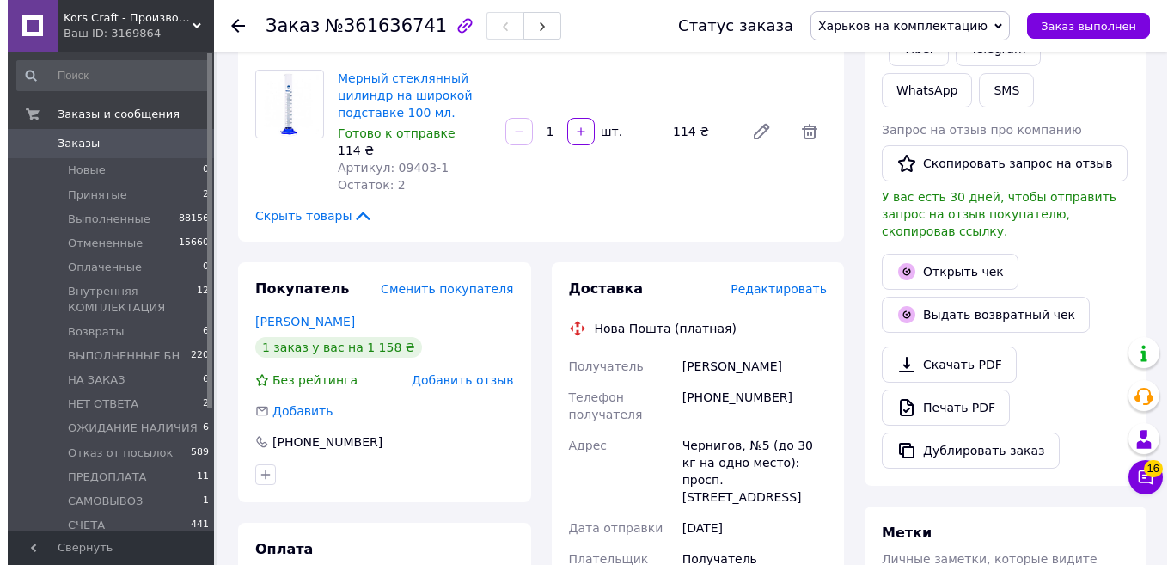
scroll to position [516, 0]
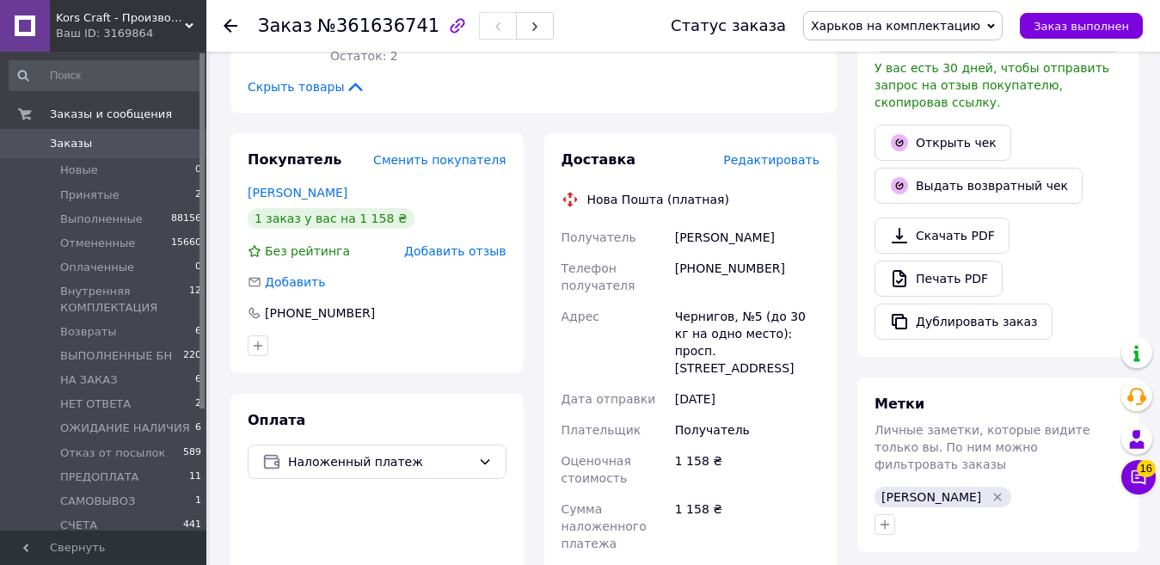
click at [768, 164] on span "Редактировать" at bounding box center [771, 160] width 96 height 14
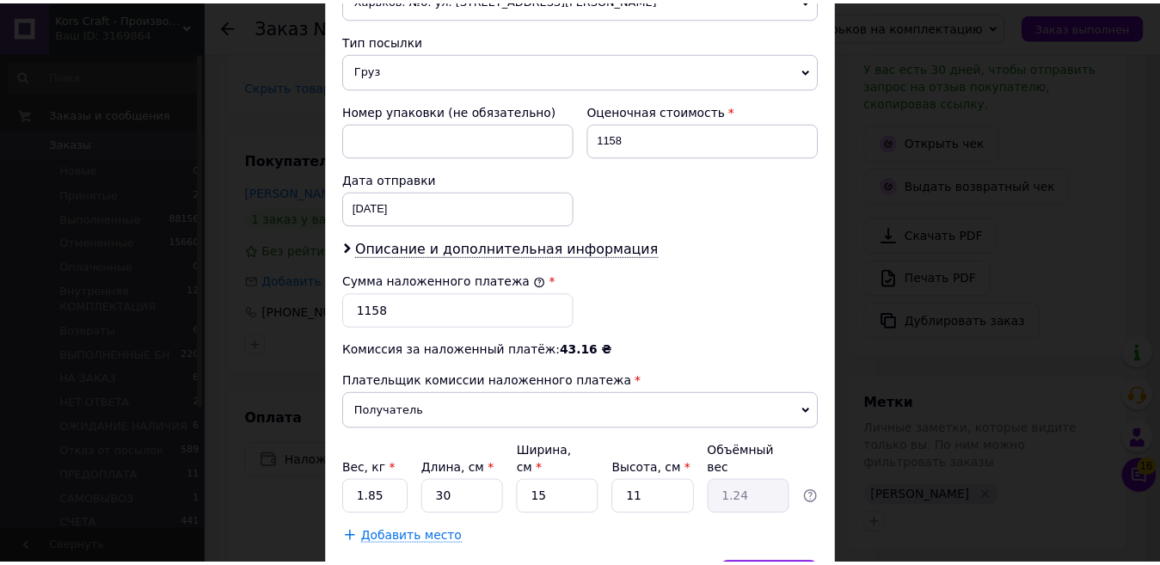
scroll to position [747, 0]
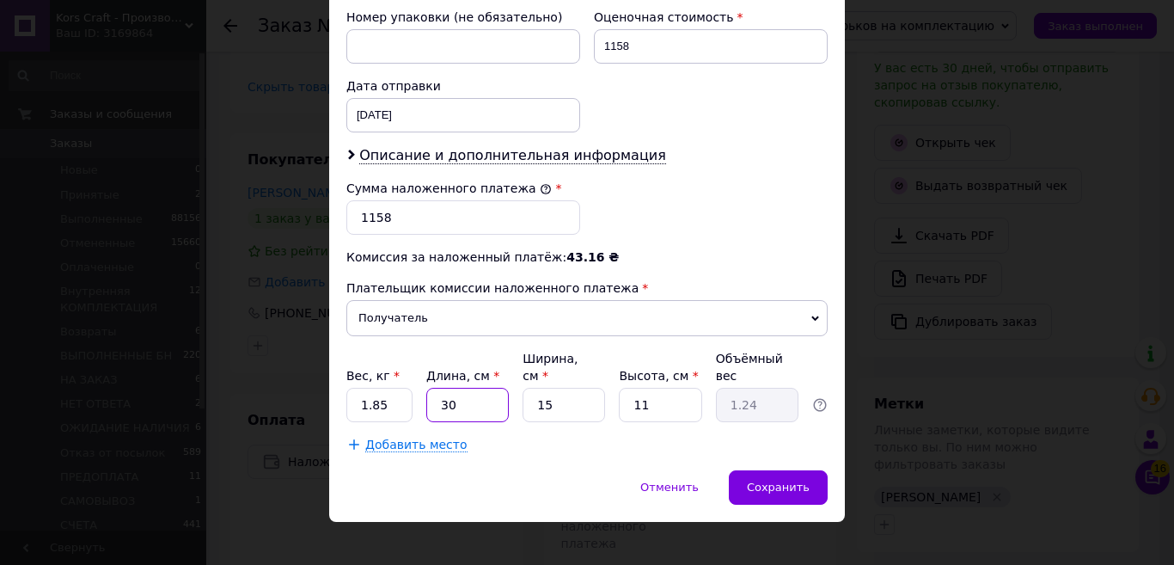
drag, startPoint x: 464, startPoint y: 390, endPoint x: 429, endPoint y: 394, distance: 35.4
click at [429, 394] on input "30" at bounding box center [467, 405] width 83 height 34
type input "2"
type input "0.1"
type input "27"
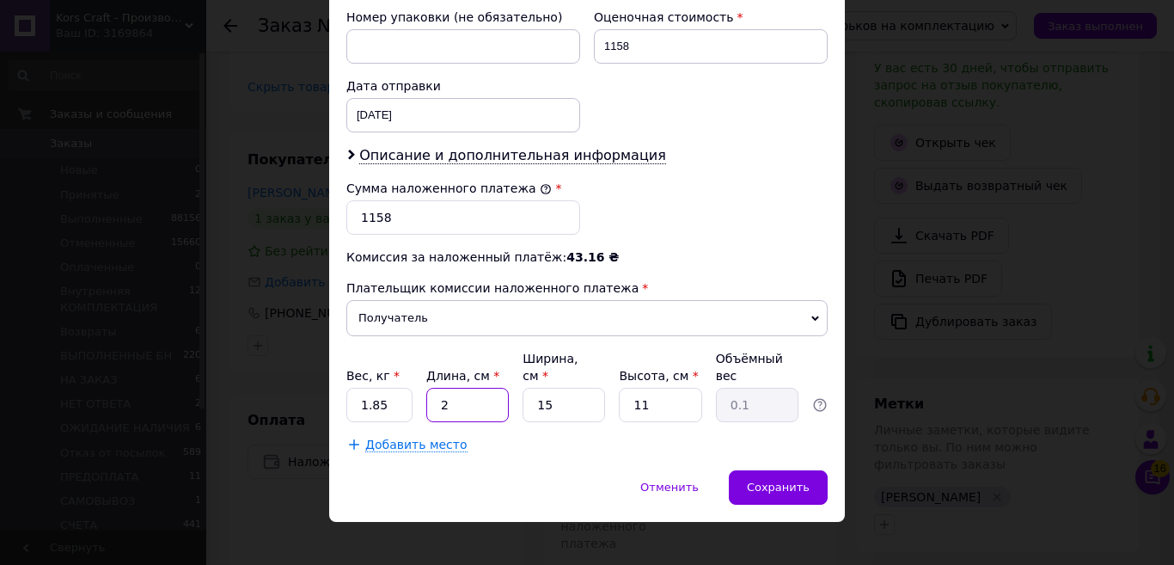
type input "1.11"
type input "27"
type input "2"
type input "0.15"
type input "29"
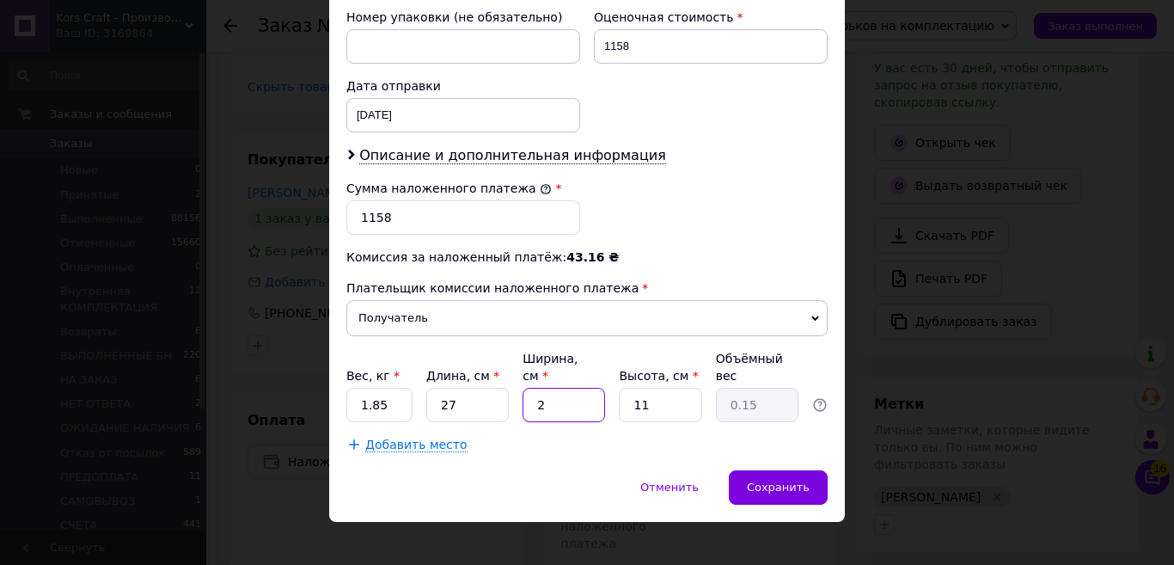
type input "2.15"
type input "2"
type input "0.15"
type input "20"
type input "1.49"
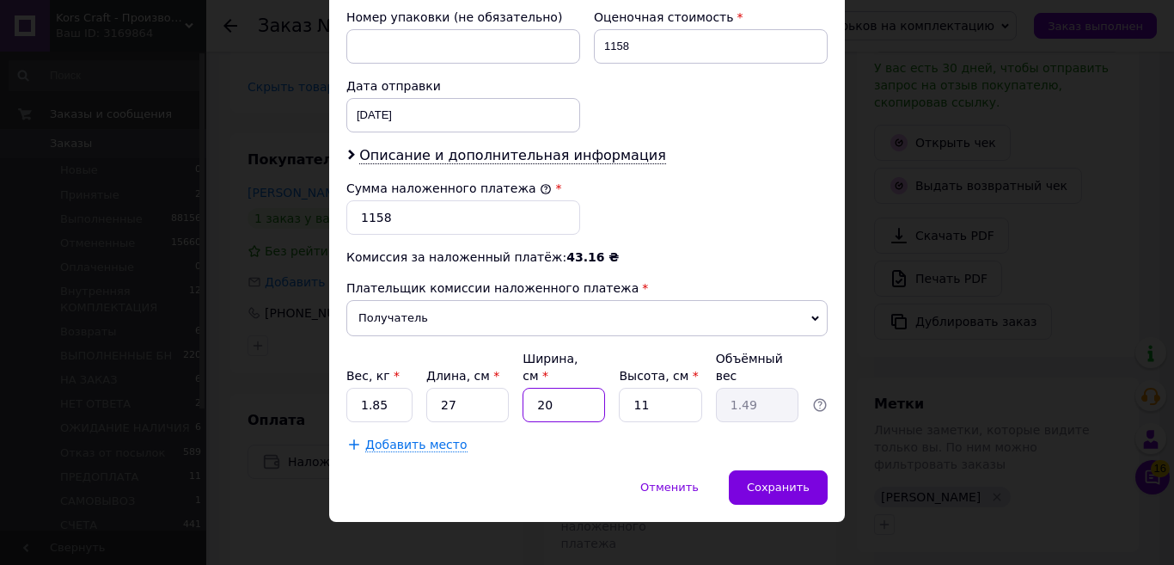
type input "20"
type input "1"
type input "0.14"
type input "14"
type input "1.89"
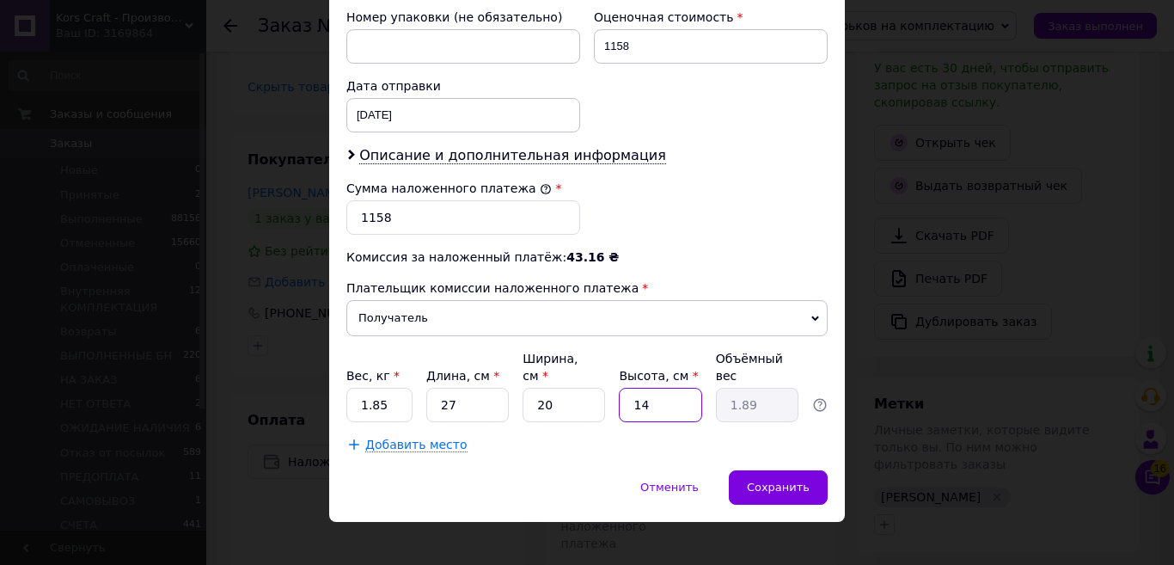
type input "14"
drag, startPoint x: 387, startPoint y: 387, endPoint x: 364, endPoint y: 389, distance: 23.3
click at [364, 389] on input "1.85" at bounding box center [379, 405] width 66 height 34
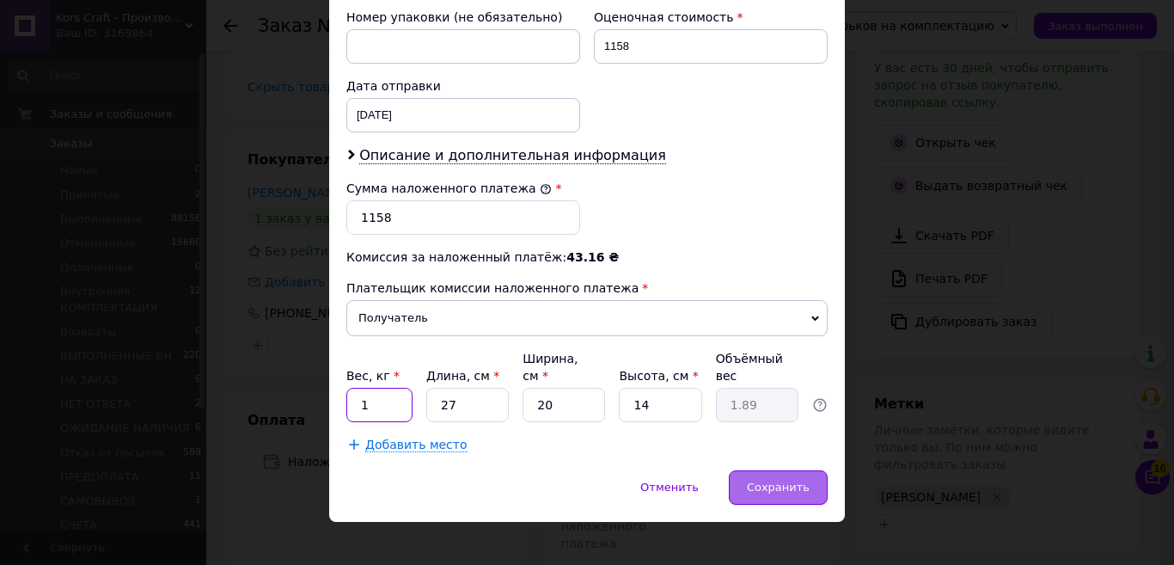
type input "1"
click at [768, 481] on span "Сохранить" at bounding box center [778, 487] width 63 height 13
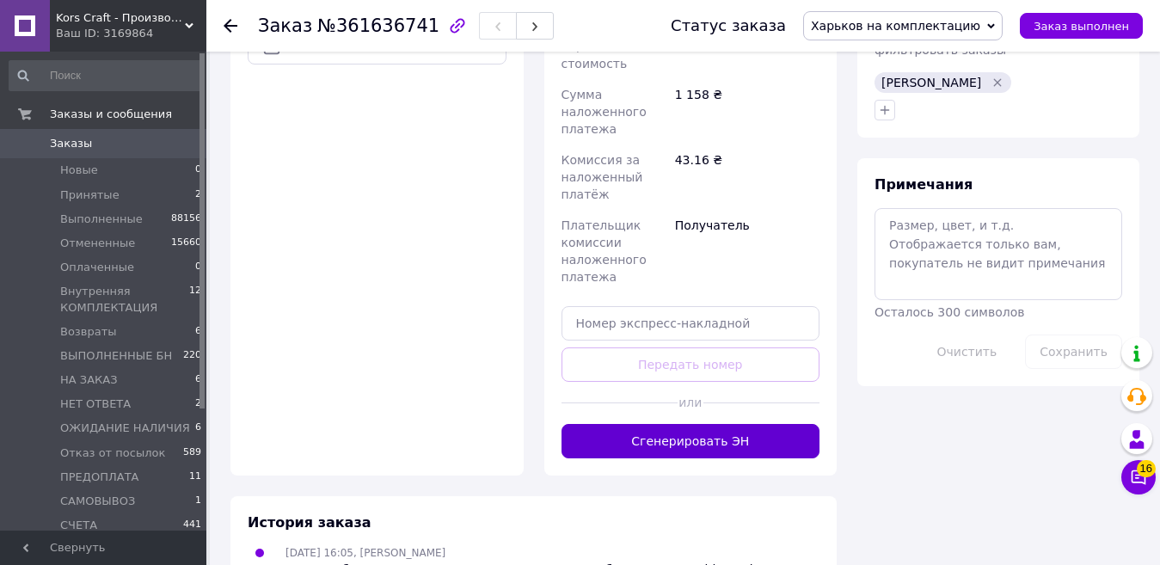
scroll to position [946, 0]
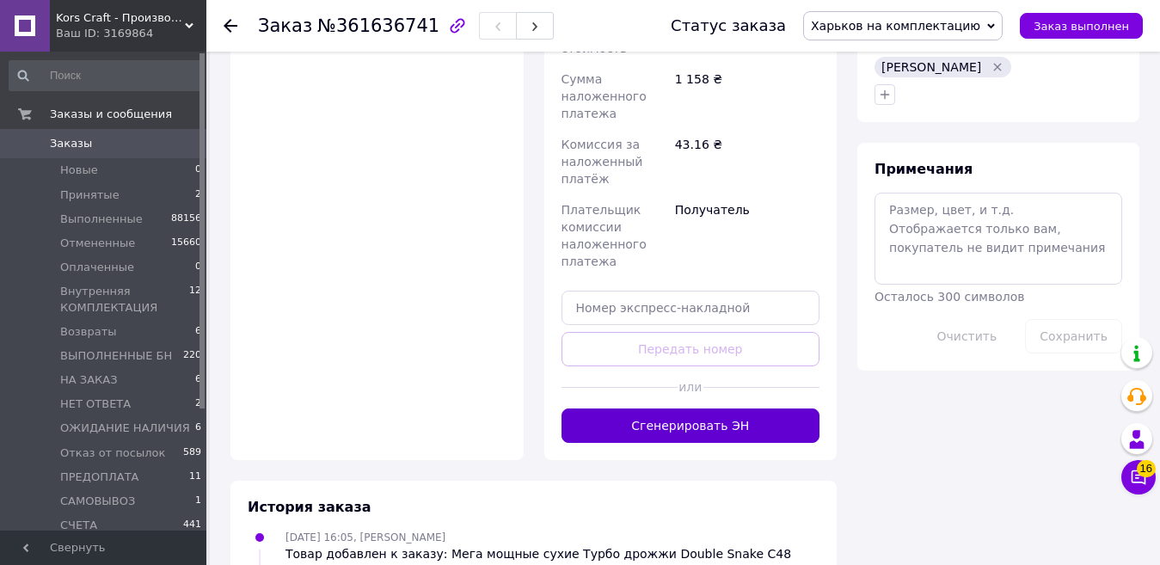
click at [776, 408] on button "Сгенерировать ЭН" at bounding box center [690, 425] width 259 height 34
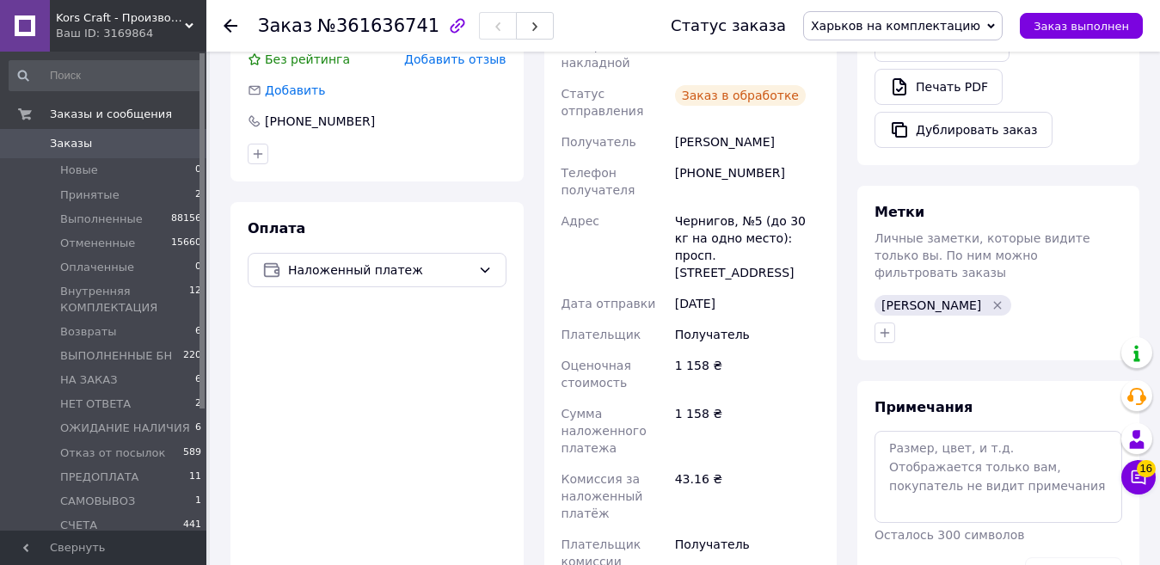
scroll to position [516, 0]
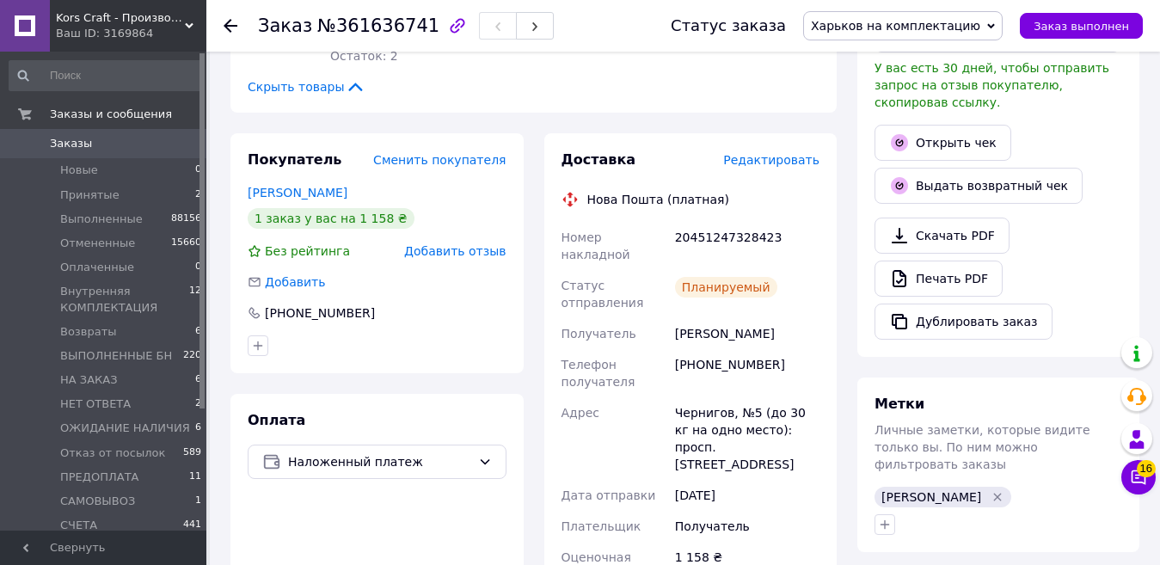
click at [717, 242] on div "20451247328423" at bounding box center [746, 246] width 151 height 48
copy div "20451247328423"
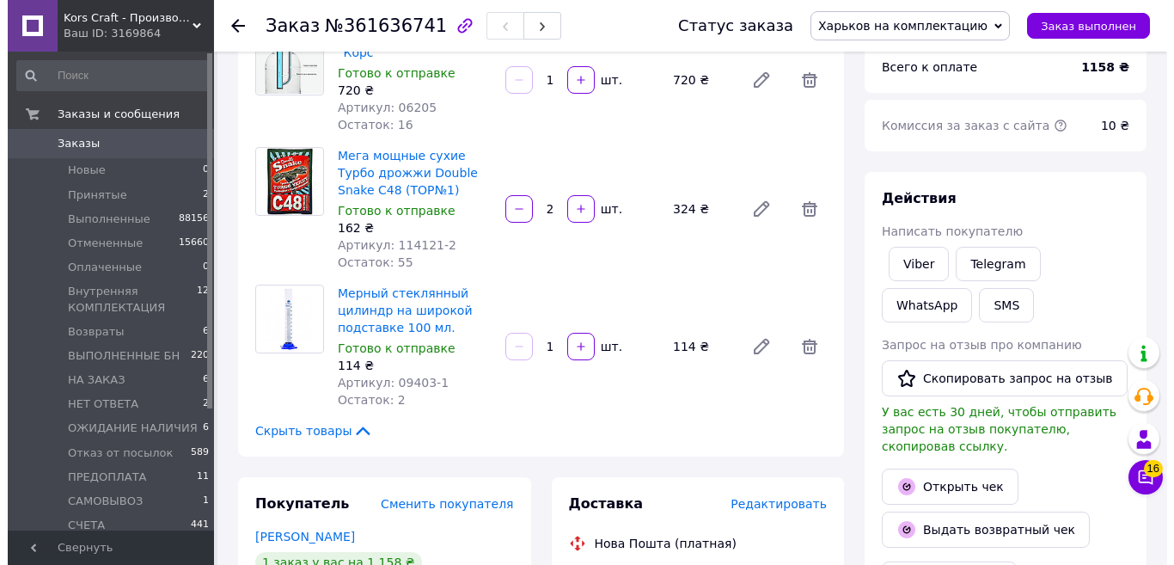
scroll to position [86, 0]
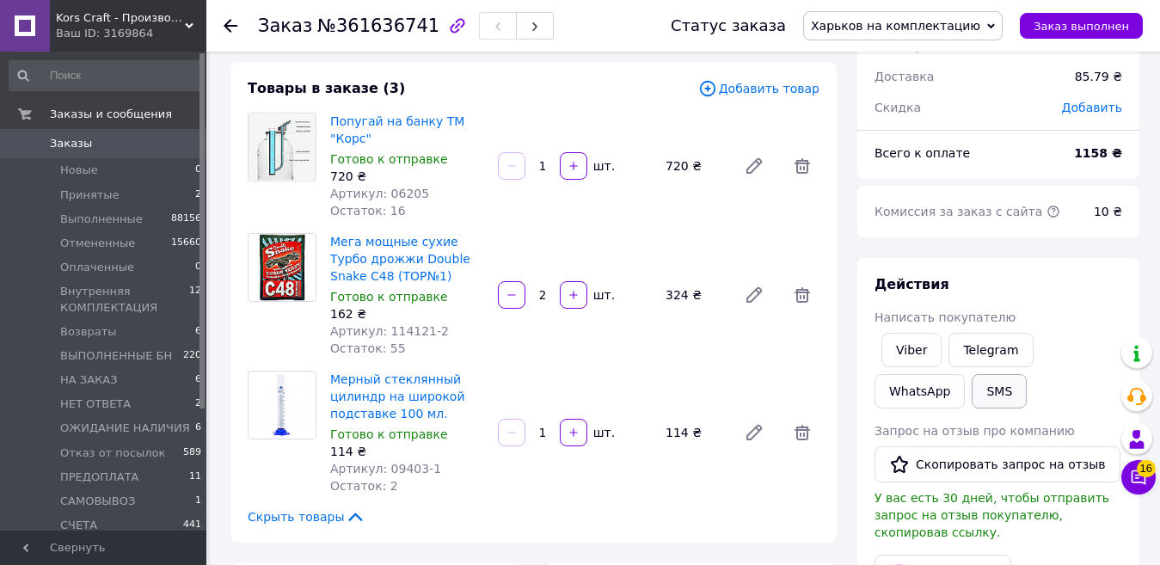
click at [972, 387] on button "SMS" at bounding box center [999, 391] width 55 height 34
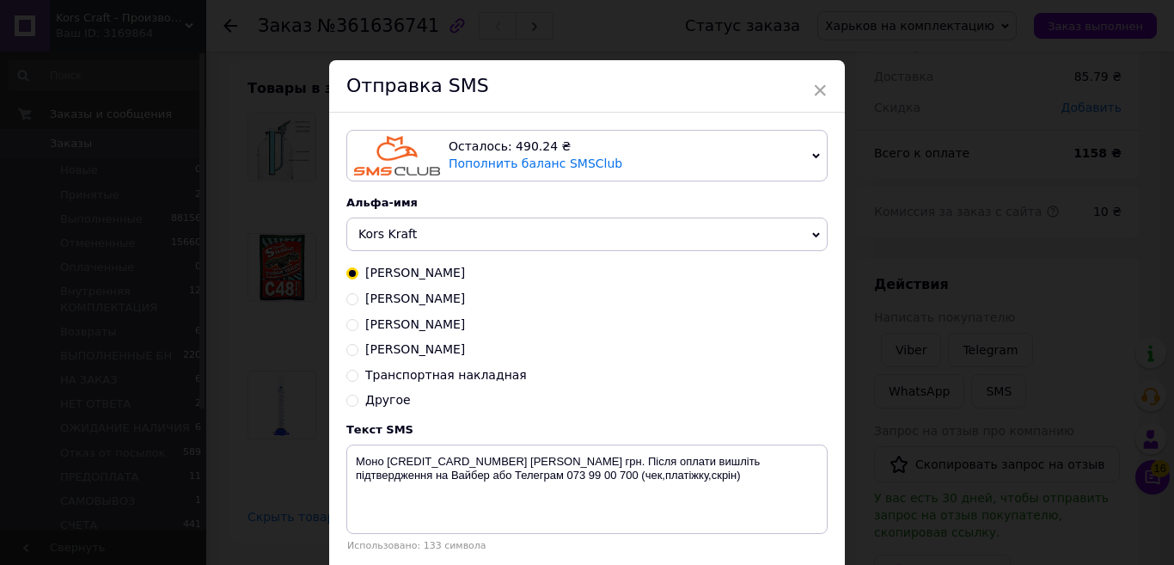
click at [468, 380] on span "Транспортная накладная" at bounding box center [446, 375] width 162 height 14
click at [359, 380] on input "Транспортная накладная" at bounding box center [352, 374] width 12 height 12
radio input "true"
radio input "false"
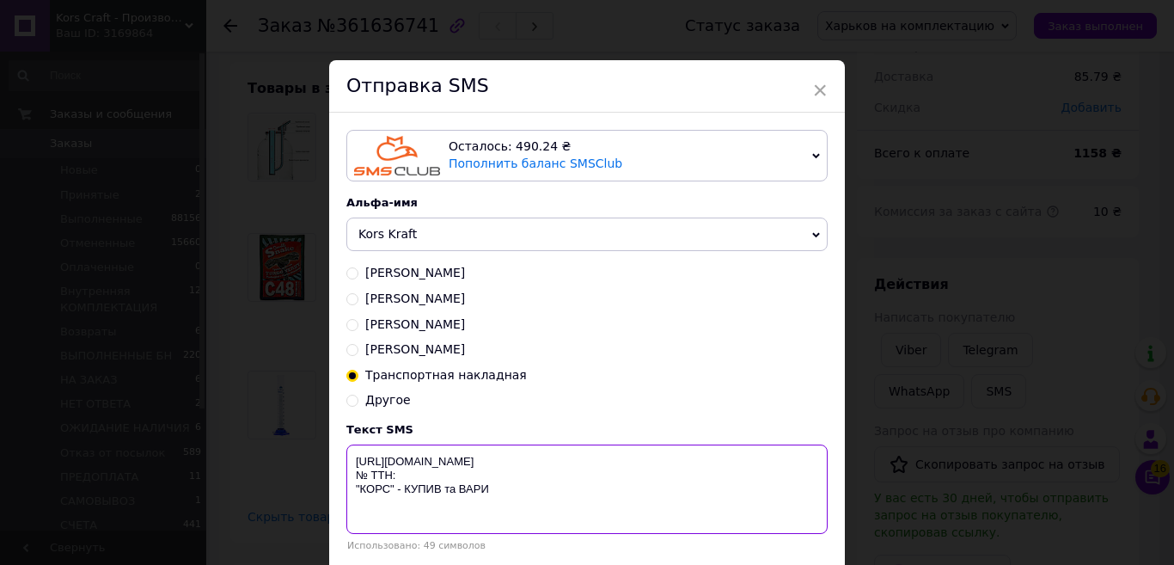
click at [421, 475] on textarea "https://KORS.IN.UA/ № ТТН: "КОРС" - КУПИВ та ВАРИ" at bounding box center [586, 488] width 481 height 89
paste textarea "20451247328423"
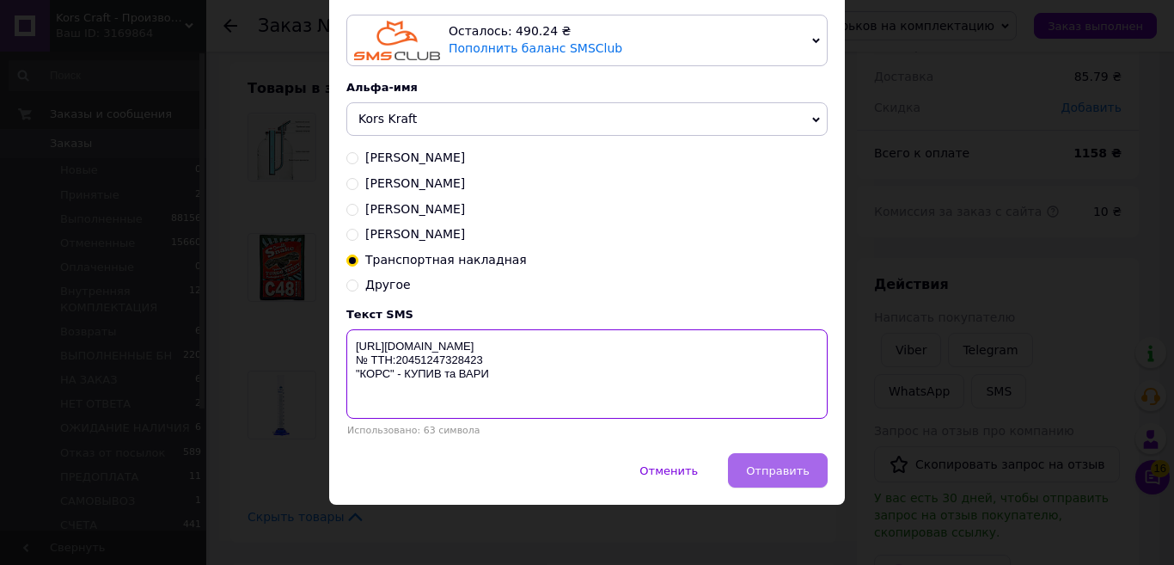
type textarea "https://KORS.IN.UA/ № ТТН:20451247328423 "КОРС" - КУПИВ та ВАРИ"
click at [753, 474] on span "Отправить" at bounding box center [778, 470] width 64 height 13
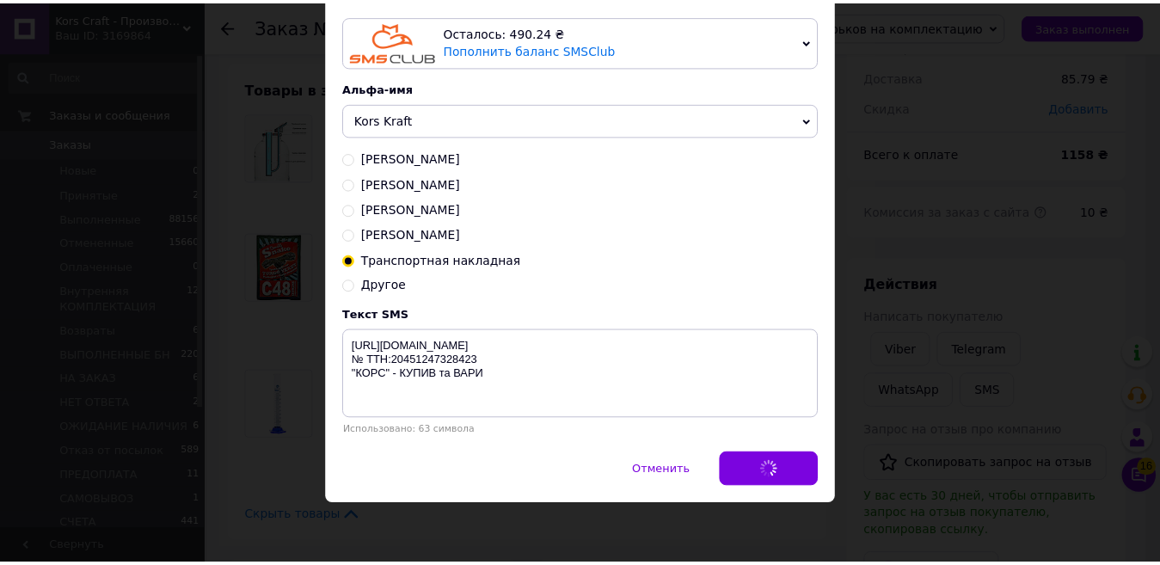
scroll to position [0, 0]
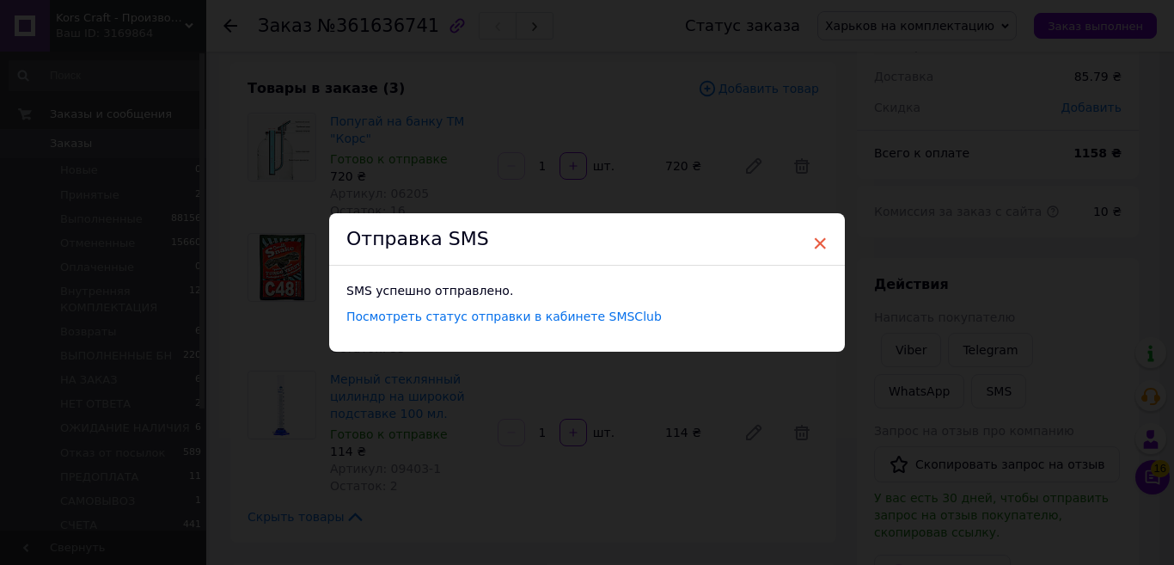
click at [815, 243] on span "×" at bounding box center [819, 243] width 15 height 29
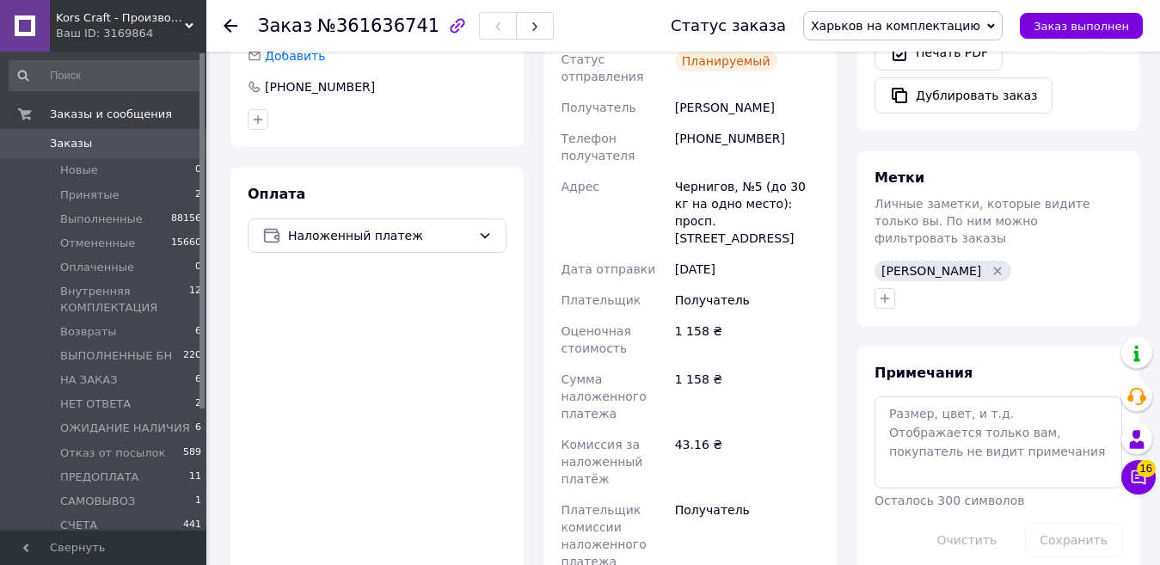
scroll to position [946, 0]
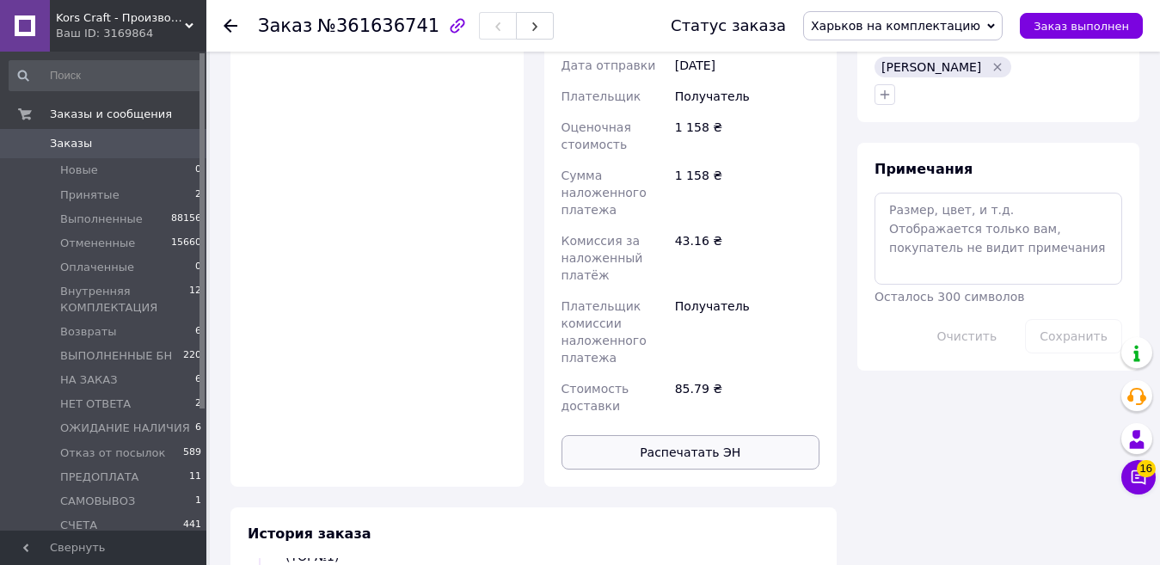
click at [775, 435] on button "Распечатать ЭН" at bounding box center [690, 452] width 259 height 34
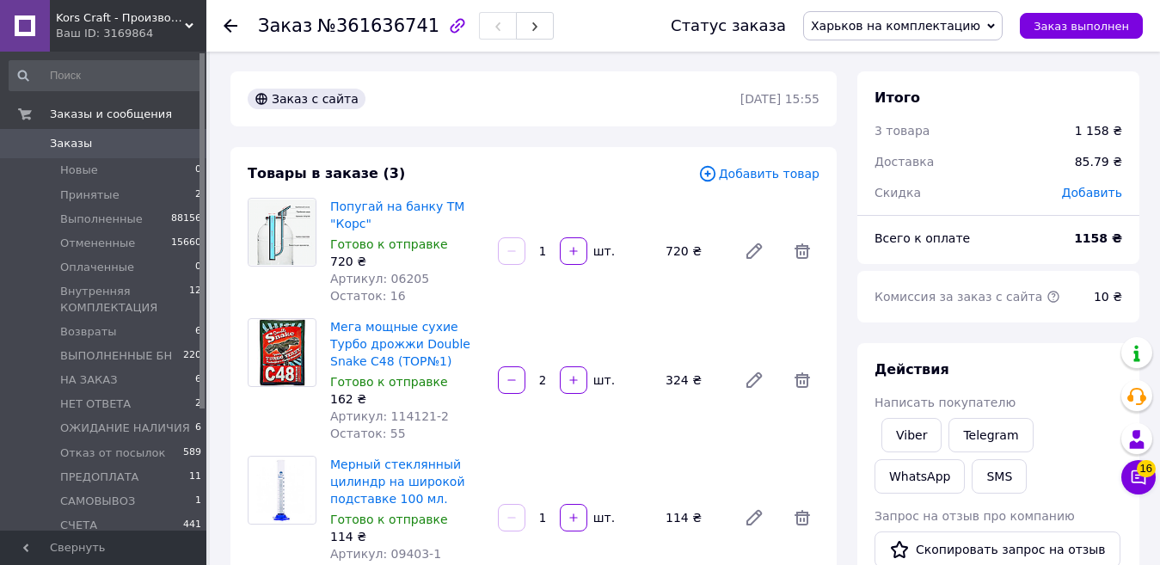
scroll to position [0, 0]
click at [1074, 32] on span "Заказ выполнен" at bounding box center [1080, 26] width 95 height 13
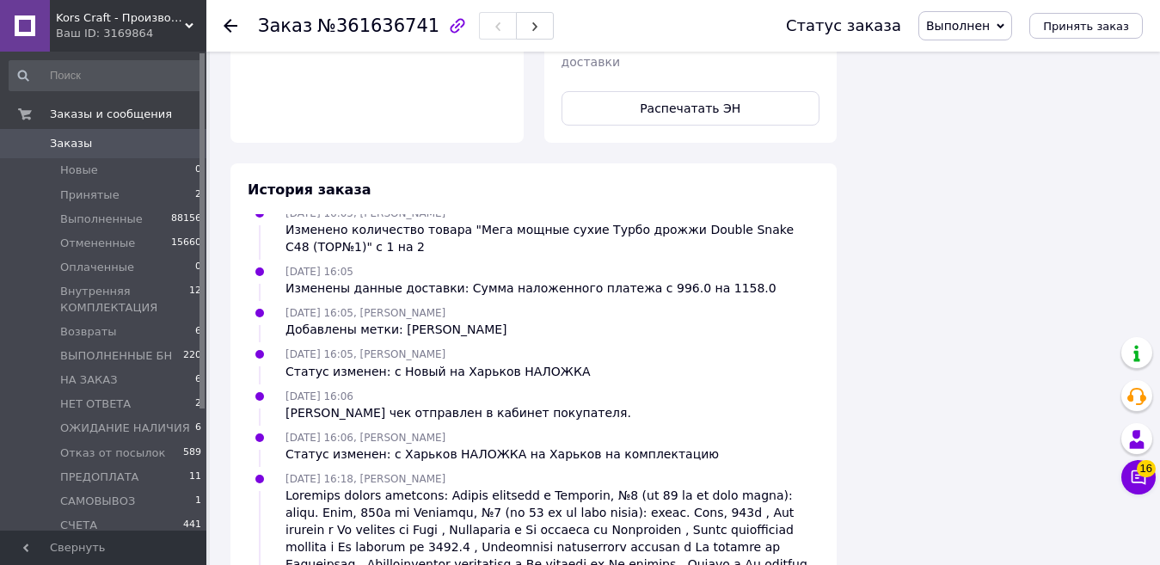
scroll to position [1458, 0]
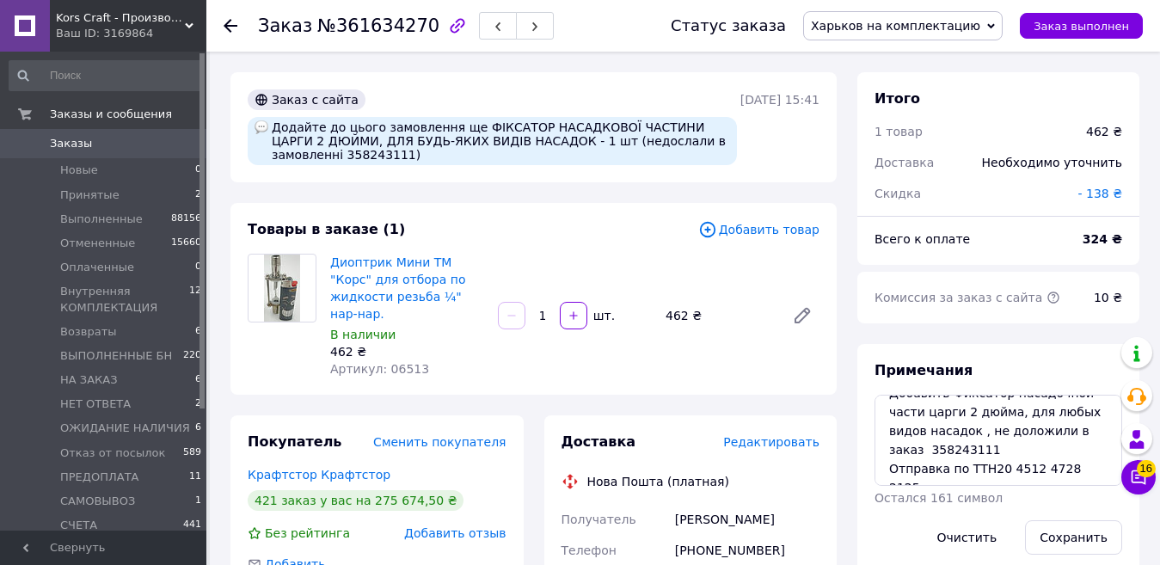
scroll to position [86, 0]
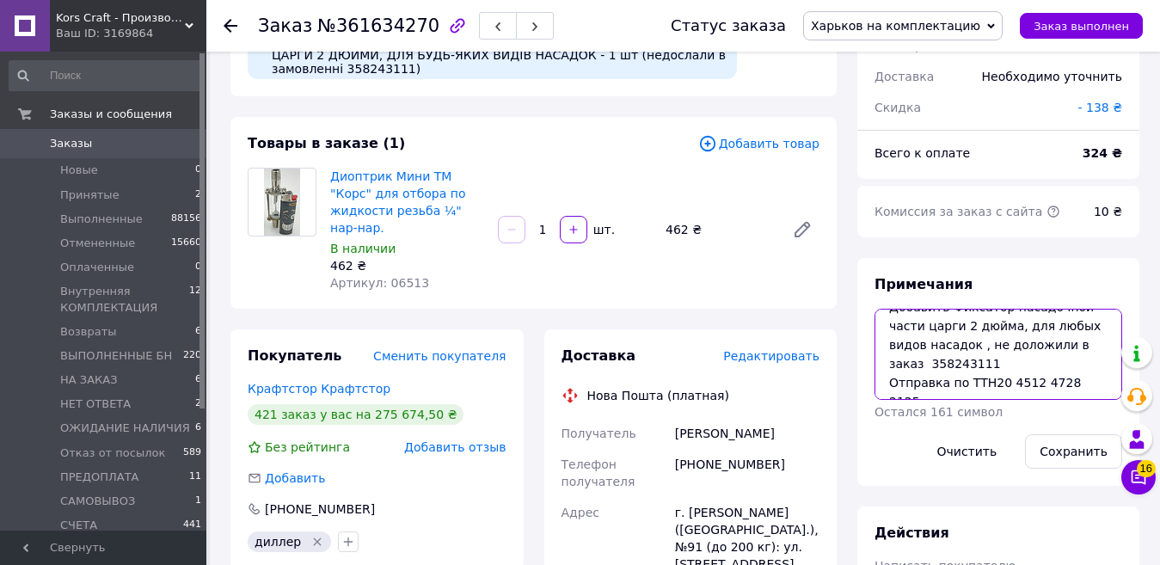
drag, startPoint x: 1090, startPoint y: 384, endPoint x: 982, endPoint y: 390, distance: 108.5
click at [982, 390] on textarea "Добавить Фиксатор насадочной части царги 2 дюйма, для любых видов насадок , не …" at bounding box center [998, 354] width 248 height 91
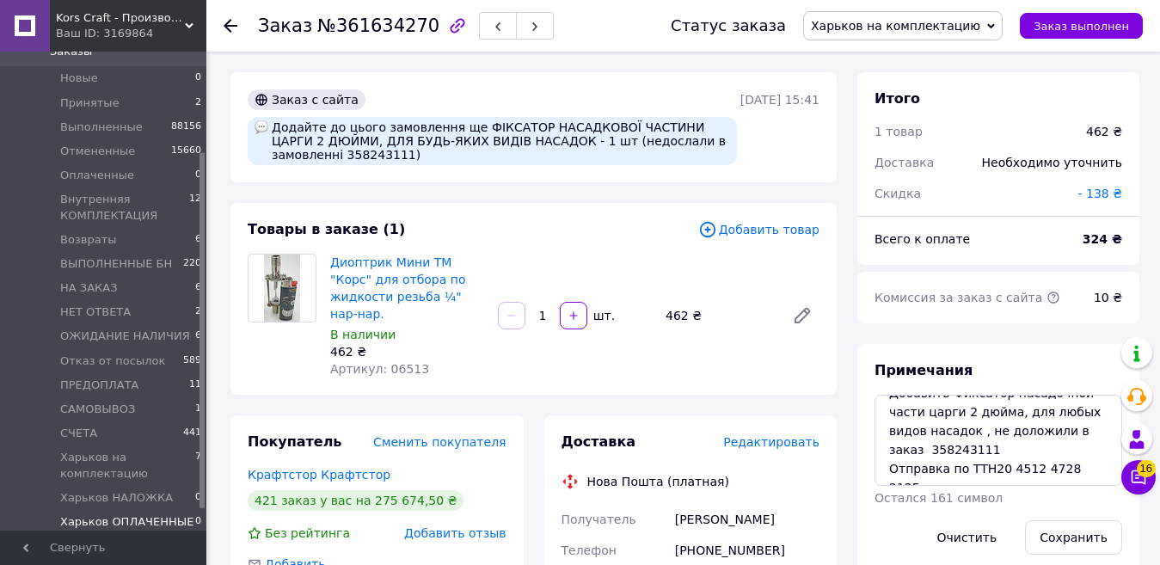
scroll to position [163, 0]
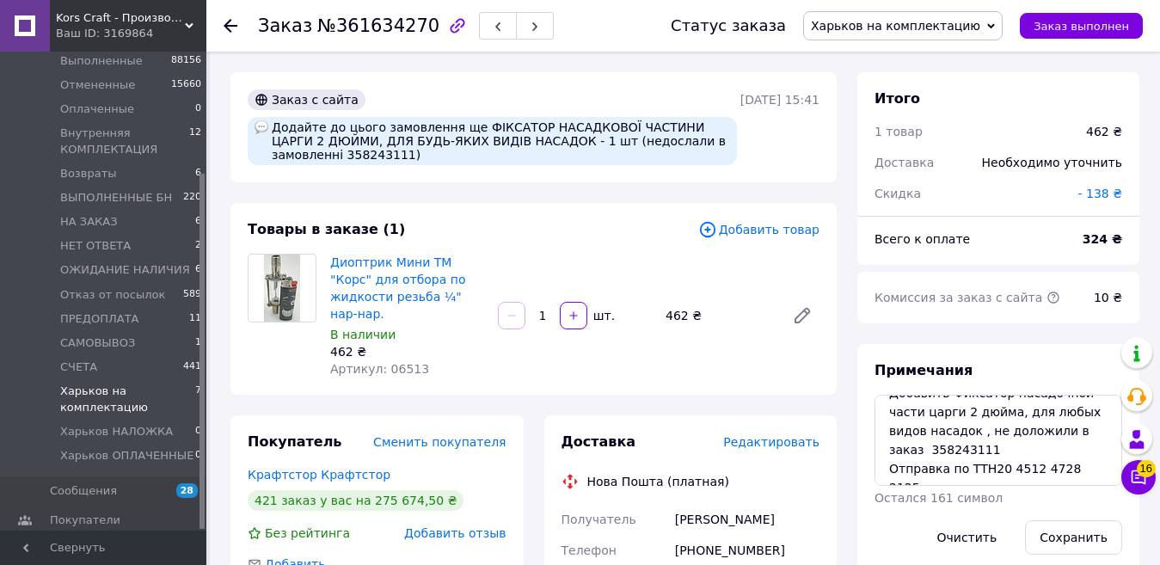
click at [113, 396] on span "Харьков на комплектацию" at bounding box center [127, 398] width 135 height 31
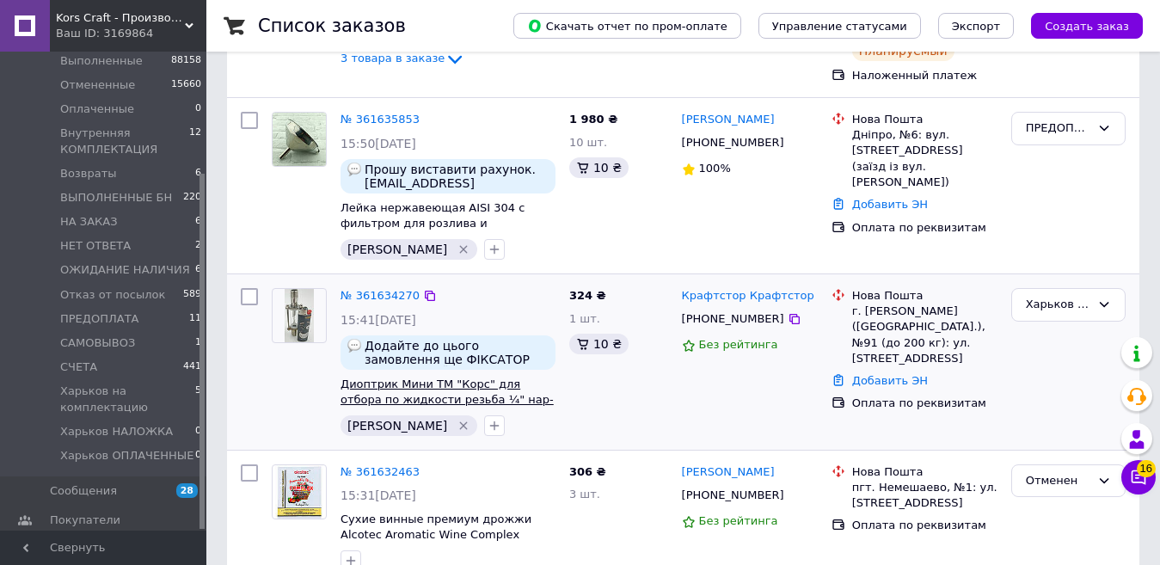
scroll to position [516, 0]
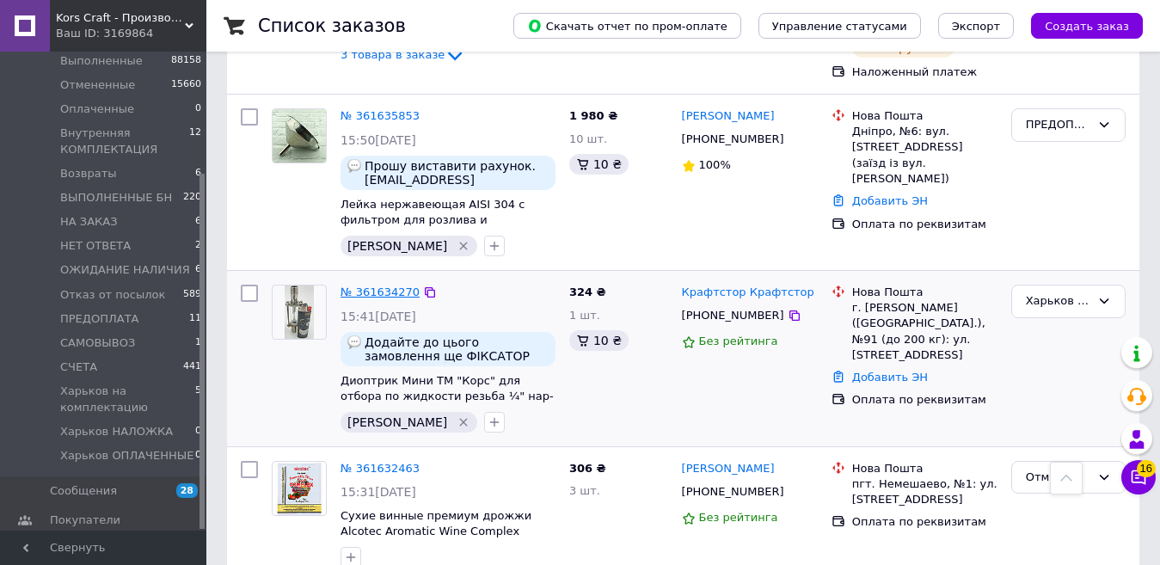
click at [401, 293] on link "№ 361634270" at bounding box center [379, 291] width 79 height 13
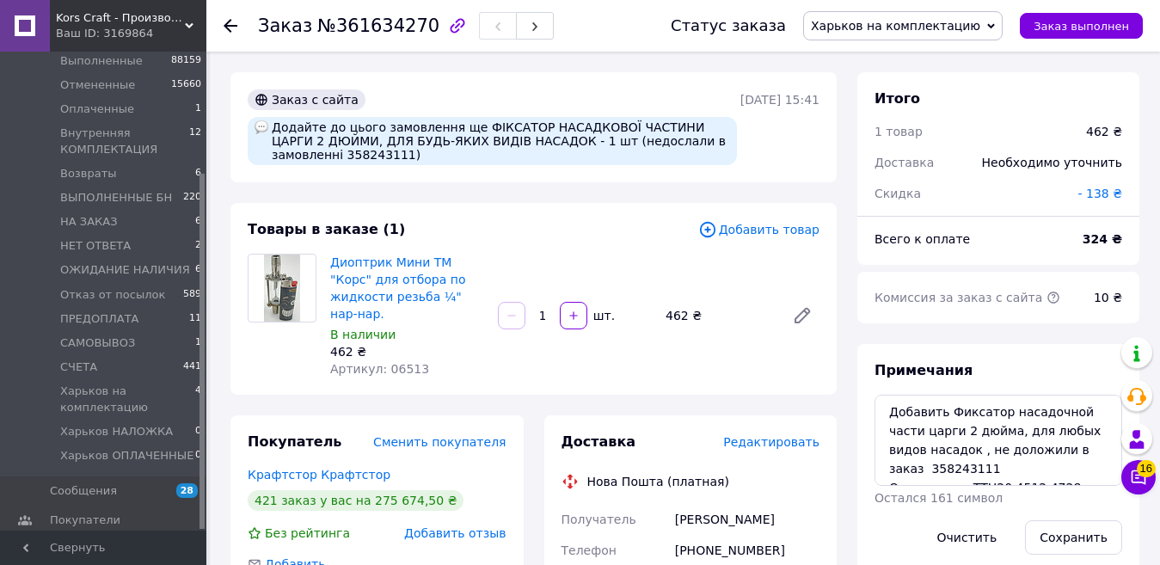
scroll to position [19, 0]
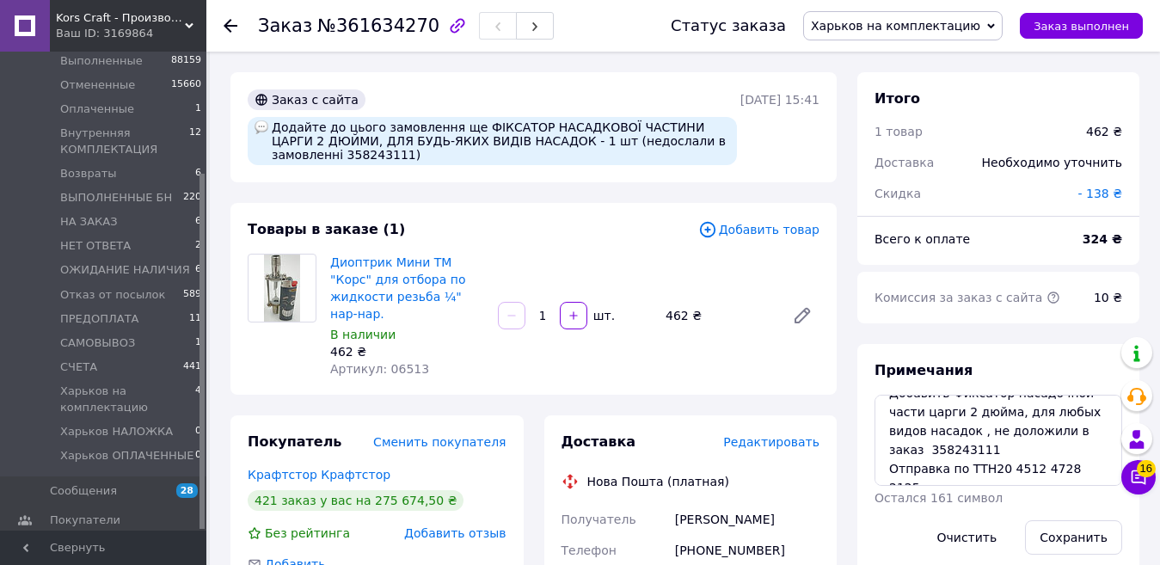
click at [949, 23] on span "Харьков на комплектацию" at bounding box center [895, 26] width 169 height 14
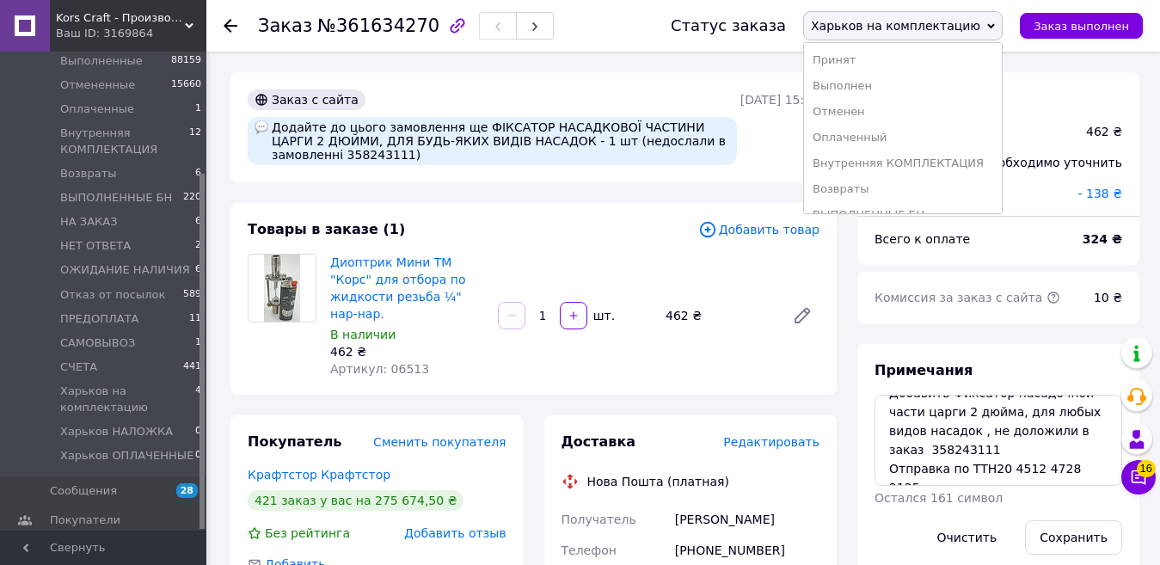
scroll to position [251, 0]
click at [884, 132] on li "СЧЕТА" at bounding box center [903, 145] width 198 height 26
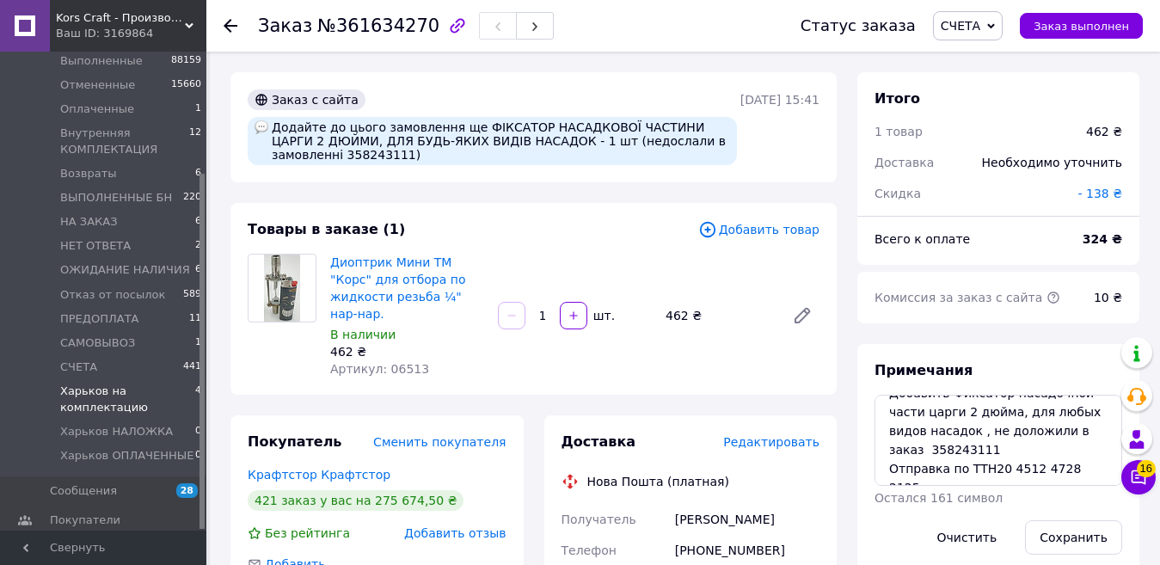
click at [138, 395] on span "Харьков на комплектацию" at bounding box center [127, 398] width 135 height 31
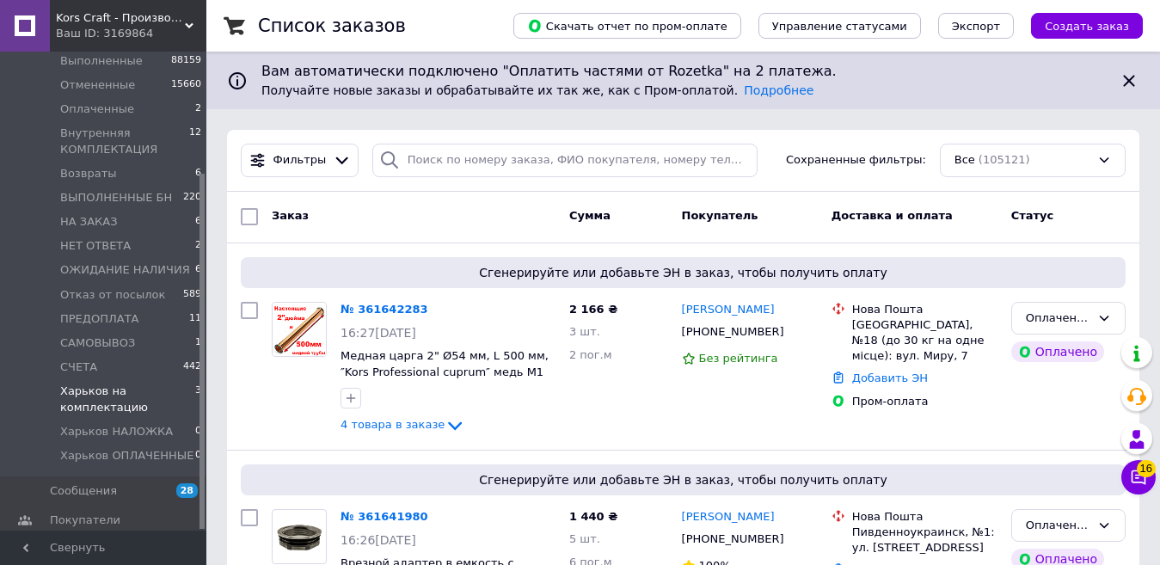
click at [85, 402] on span "Харьков на комплектацию" at bounding box center [127, 398] width 135 height 31
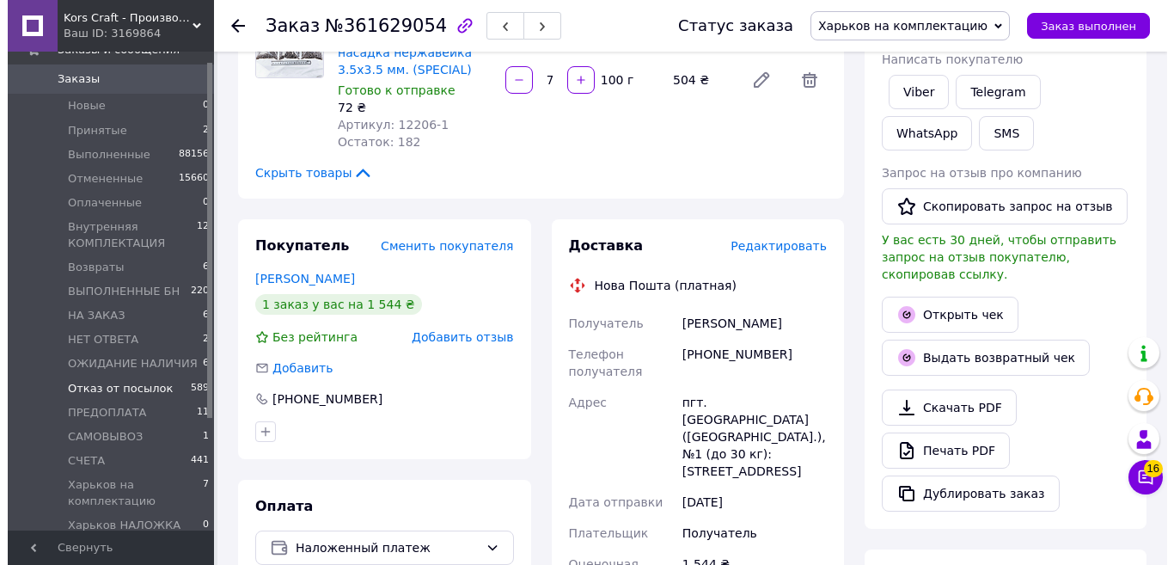
scroll to position [163, 0]
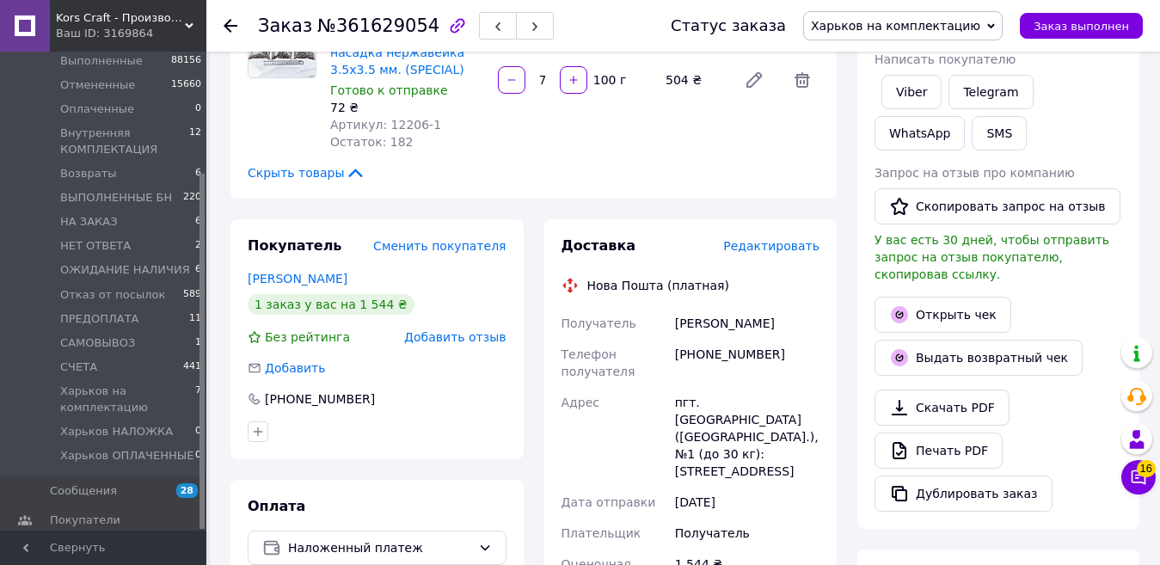
click at [818, 239] on span "Редактировать" at bounding box center [771, 246] width 96 height 14
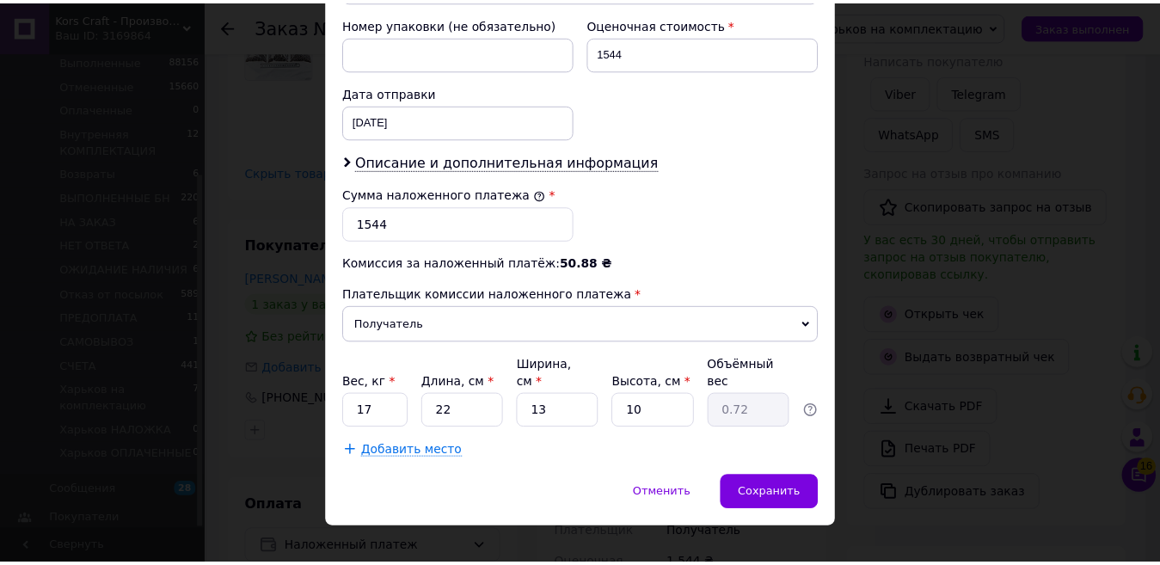
scroll to position [747, 0]
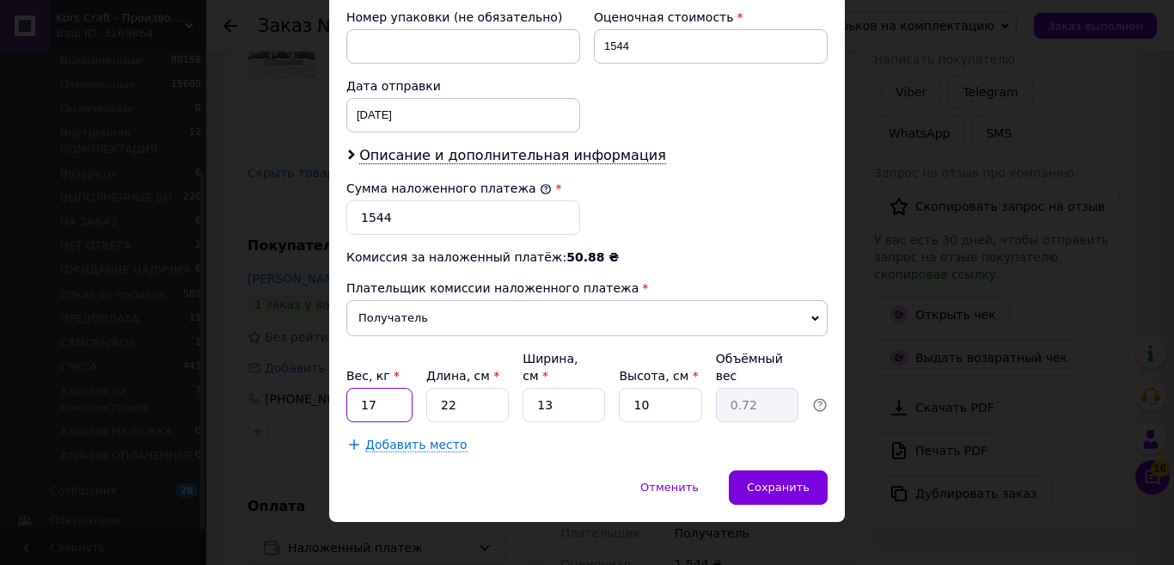
click at [363, 389] on input "17" at bounding box center [379, 405] width 66 height 34
type input "1.7"
drag, startPoint x: 463, startPoint y: 390, endPoint x: 435, endPoint y: 389, distance: 27.6
click at [435, 389] on input "22" at bounding box center [467, 405] width 83 height 34
type input "1"
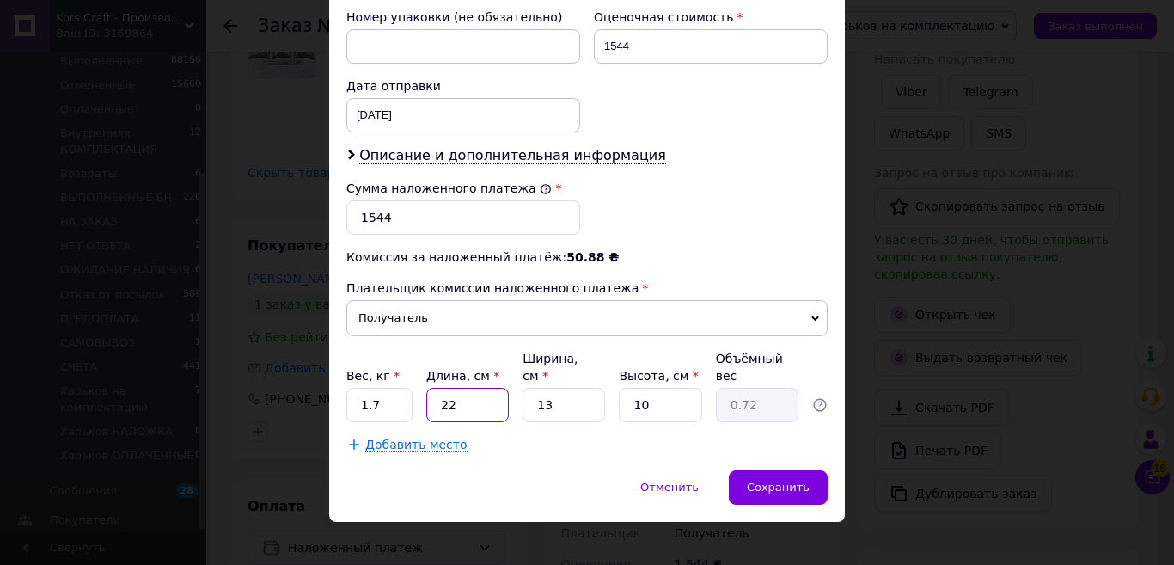
type input "0.1"
type input "19"
type input "0.62"
type input "19"
type input "1"
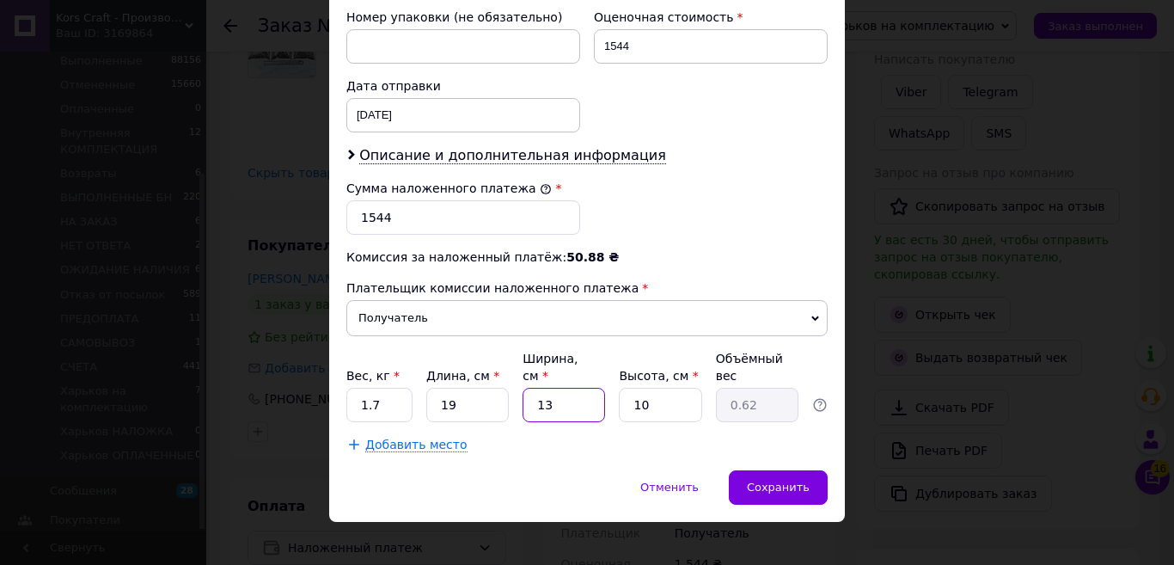
type input "0.1"
type input "11"
type input "0.52"
type input "11"
type input "1"
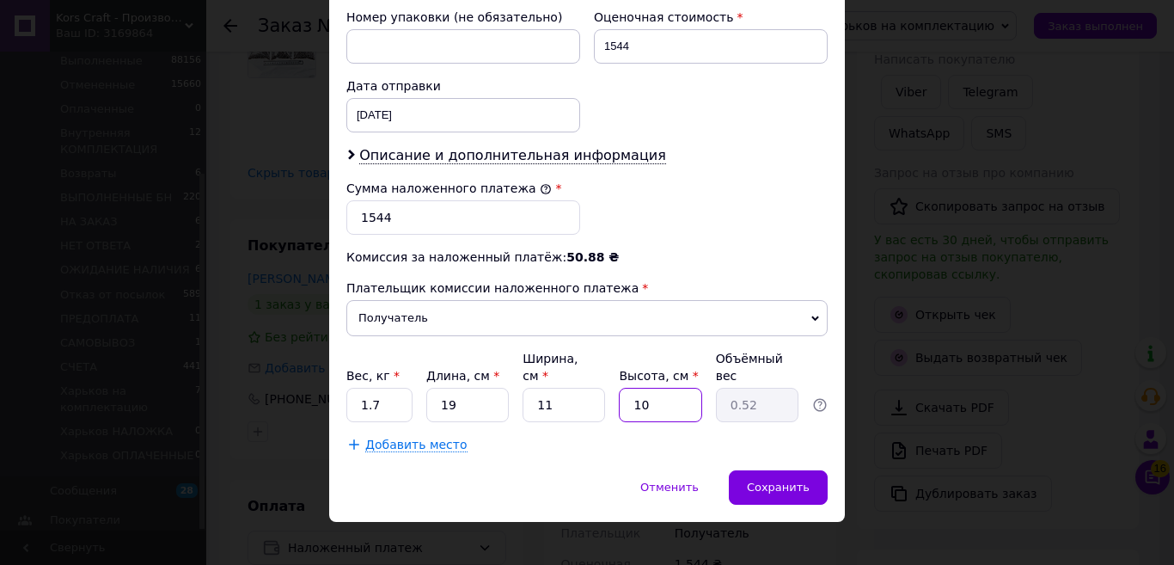
type input "0.1"
type input "10"
type input "0.52"
click at [790, 481] on span "Сохранить" at bounding box center [778, 487] width 63 height 13
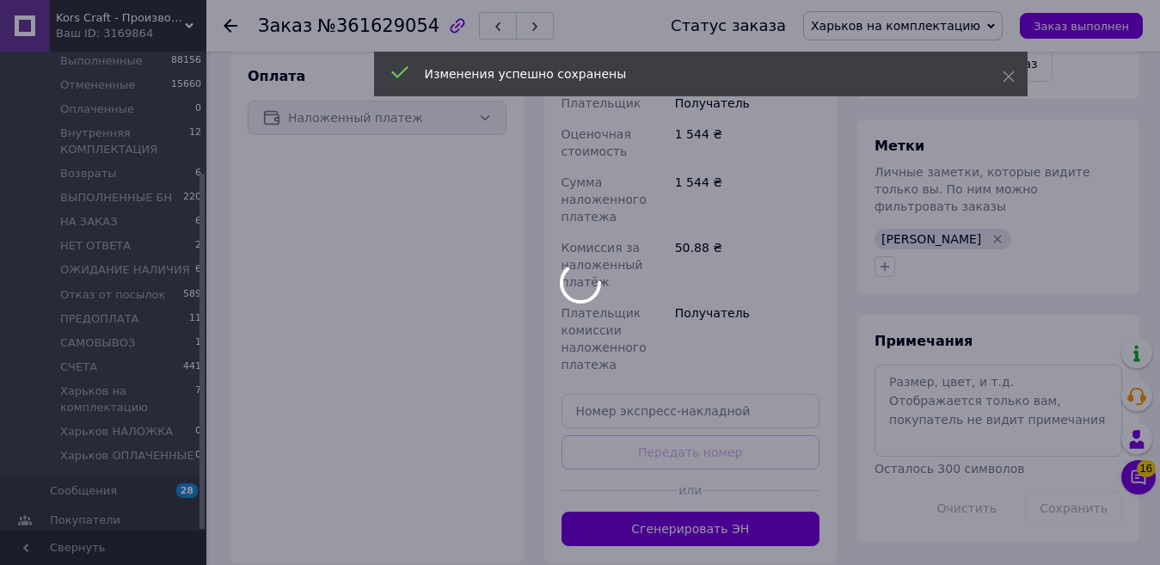
scroll to position [21, 0]
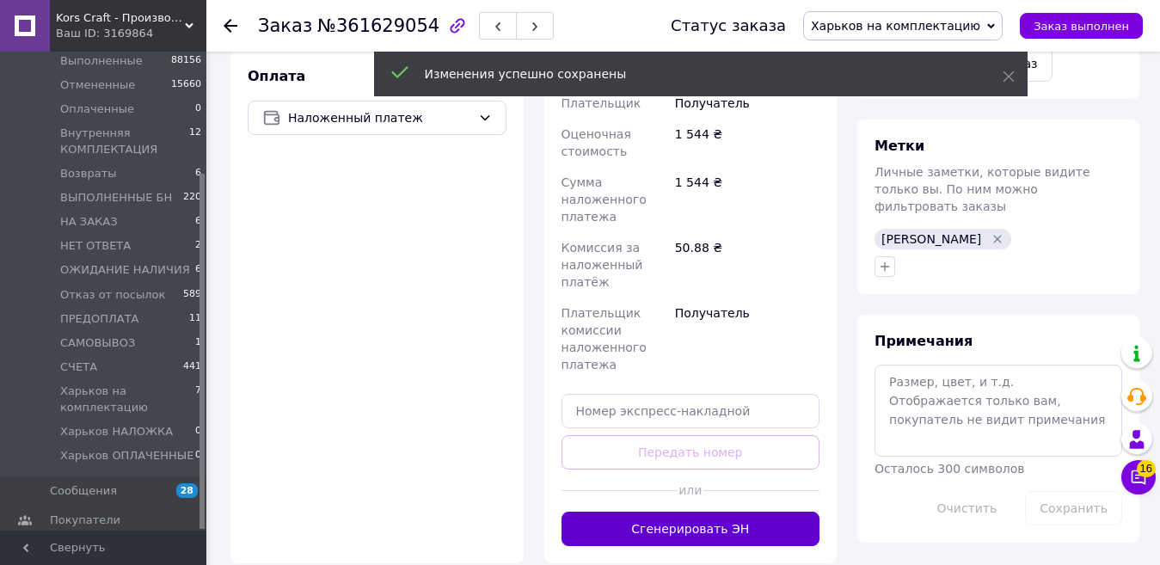
click at [766, 512] on button "Сгенерировать ЭН" at bounding box center [690, 529] width 259 height 34
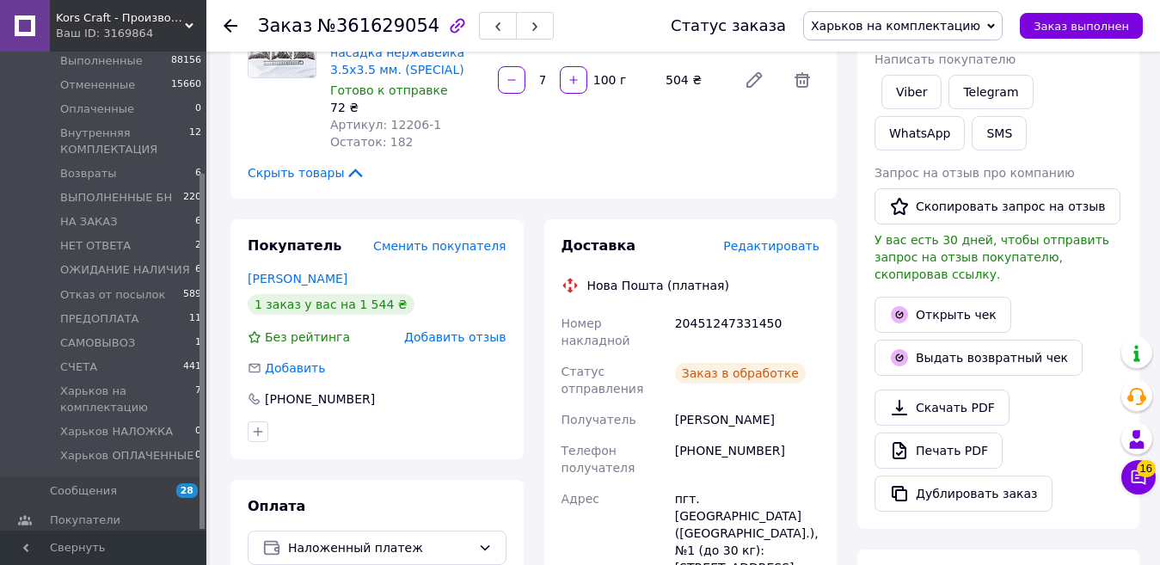
scroll to position [62, 0]
click at [720, 308] on div "20451247331450" at bounding box center [746, 332] width 151 height 48
copy div "20451247331450"
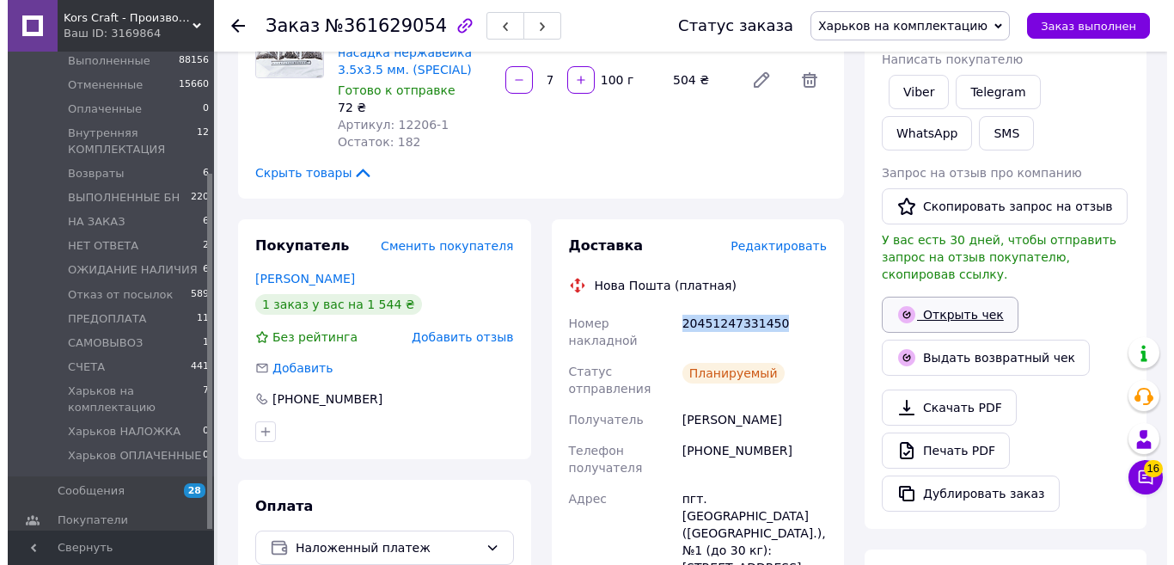
scroll to position [86, 0]
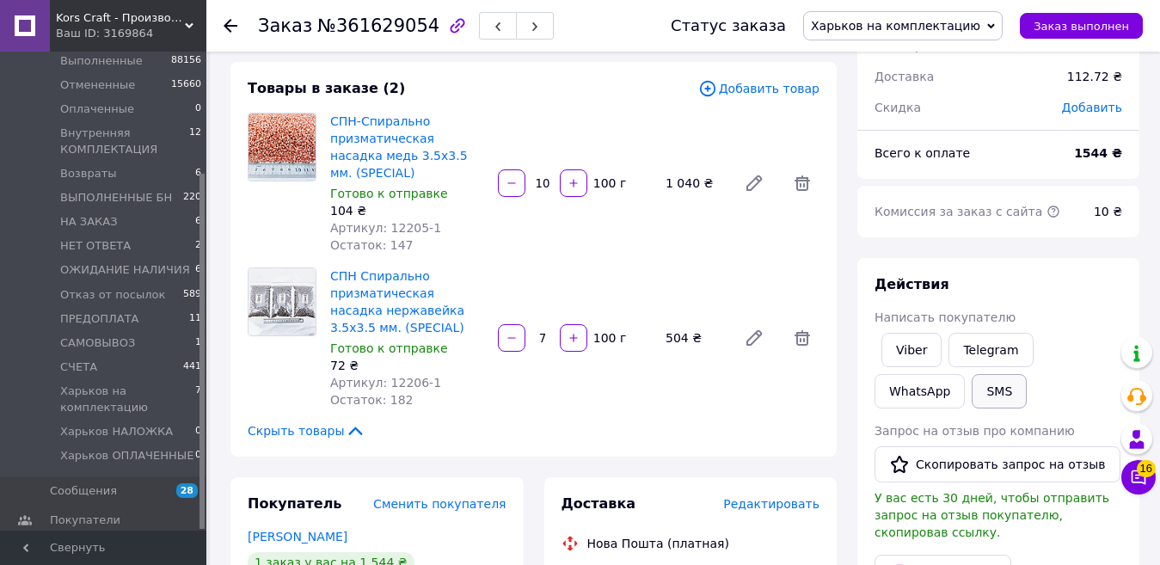
click at [972, 392] on button "SMS" at bounding box center [999, 391] width 55 height 34
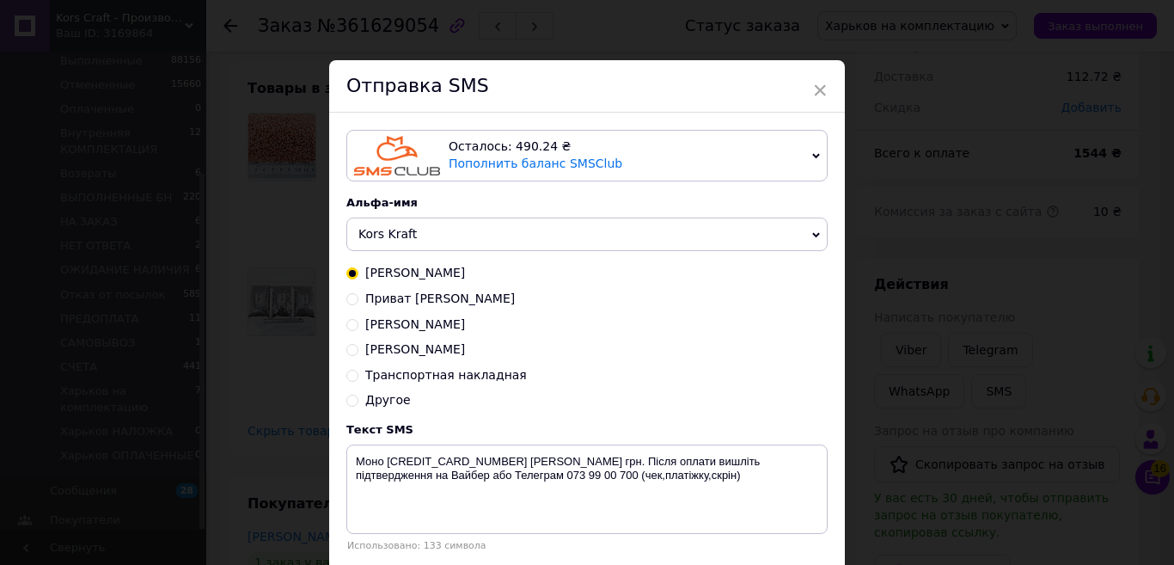
click at [492, 377] on span "Транспортная накладная" at bounding box center [446, 375] width 162 height 14
click at [359, 377] on input "Транспортная накладная" at bounding box center [352, 374] width 12 height 12
radio input "true"
radio input "false"
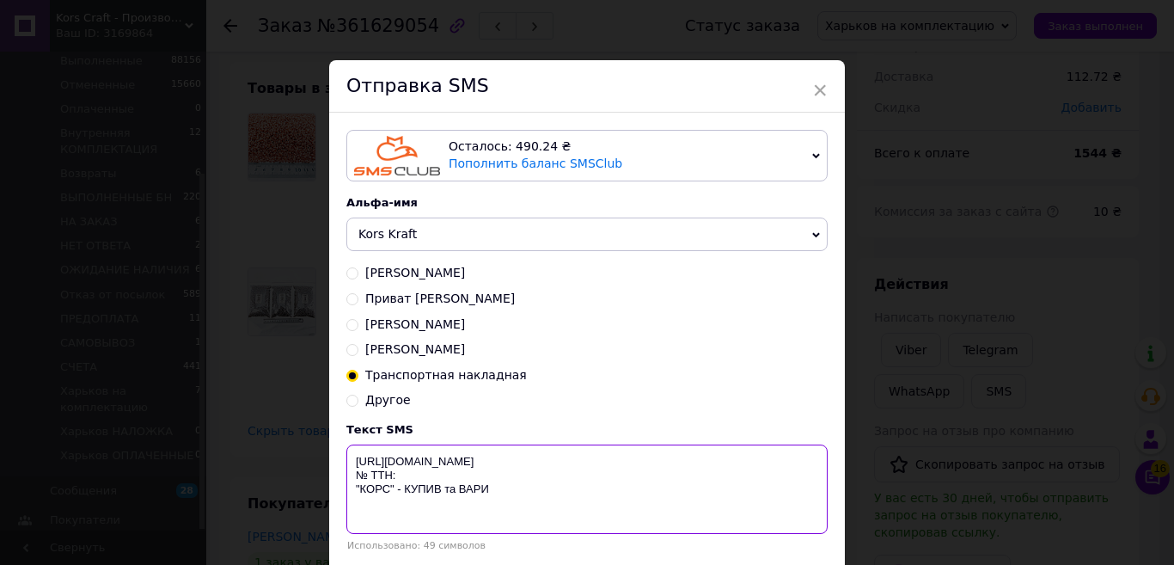
click at [446, 478] on textarea "[URL][DOMAIN_NAME] № ТТН: "КОРС" - КУПИВ та ВАРИ" at bounding box center [586, 488] width 481 height 89
paste textarea "20451247331450"
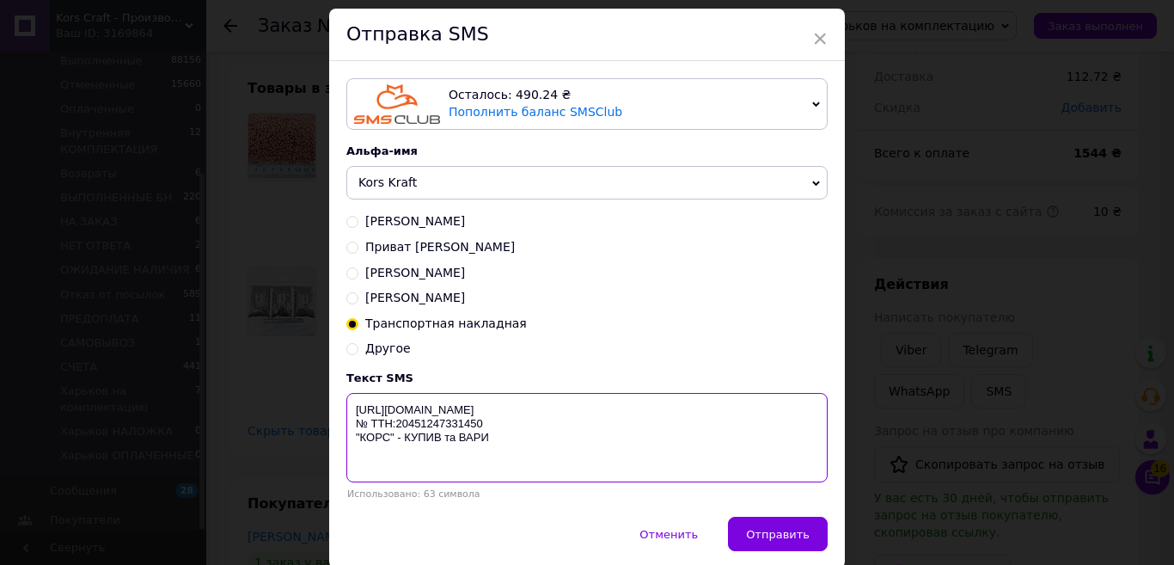
scroll to position [120, 0]
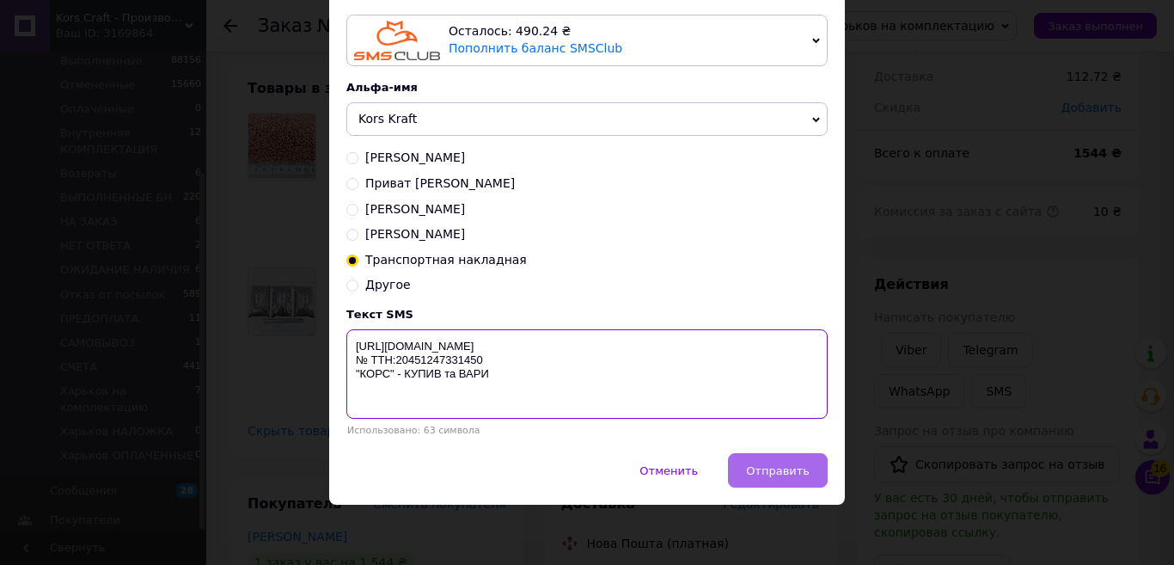
type textarea "https://KORS.IN.UA/ № ТТН:20451247331450 "КОРС" - КУПИВ та ВАРИ"
click at [812, 481] on button "Отправить" at bounding box center [778, 470] width 100 height 34
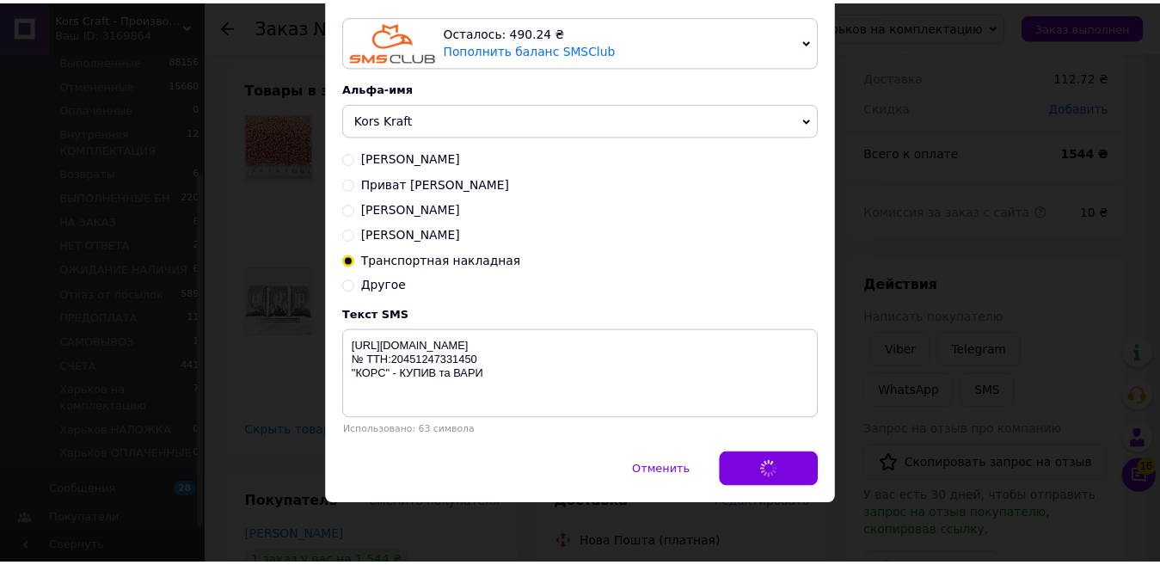
scroll to position [0, 0]
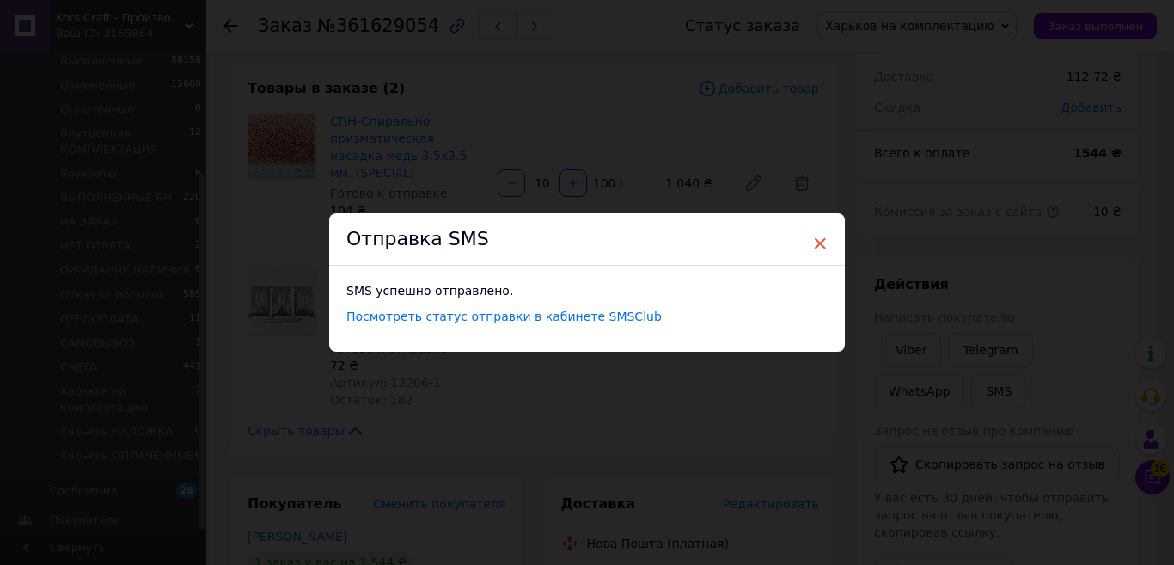
click at [818, 238] on span "×" at bounding box center [819, 243] width 15 height 29
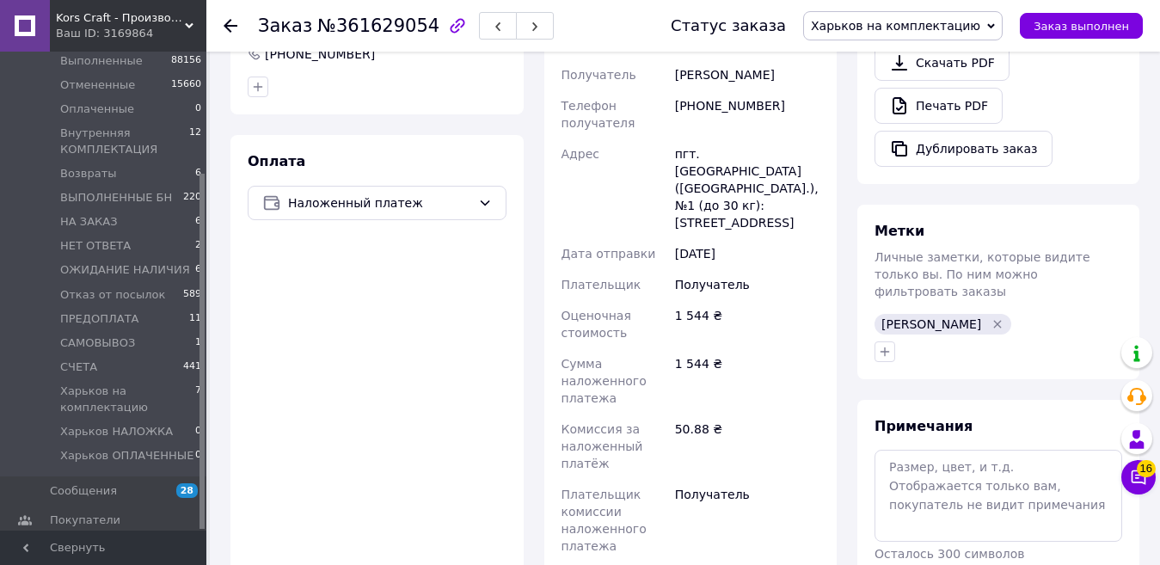
scroll to position [860, 0]
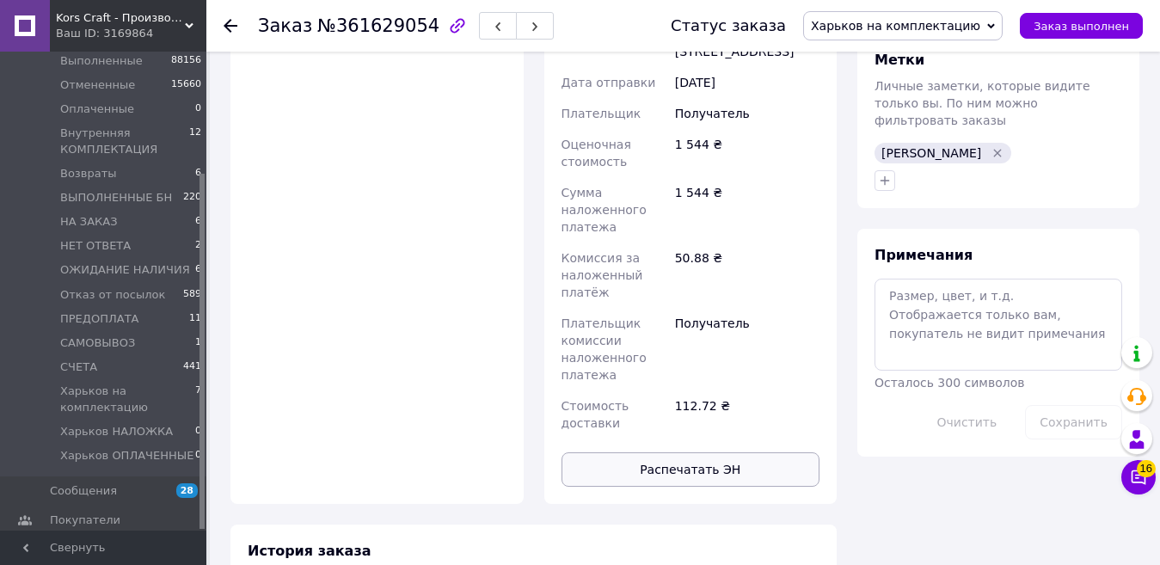
click at [747, 452] on button "Распечатать ЭН" at bounding box center [690, 469] width 259 height 34
click at [1092, 33] on span "Заказ выполнен" at bounding box center [1080, 26] width 95 height 13
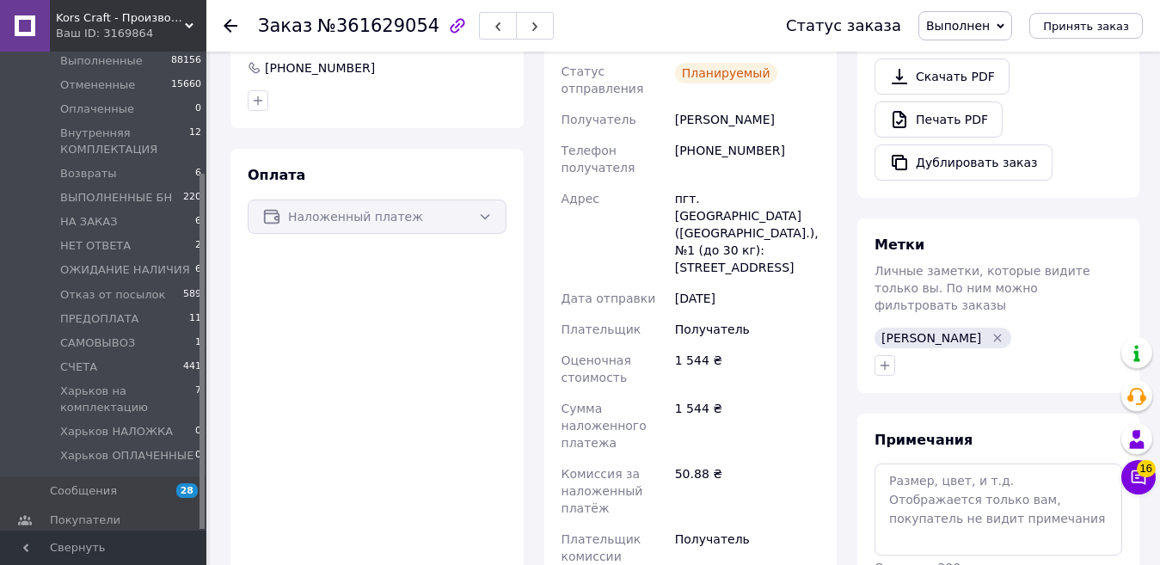
scroll to position [495, 0]
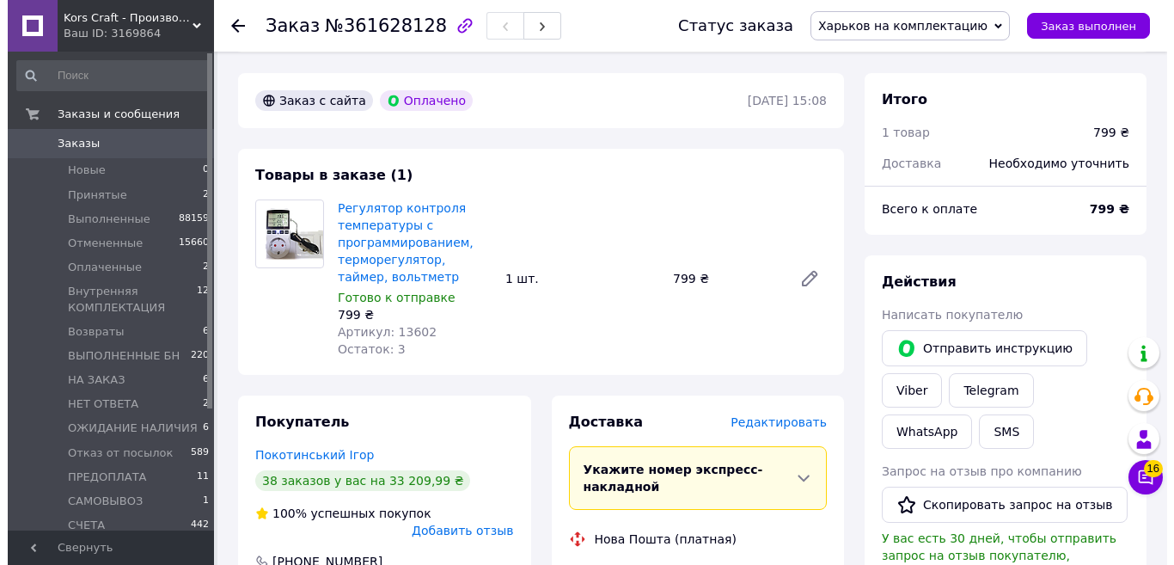
scroll to position [602, 0]
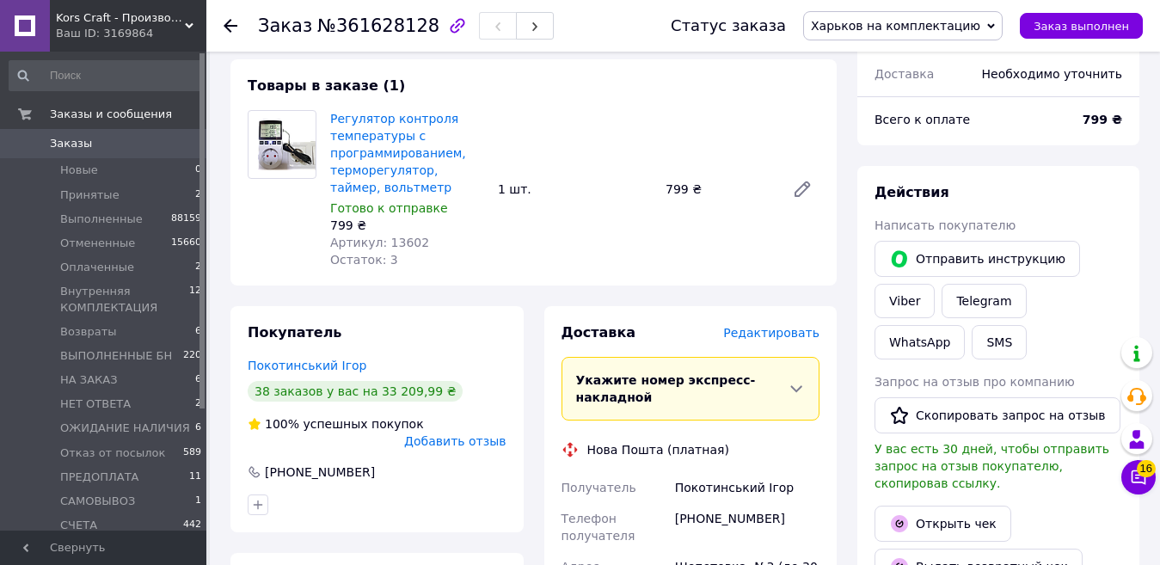
click at [771, 326] on span "Редактировать" at bounding box center [771, 333] width 96 height 14
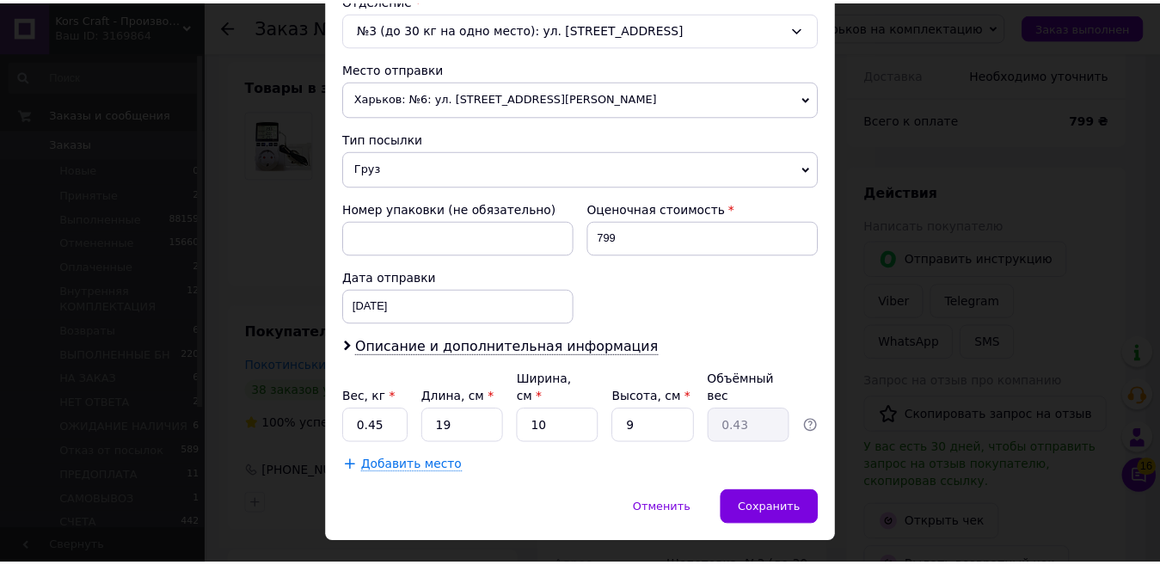
scroll to position [577, 0]
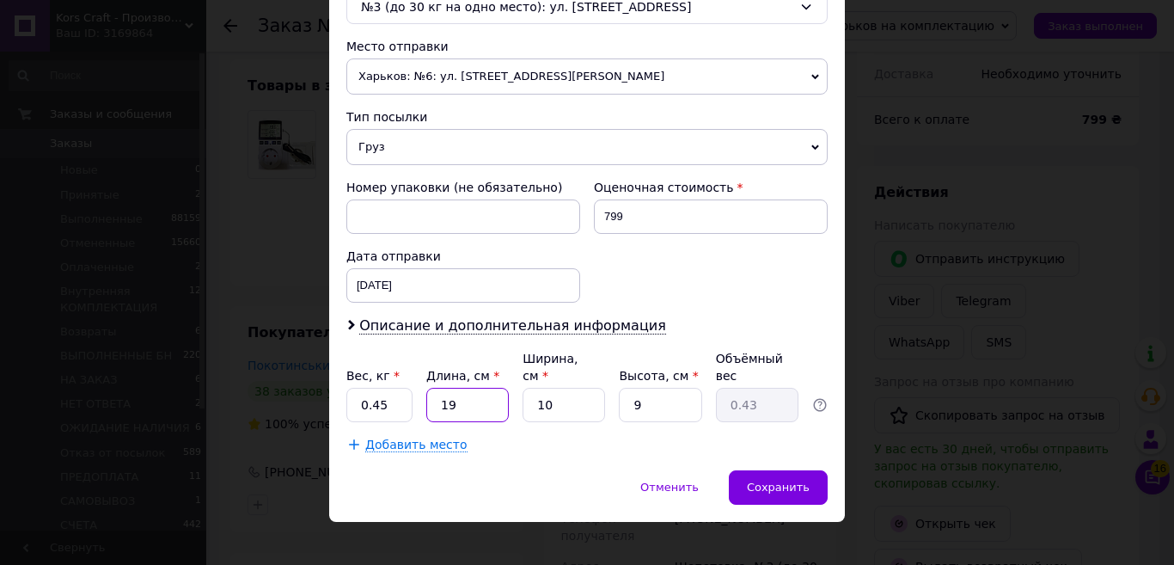
drag, startPoint x: 456, startPoint y: 383, endPoint x: 446, endPoint y: 389, distance: 10.8
click at [446, 389] on input "19" at bounding box center [467, 405] width 83 height 34
type input "18"
type input "0.41"
type input "18"
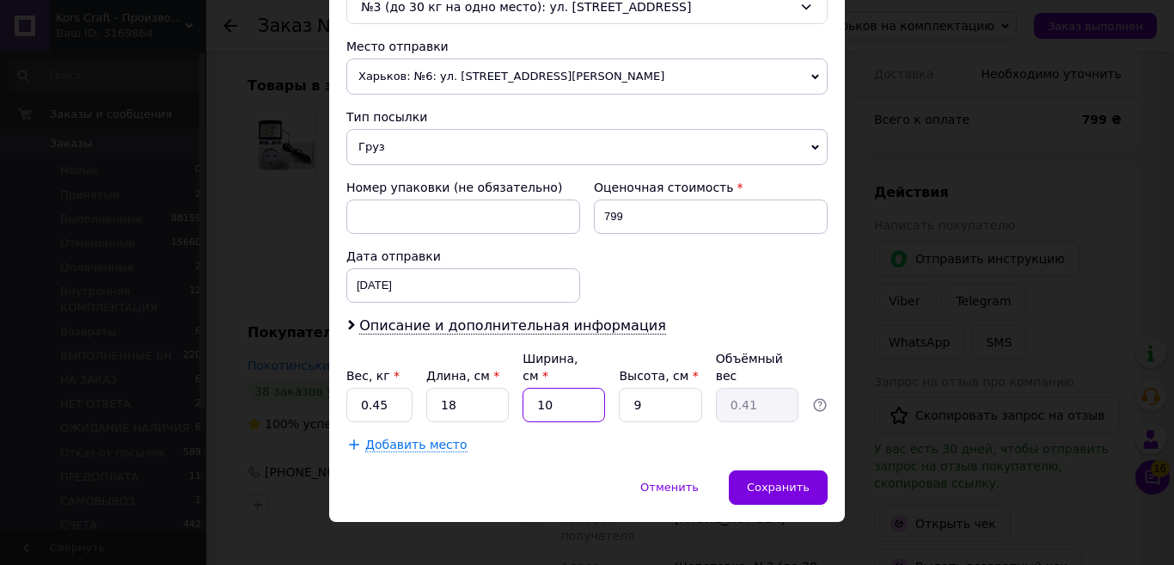
type input "1"
type input "0.1"
type input "11"
type input "0.45"
type input "11"
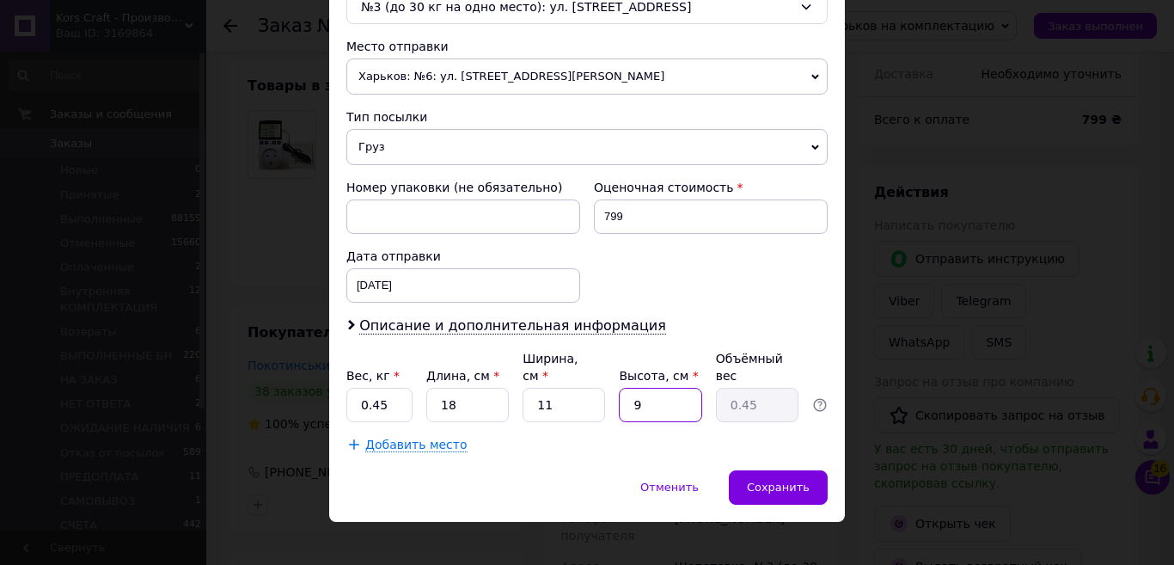
type input "7"
type input "0.35"
type input "7"
drag, startPoint x: 383, startPoint y: 387, endPoint x: 369, endPoint y: 389, distance: 14.7
click at [369, 389] on input "0.45" at bounding box center [379, 405] width 66 height 34
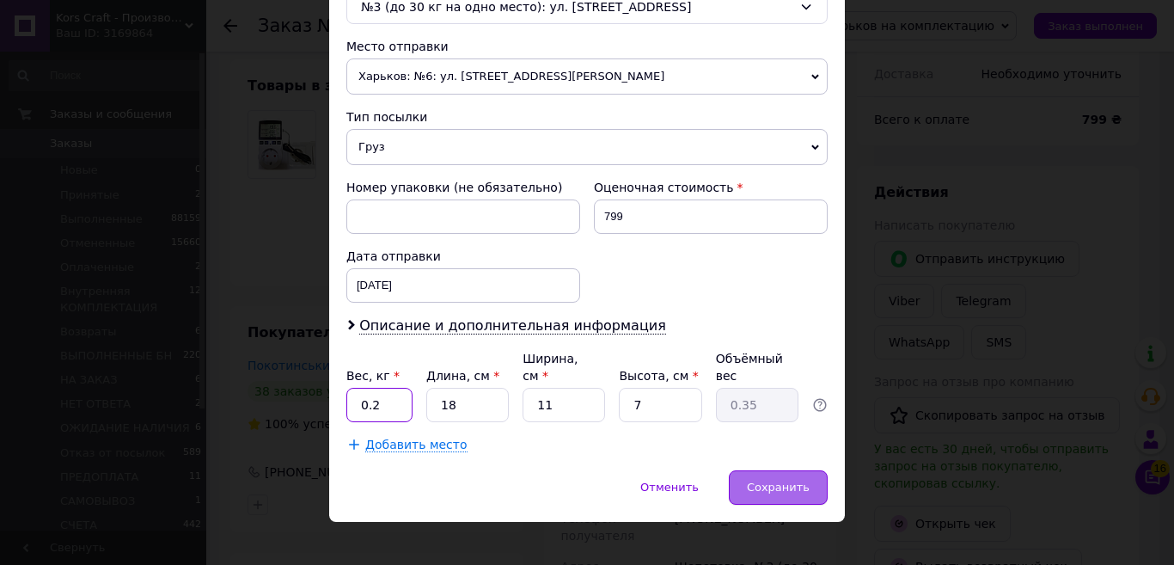
type input "0.2"
click at [783, 470] on div "Сохранить" at bounding box center [778, 487] width 99 height 34
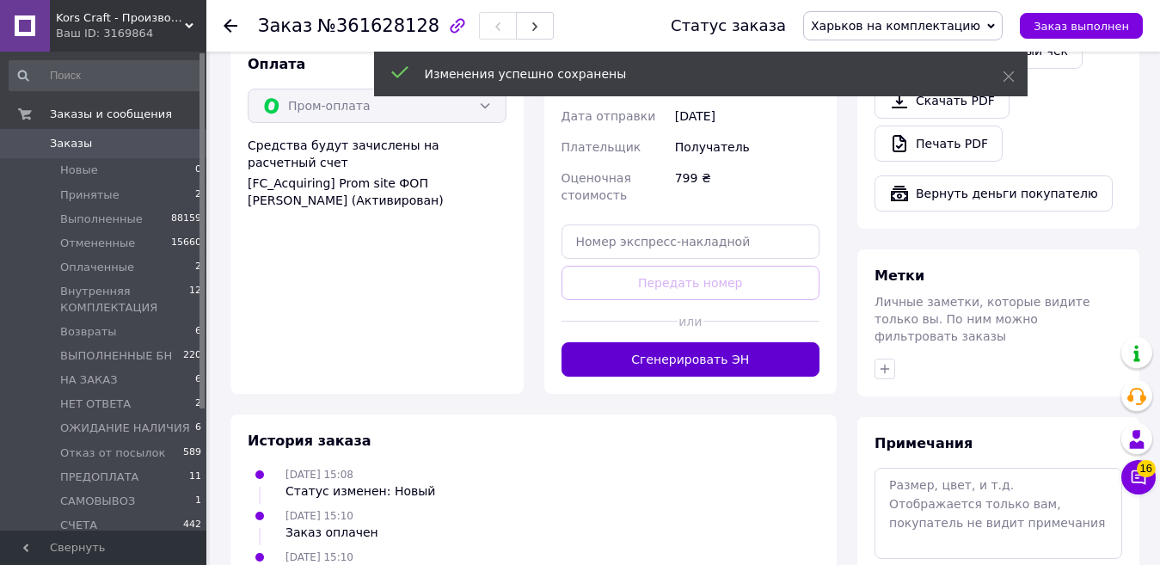
click at [747, 342] on button "Сгенерировать ЭН" at bounding box center [690, 359] width 259 height 34
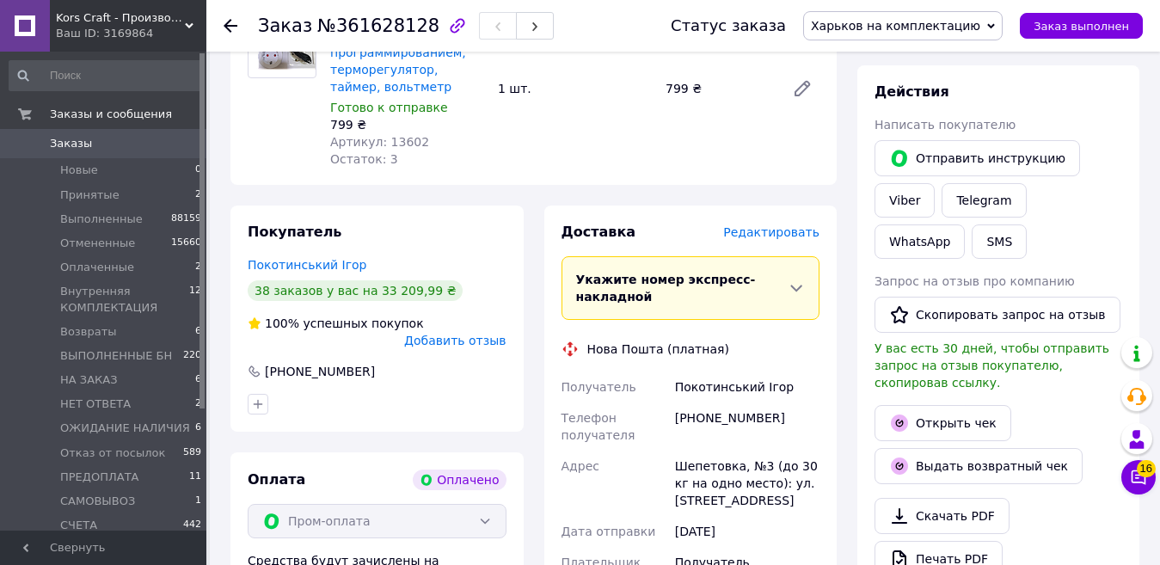
scroll to position [860, 0]
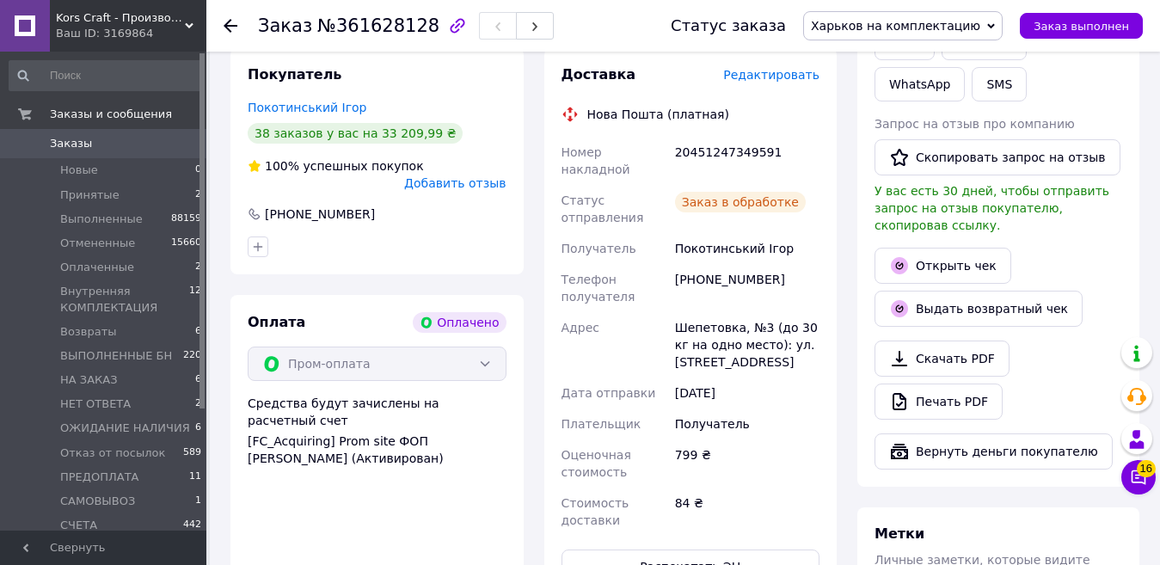
click at [719, 137] on div "20451247349591" at bounding box center [746, 161] width 151 height 48
copy div "20451247349591"
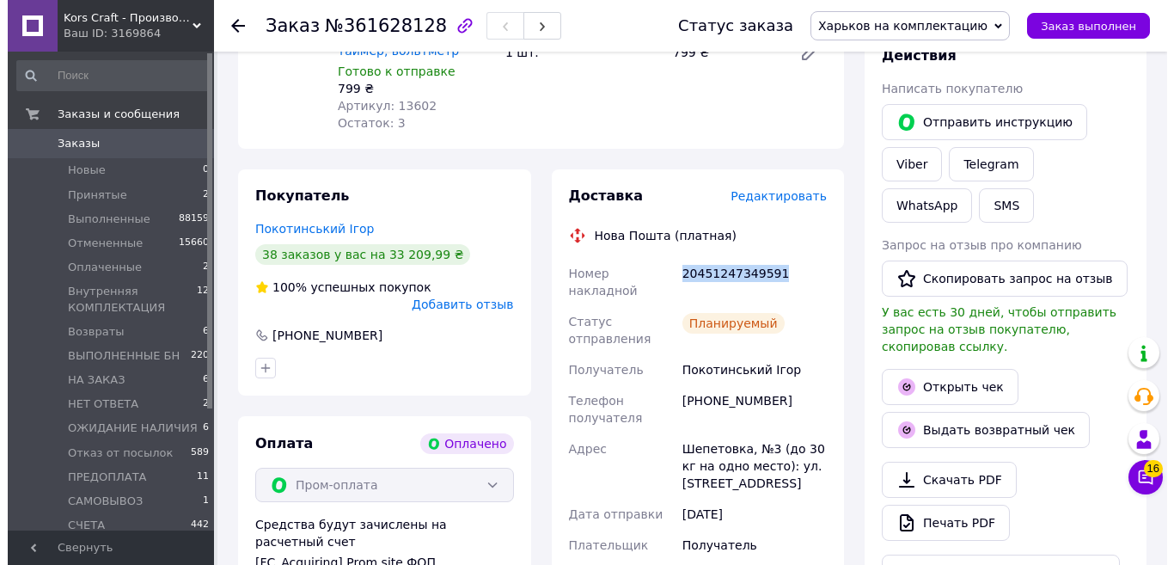
scroll to position [516, 0]
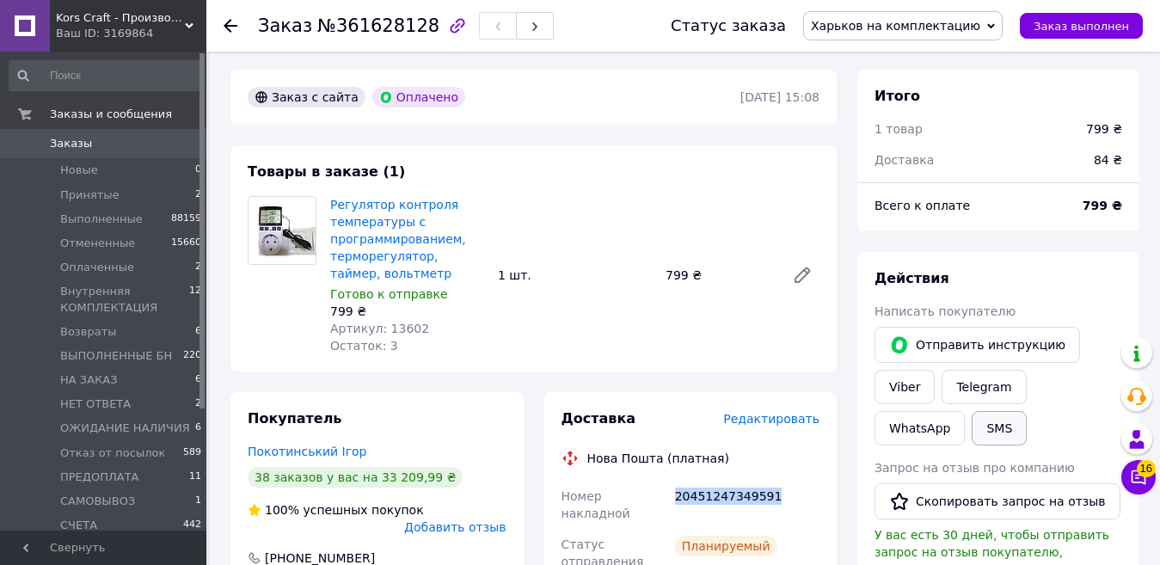
click at [972, 411] on button "SMS" at bounding box center [999, 428] width 55 height 34
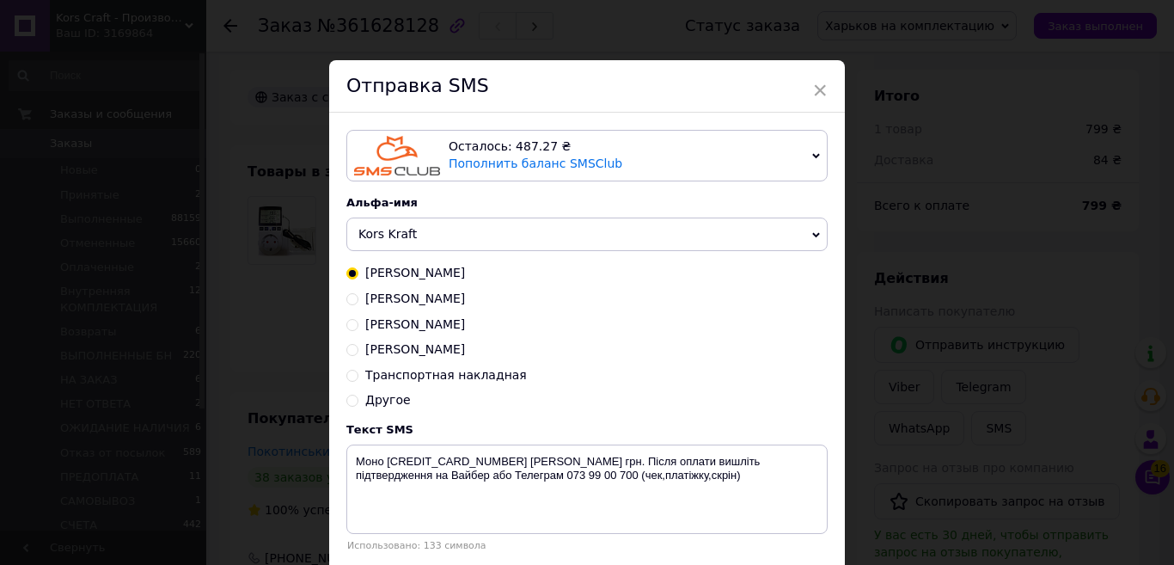
click at [476, 376] on span "Транспортная накладная" at bounding box center [446, 375] width 162 height 14
click at [359, 376] on input "Транспортная накладная" at bounding box center [352, 374] width 12 height 12
radio input "true"
radio input "false"
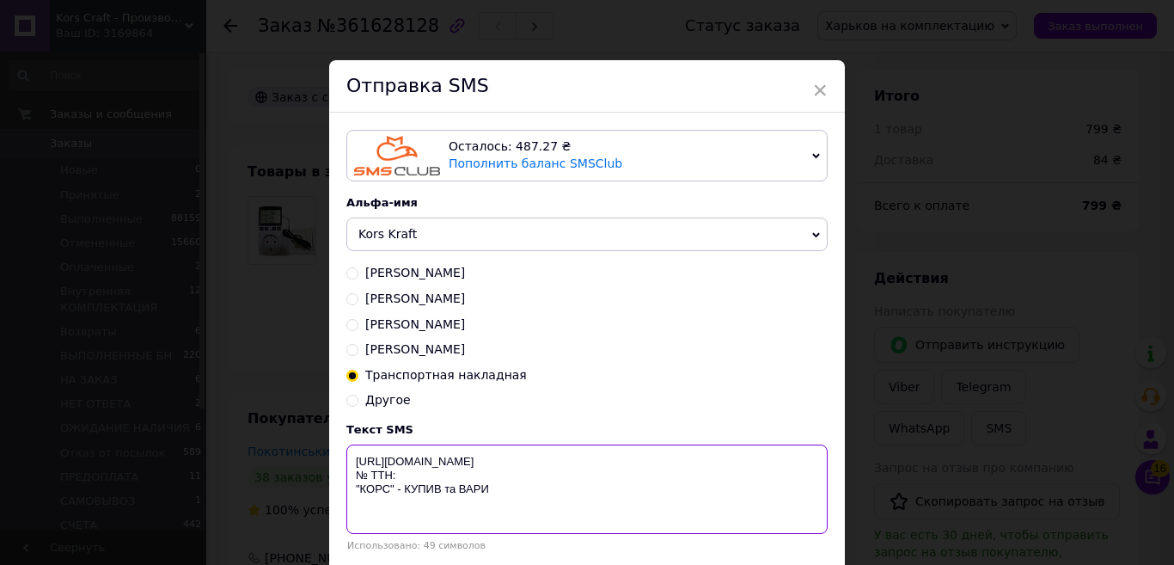
click at [422, 480] on textarea "[URL][DOMAIN_NAME] № ТТН: "КОРС" - КУПИВ та ВАРИ" at bounding box center [586, 488] width 481 height 89
paste textarea "20451247349591"
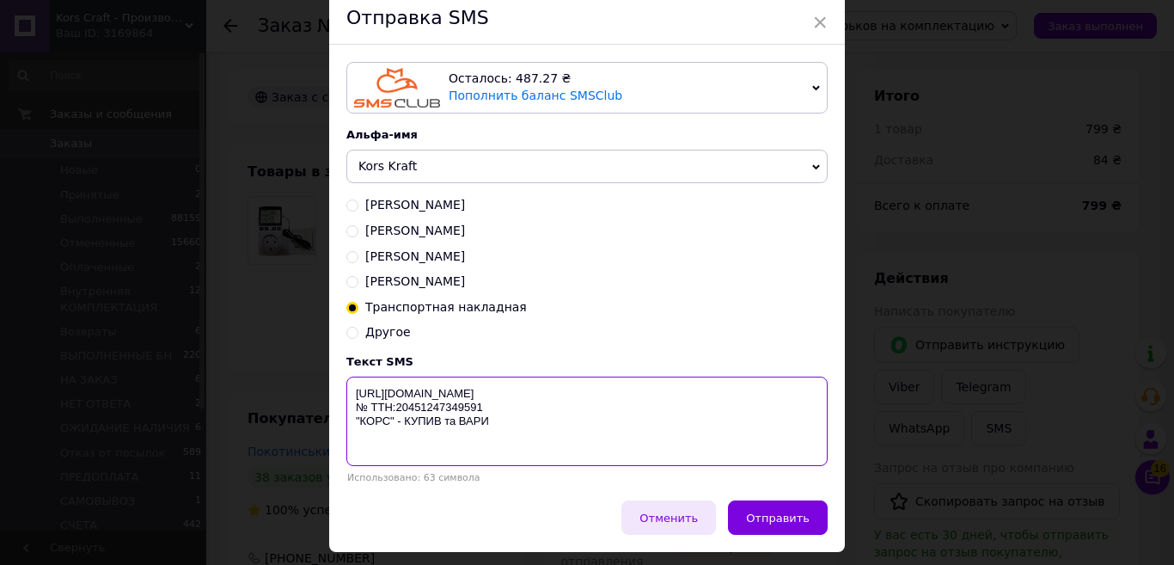
scroll to position [120, 0]
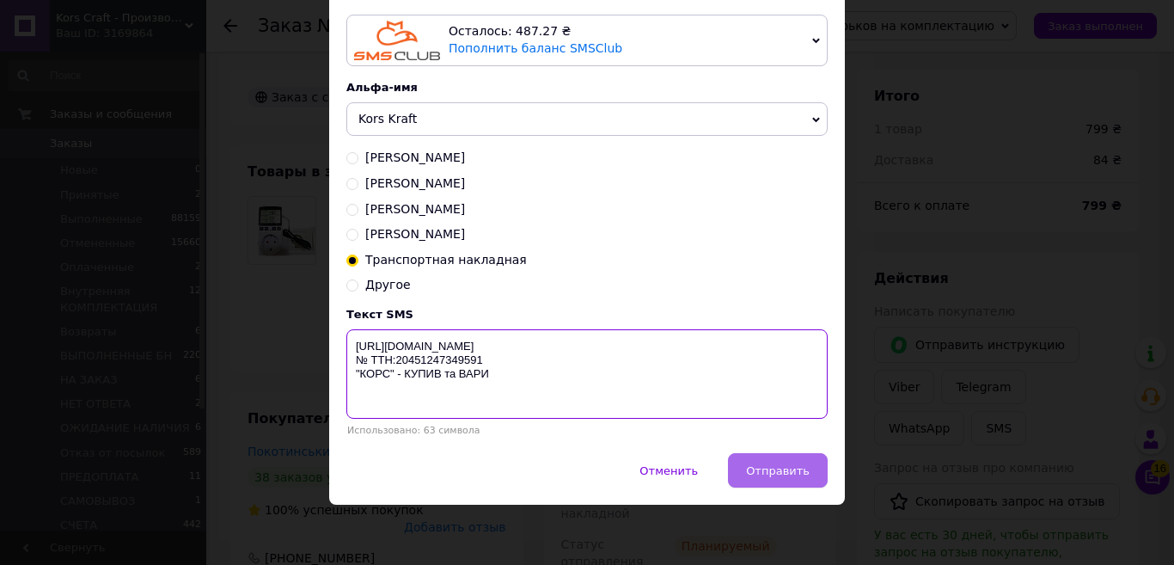
type textarea "[URL][DOMAIN_NAME] № ТТН:20451247349591 "КОРС" - КУПИВ та ВАРИ"
click at [770, 473] on span "Отправить" at bounding box center [778, 470] width 64 height 13
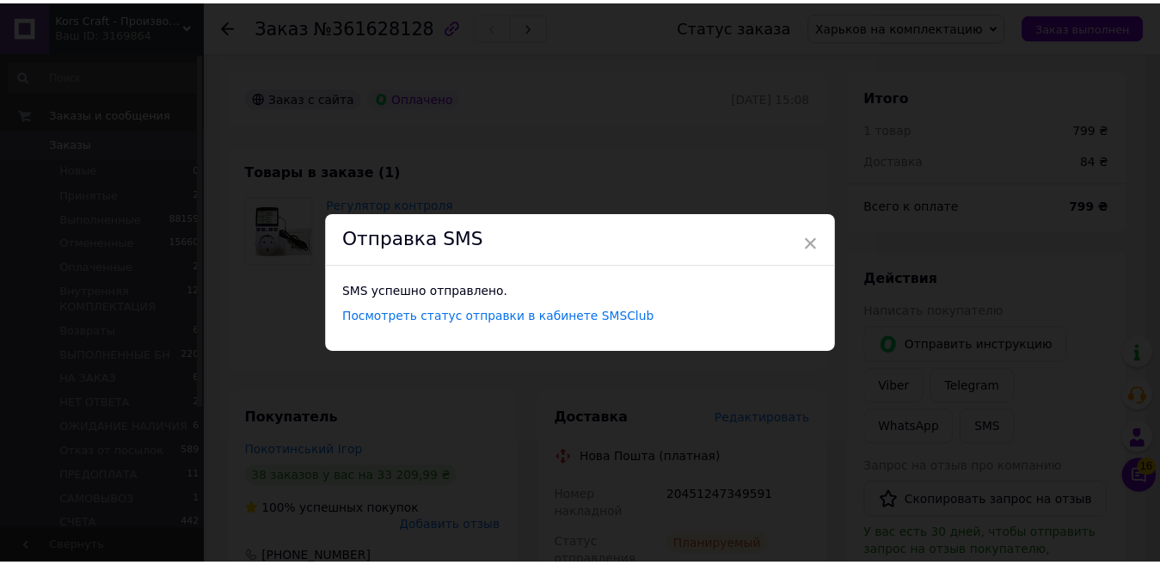
scroll to position [0, 0]
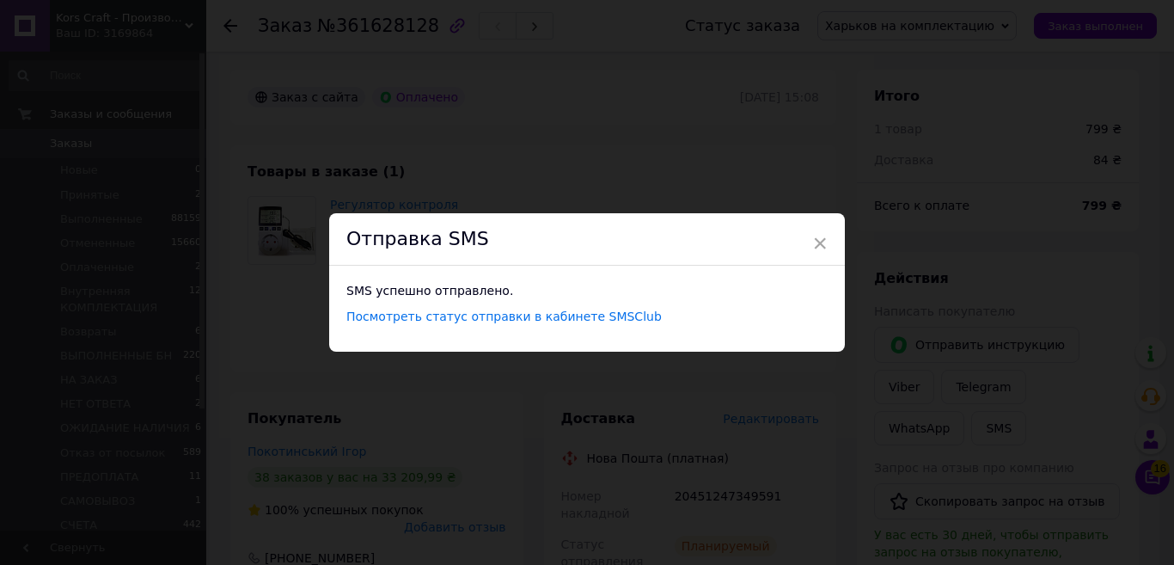
click at [825, 243] on div "Отправка SMS" at bounding box center [587, 239] width 516 height 52
click at [817, 248] on span "×" at bounding box center [819, 243] width 15 height 29
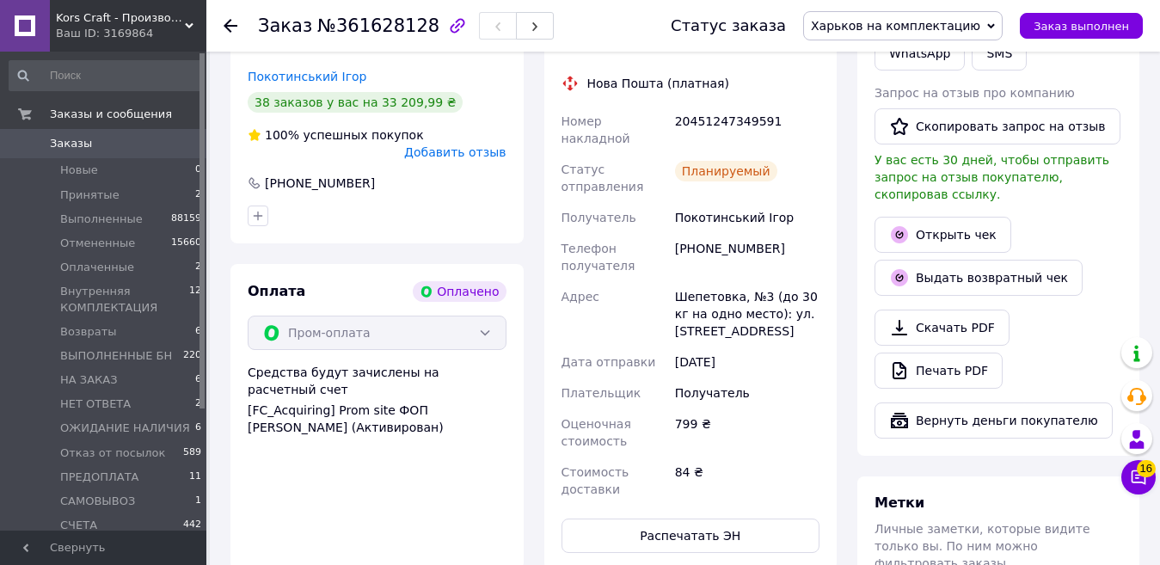
scroll to position [1118, 0]
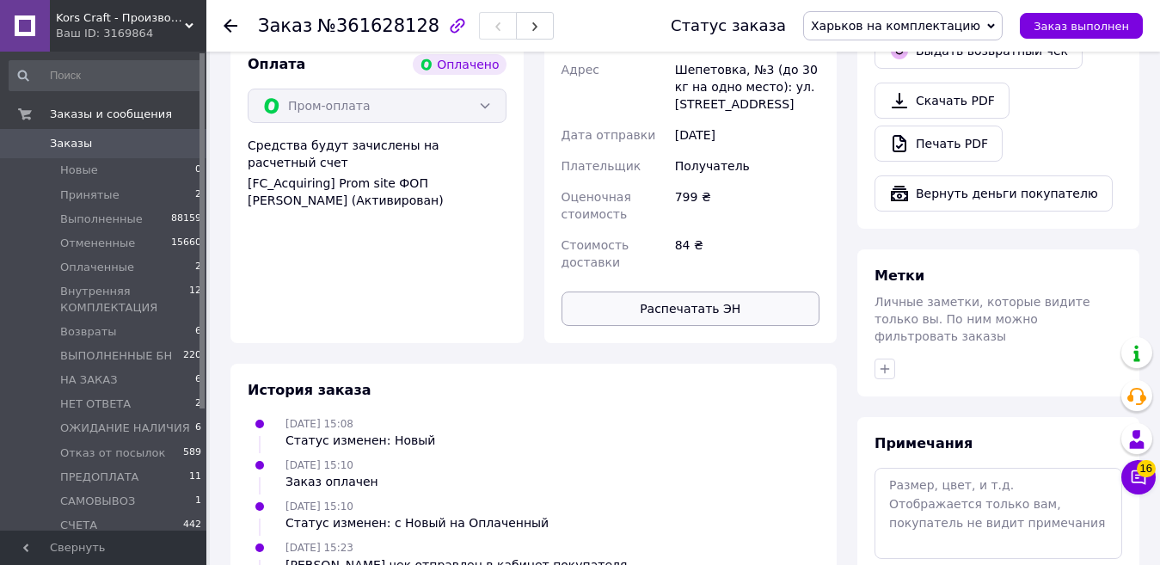
click at [763, 291] on button "Распечатать ЭН" at bounding box center [690, 308] width 259 height 34
click at [1066, 23] on span "Заказ выполнен" at bounding box center [1080, 26] width 95 height 13
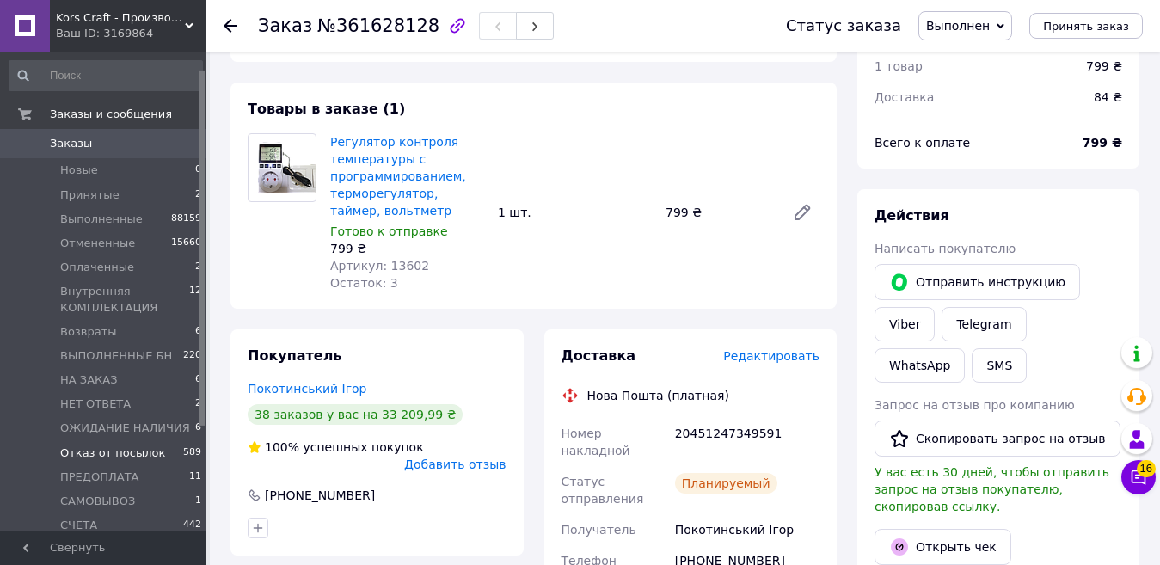
scroll to position [163, 0]
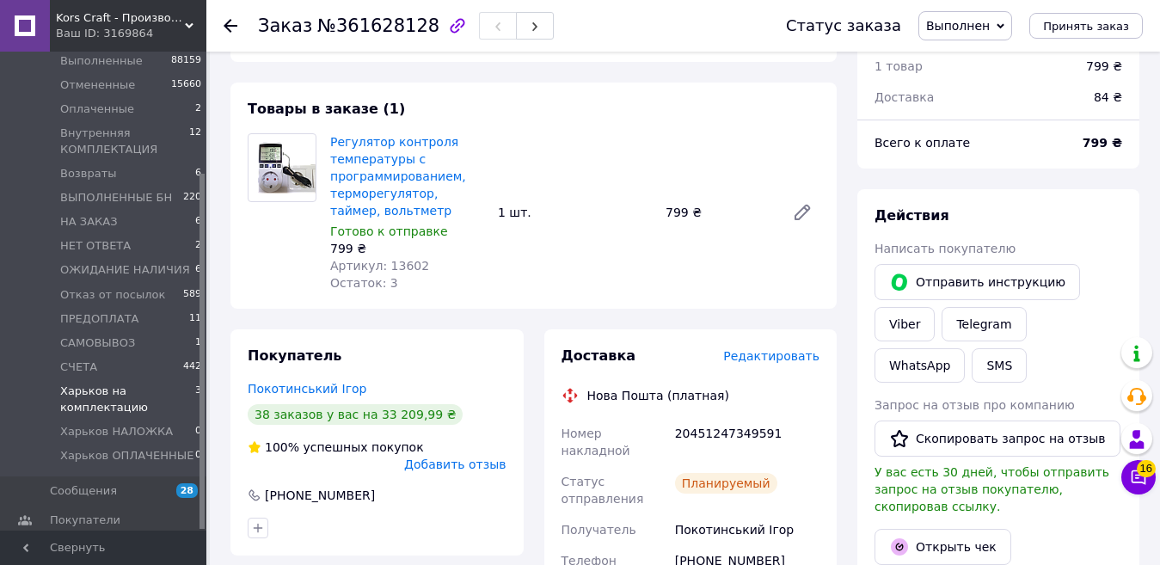
click at [89, 383] on span "Харьков на комплектацию" at bounding box center [127, 398] width 135 height 31
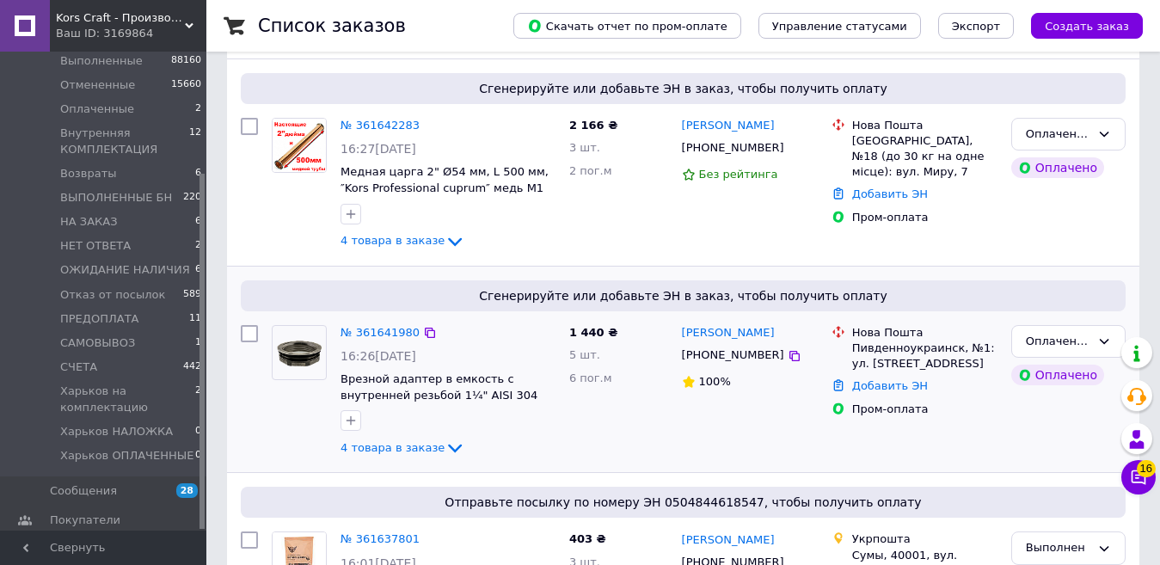
scroll to position [86, 0]
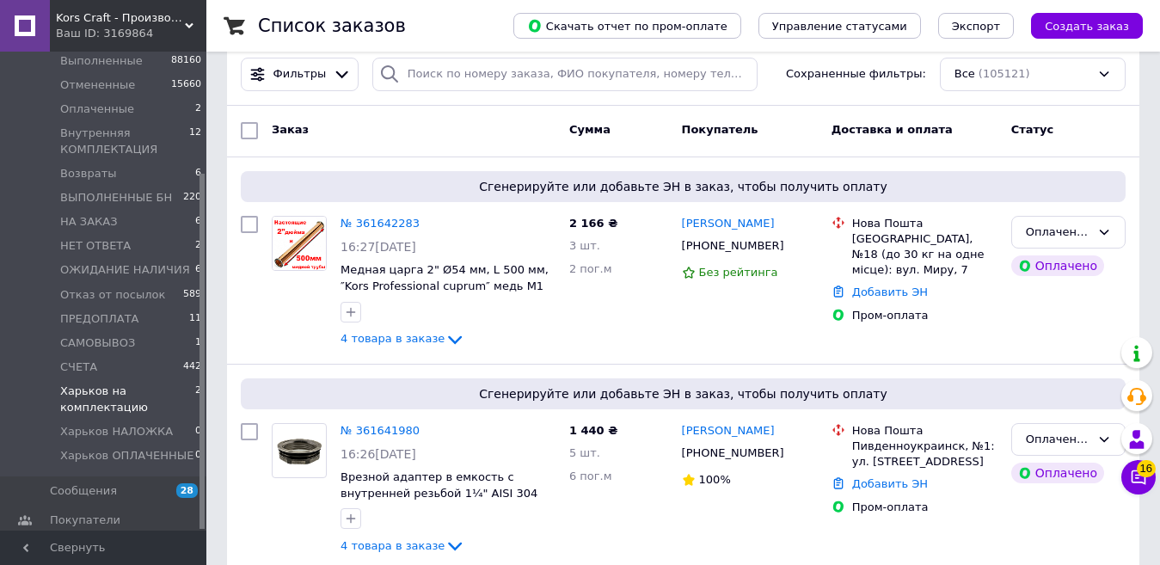
click at [101, 387] on span "Харьков на комплектацию" at bounding box center [127, 398] width 135 height 31
